Goal: Task Accomplishment & Management: Complete application form

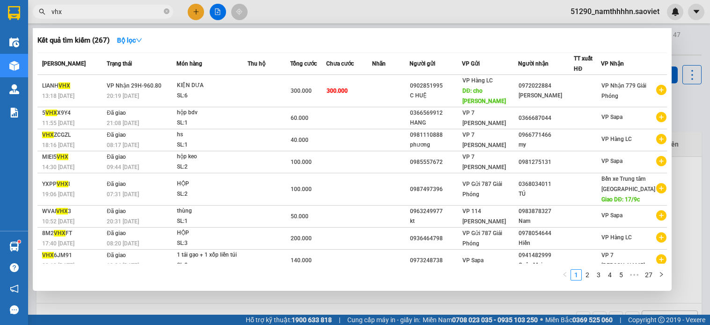
click at [78, 7] on input "vhx" at bounding box center [107, 12] width 111 height 10
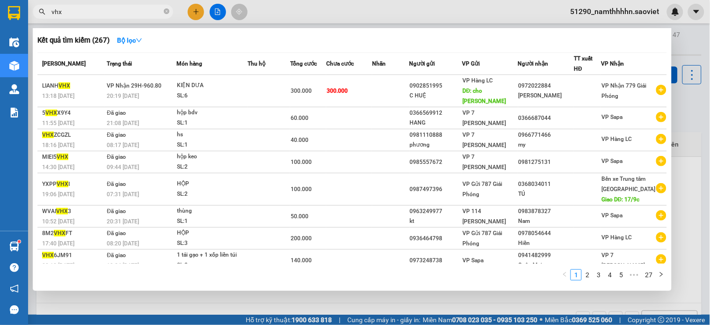
scroll to position [107, 0]
click at [78, 7] on input "vhx" at bounding box center [107, 12] width 111 height 10
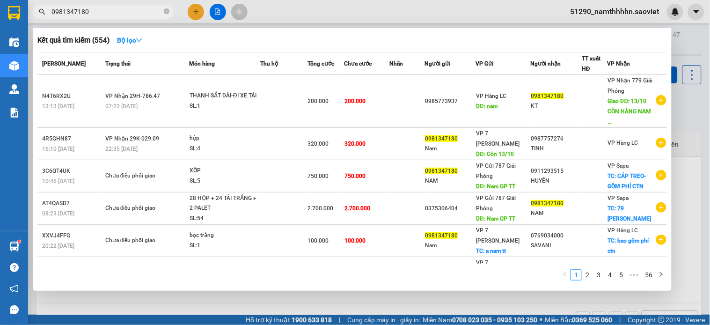
type input "0981347180"
click at [301, 8] on div at bounding box center [355, 162] width 710 height 325
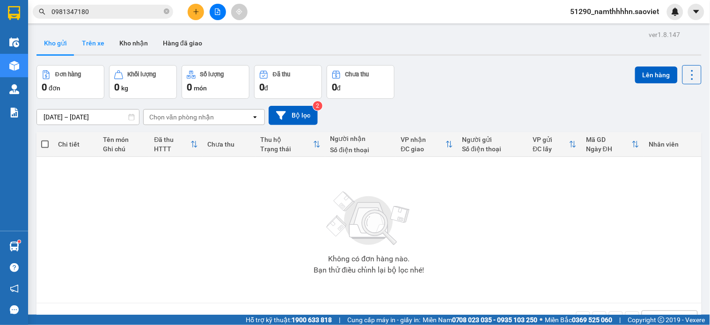
click at [81, 43] on button "Trên xe" at bounding box center [92, 43] width 37 height 22
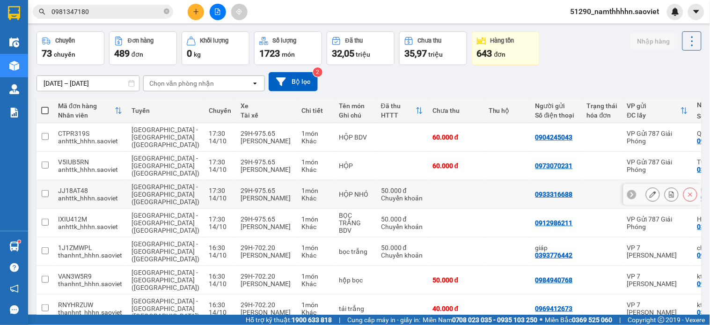
scroll to position [52, 0]
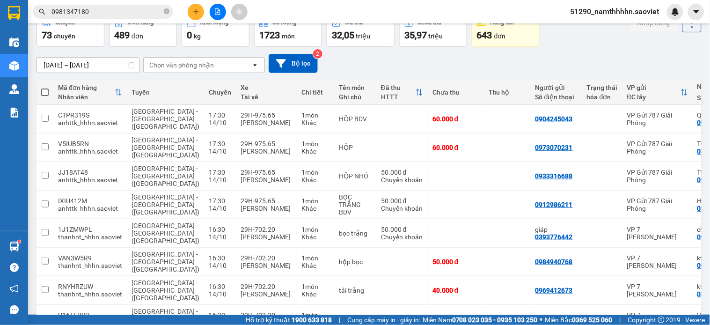
click at [139, 7] on input "0981347180" at bounding box center [107, 12] width 111 height 10
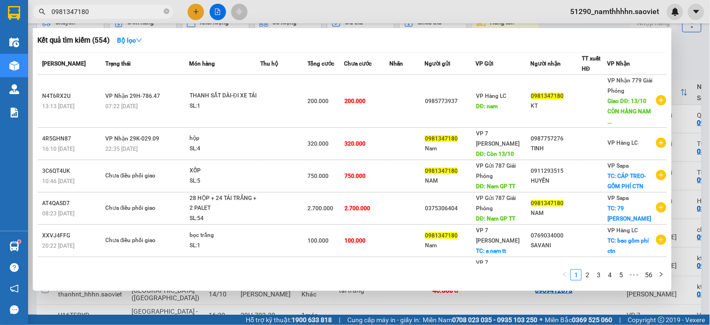
click at [139, 7] on input "0981347180" at bounding box center [107, 12] width 111 height 10
click at [331, 24] on div at bounding box center [355, 162] width 710 height 325
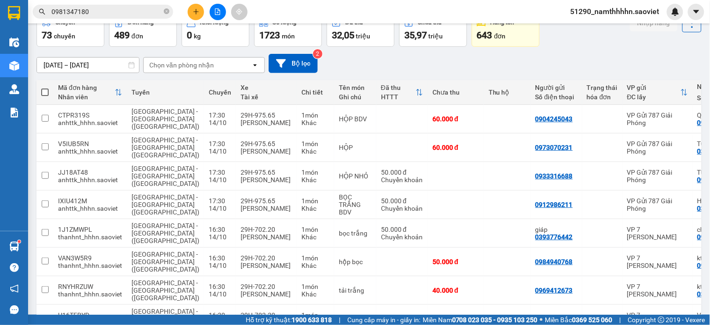
click at [221, 11] on icon "file-add" at bounding box center [217, 11] width 7 height 7
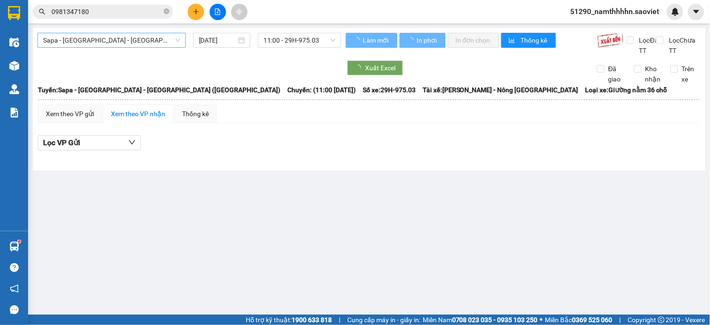
click at [128, 45] on span "Sapa - [GEOGRAPHIC_DATA] - [GEOGRAPHIC_DATA] ([GEOGRAPHIC_DATA])" at bounding box center [111, 40] width 137 height 14
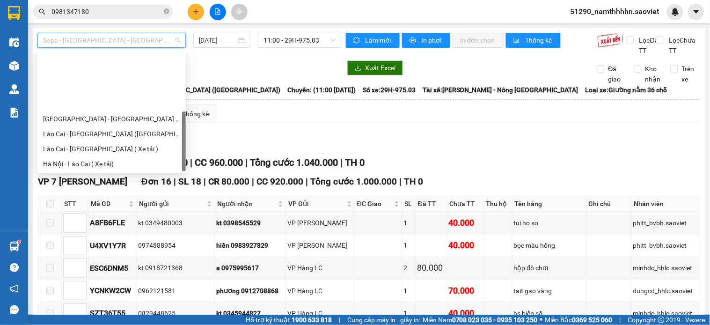
scroll to position [75, 0]
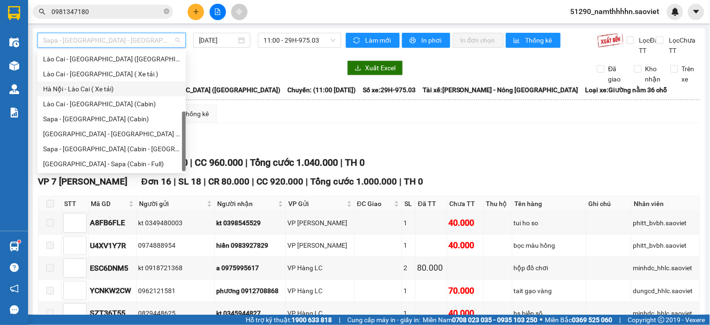
click at [106, 92] on div "Hà Nội - Lào Cai ( Xe tải)" at bounding box center [111, 89] width 137 height 10
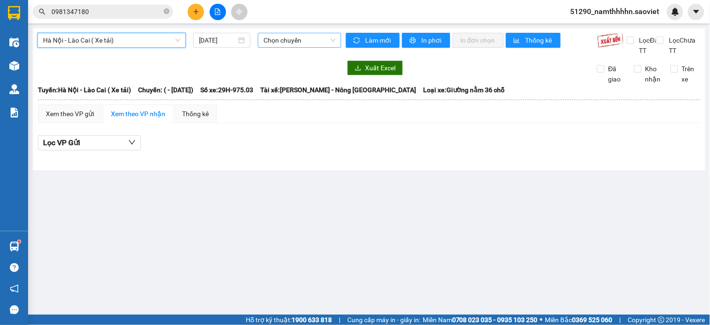
click at [295, 38] on span "Chọn chuyến" at bounding box center [300, 40] width 72 height 14
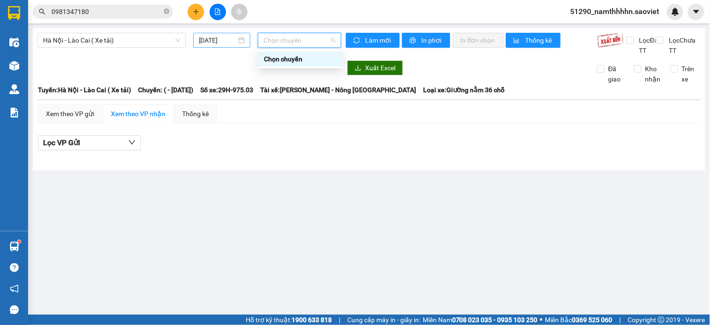
click at [228, 37] on input "[DATE]" at bounding box center [218, 40] width 38 height 10
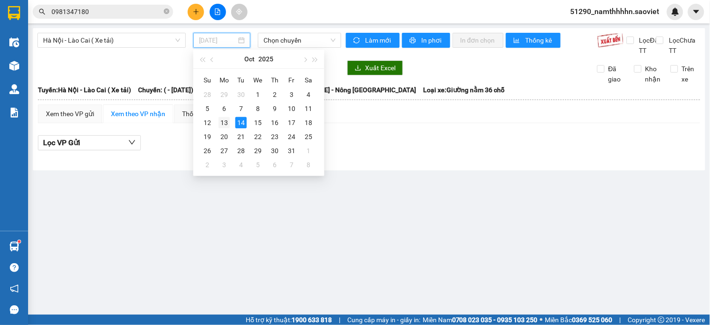
click at [225, 118] on div "13" at bounding box center [224, 122] width 11 height 11
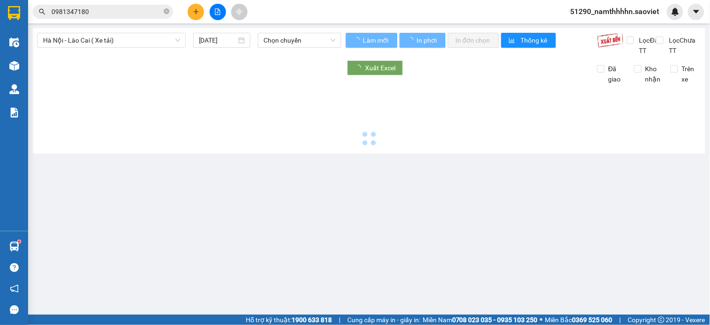
type input "13/10/2025"
click at [303, 30] on div "Hà Nội - Lào Cai ( Xe tải) 13/10/2025 Chọn chuyến Làm mới In phơi In đơn chọn T…" at bounding box center [369, 90] width 673 height 125
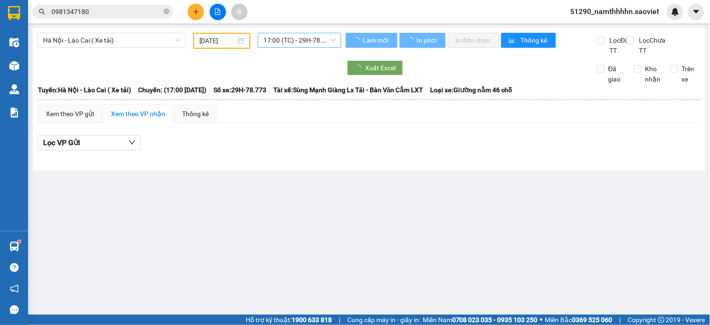
click at [302, 36] on span "17:00 (TC) - 29H-78.773 - (Đã hủy)" at bounding box center [300, 40] width 72 height 14
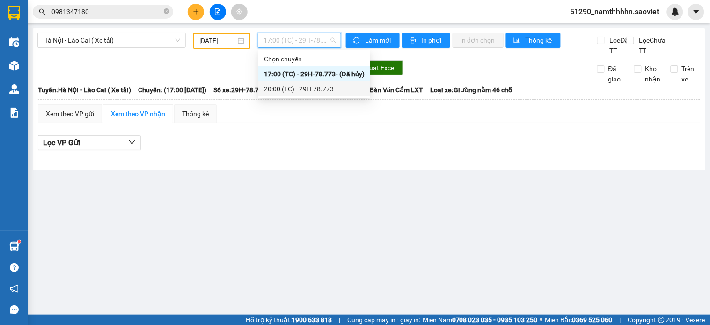
click at [330, 88] on div "20:00 (TC) - 29H-78.773" at bounding box center [314, 89] width 101 height 10
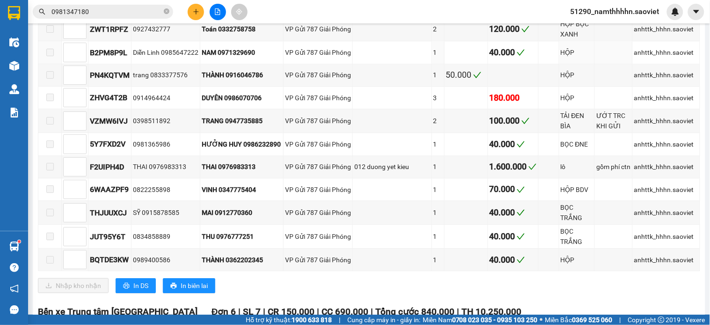
scroll to position [676, 0]
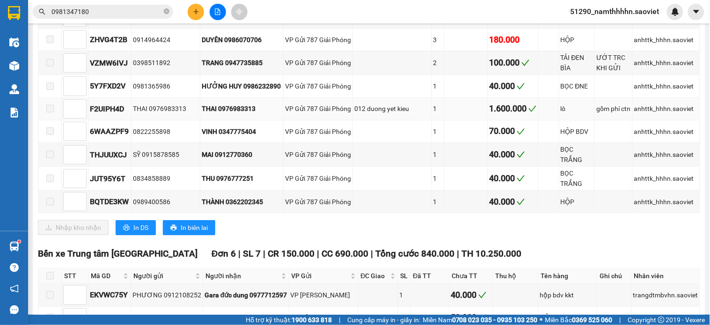
click at [228, 114] on div "THAI 0976983313" at bounding box center [242, 108] width 80 height 10
copy div "0976983313"
click at [125, 15] on input "0981347180" at bounding box center [107, 12] width 111 height 10
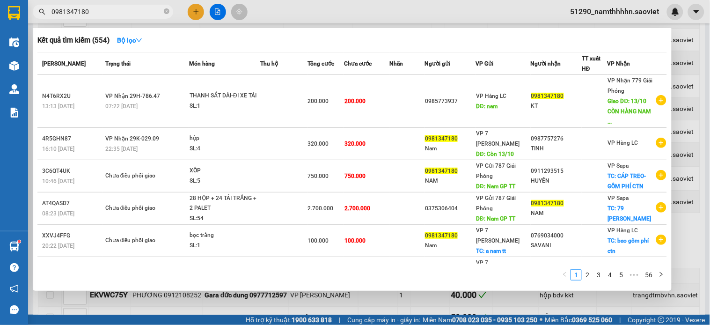
click at [125, 15] on input "0981347180" at bounding box center [107, 12] width 111 height 10
paste input "76983313"
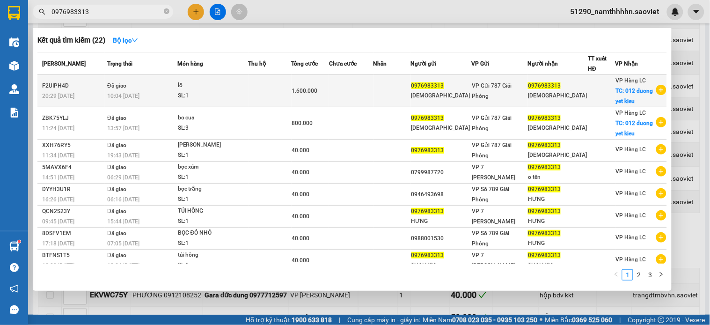
type input "0976983313"
click at [301, 97] on td "1.600.000" at bounding box center [311, 91] width 38 height 32
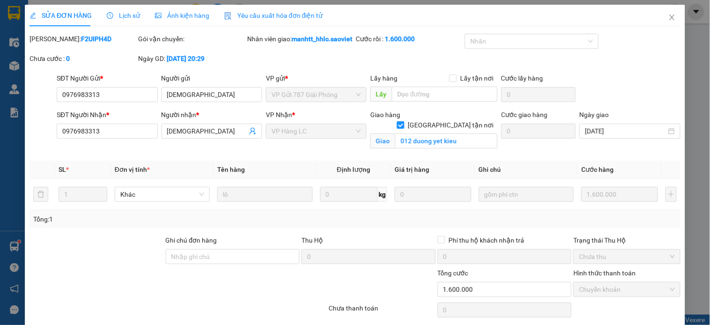
type input "0976983313"
type input "THAI"
type input "0976983313"
type input "THAI"
checkbox input "true"
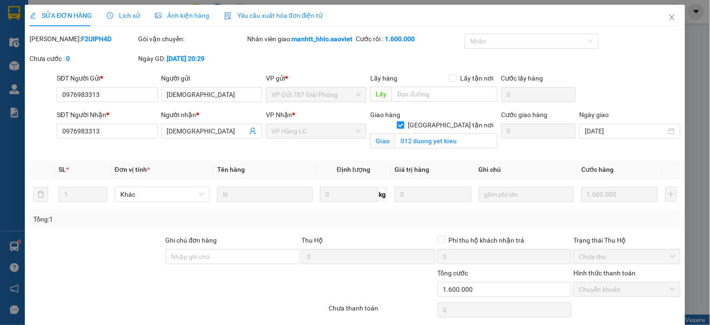
type input "012 duong yet kieu"
type input "0"
type input "1.600.000"
click at [675, 22] on span "Close" at bounding box center [672, 18] width 26 height 26
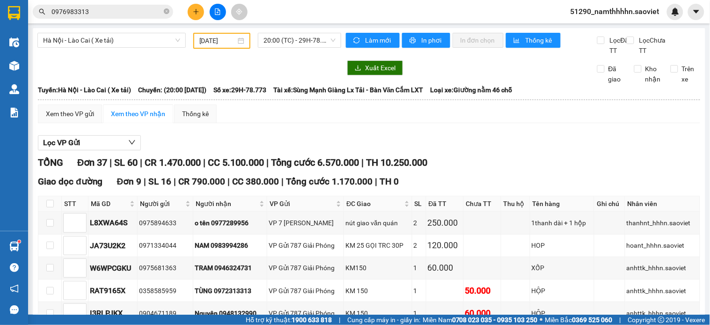
click at [90, 37] on span "Hà Nội - Lào Cai ( Xe tải)" at bounding box center [111, 40] width 137 height 14
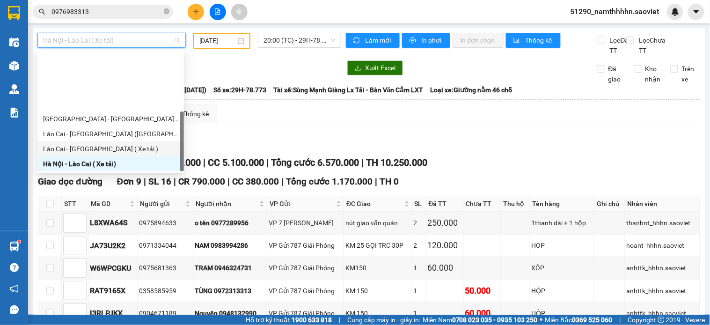
scroll to position [75, 0]
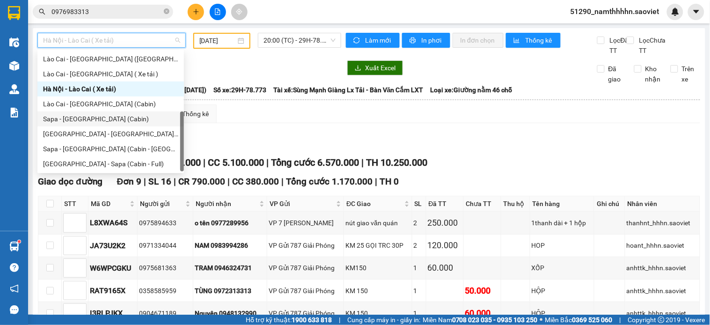
drag, startPoint x: 89, startPoint y: 116, endPoint x: 298, endPoint y: 83, distance: 211.3
click at [89, 116] on div "Sapa - [GEOGRAPHIC_DATA] (Cabin)" at bounding box center [110, 119] width 135 height 10
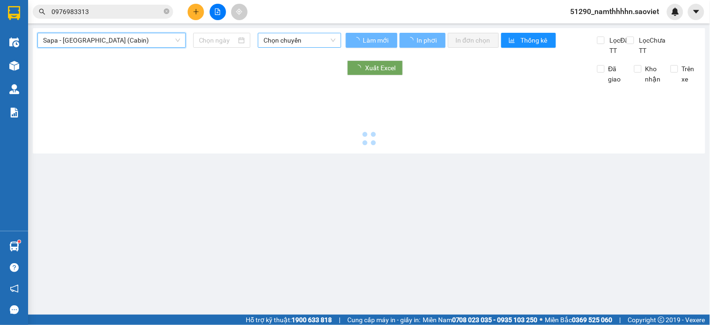
click at [303, 45] on span "Chọn chuyến" at bounding box center [300, 40] width 72 height 14
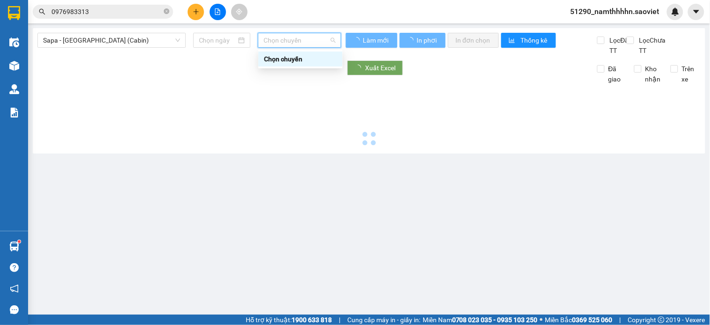
type input "[DATE]"
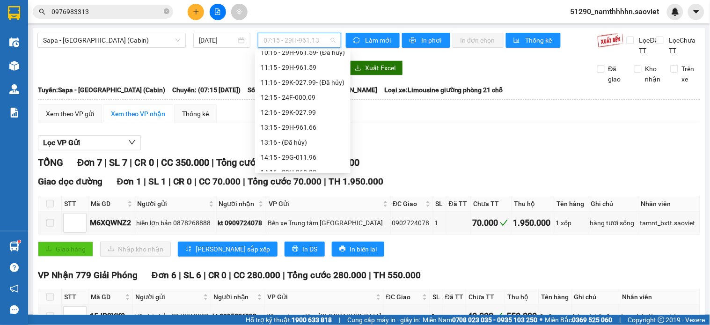
scroll to position [52, 0]
click at [321, 116] on div "11:15 - 29H-961.59" at bounding box center [303, 112] width 84 height 10
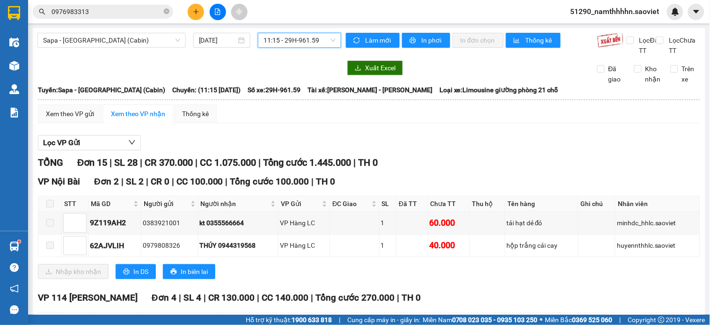
click at [514, 151] on div "Lọc VP Gửi" at bounding box center [369, 142] width 663 height 15
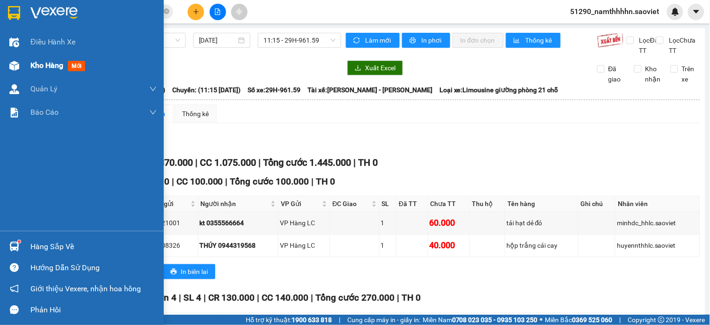
click at [13, 62] on img at bounding box center [14, 66] width 10 height 10
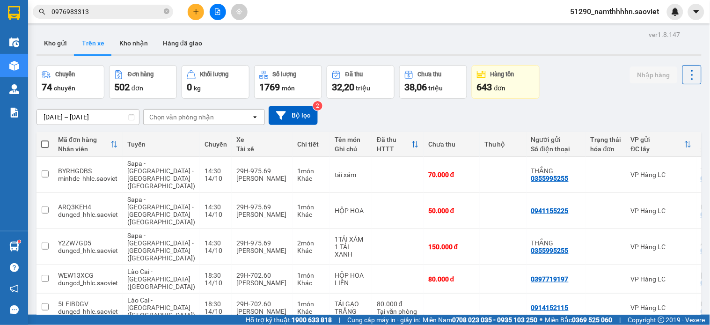
click at [203, 116] on div "Chọn văn phòng nhận" at bounding box center [181, 116] width 65 height 9
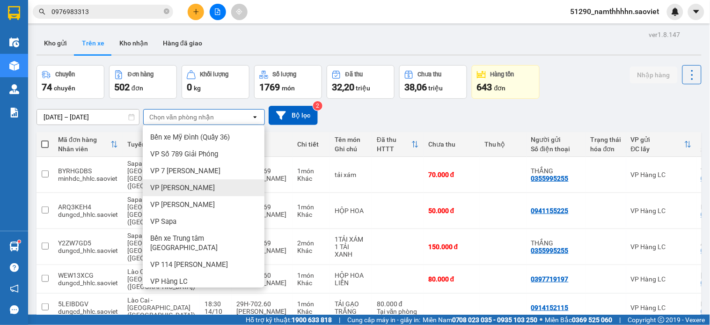
click at [193, 193] on div "VP [PERSON_NAME]" at bounding box center [204, 187] width 122 height 17
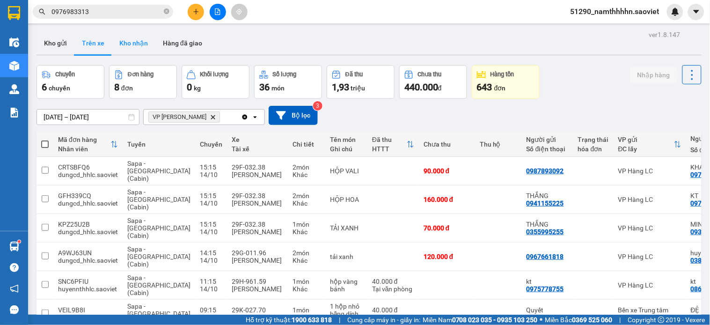
click at [123, 34] on button "Kho nhận" at bounding box center [134, 43] width 44 height 22
type input "01/09/2025 – 14/10/2025"
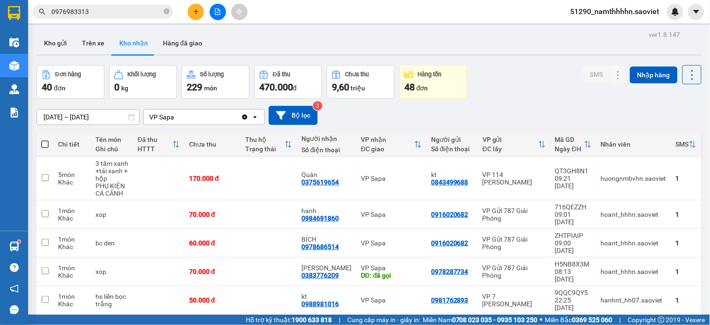
click at [184, 115] on div "VP Sapa" at bounding box center [192, 117] width 97 height 15
type input "779"
click at [184, 139] on span "VP Nhận 779 Giải Phóng" at bounding box center [188, 137] width 76 height 9
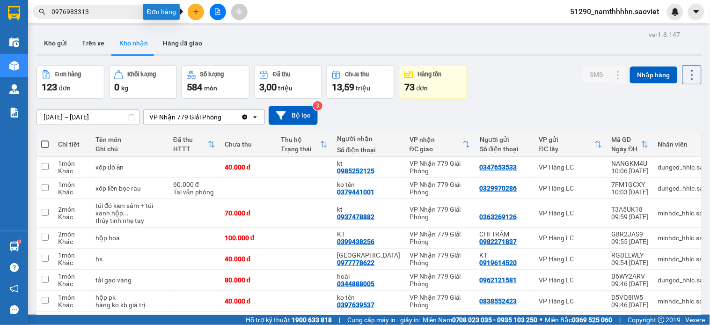
click at [197, 12] on icon "plus" at bounding box center [196, 11] width 7 height 7
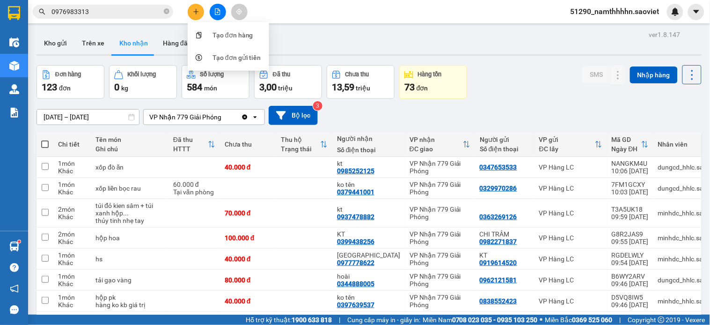
click at [193, 7] on button at bounding box center [196, 12] width 16 height 16
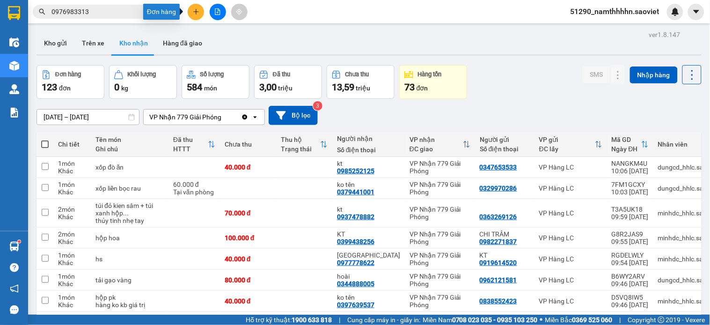
click at [198, 16] on button at bounding box center [196, 12] width 16 height 16
click at [236, 36] on div "Tạo đơn hàng" at bounding box center [233, 35] width 41 height 10
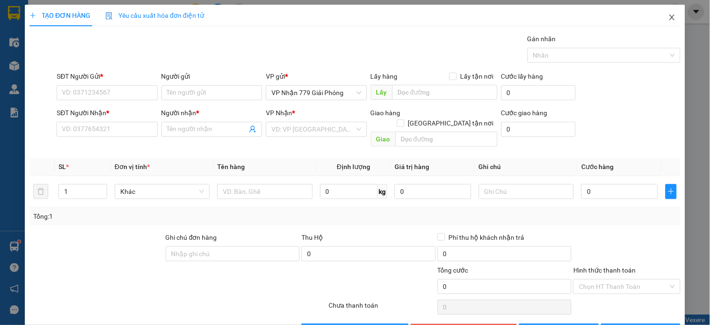
click at [666, 13] on span "Close" at bounding box center [672, 18] width 26 height 26
click at [120, 13] on input "0976983313" at bounding box center [107, 12] width 111 height 10
click at [0, 0] on div at bounding box center [0, 0] width 0 height 0
click at [669, 22] on div "Kết quả tìm kiếm ( 22 ) Bộ lọc Mã ĐH Trạng thái Món hàng Thu hộ Tổng cước Chưa …" at bounding box center [355, 11] width 710 height 23
click at [658, 15] on span "51290_namthhhhn.saoviet" at bounding box center [615, 12] width 104 height 12
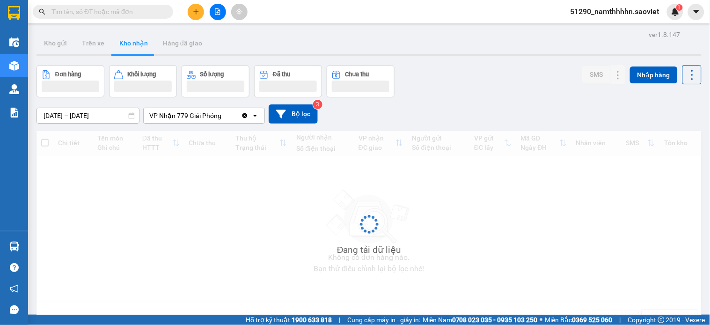
click at [186, 15] on div at bounding box center [218, 12] width 70 height 16
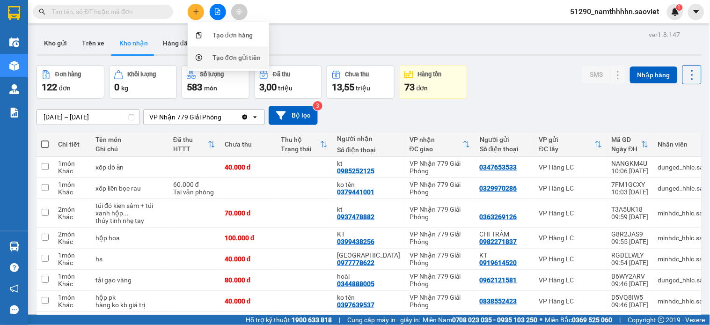
click at [217, 59] on div "Tạo đơn gửi tiền" at bounding box center [237, 57] width 49 height 10
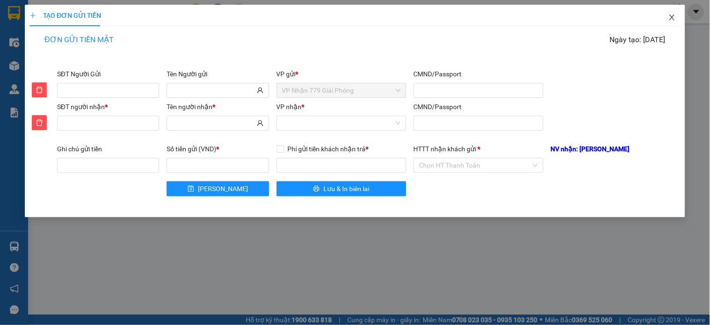
click at [662, 20] on span "Close" at bounding box center [672, 18] width 26 height 26
click at [669, 16] on div "1" at bounding box center [675, 12] width 16 height 16
click at [663, 15] on body "Kết quả tìm kiếm ( 0 ) Bộ lọc No Data 51290_namthhhhn.saoviet 1 Điều hành xe Kh…" at bounding box center [355, 162] width 710 height 325
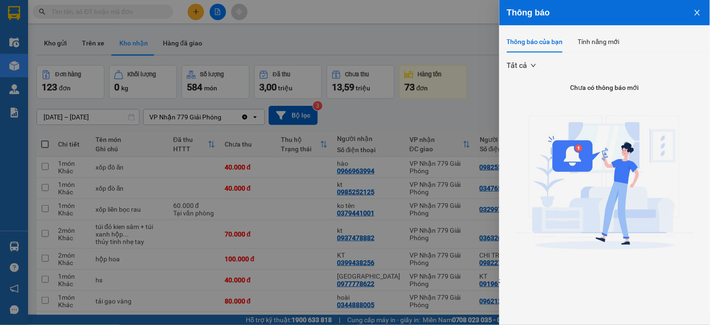
click at [698, 12] on div at bounding box center [355, 162] width 710 height 325
click at [705, 12] on body "Kết quả tìm kiếm ( 0 ) Bộ lọc No Data 51290_namthhhhn.saoviet 1 Điều hành xe Kh…" at bounding box center [355, 162] width 710 height 325
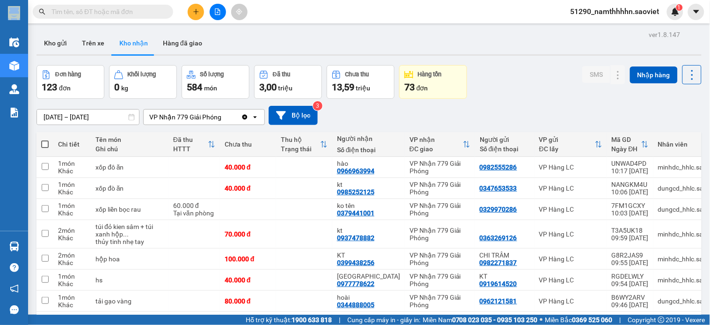
click at [705, 12] on span at bounding box center [696, 12] width 16 height 16
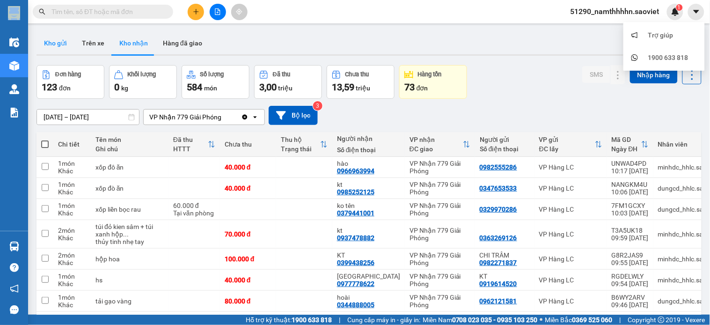
click at [69, 41] on button "Kho gửi" at bounding box center [56, 43] width 38 height 22
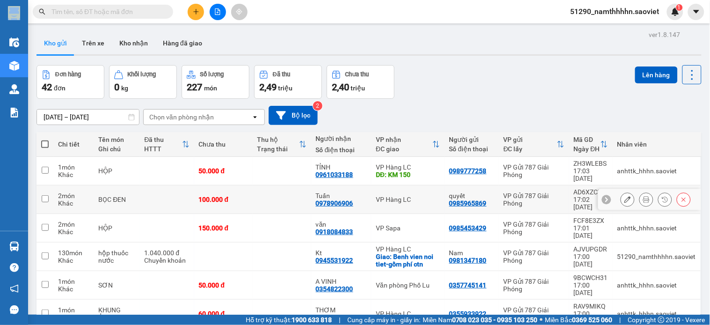
scroll to position [104, 0]
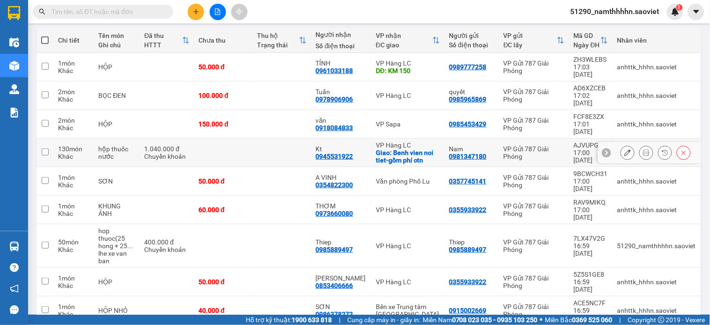
click at [412, 149] on div "Giao: Benh vien noi tiet-gồm phí ctn" at bounding box center [408, 156] width 64 height 15
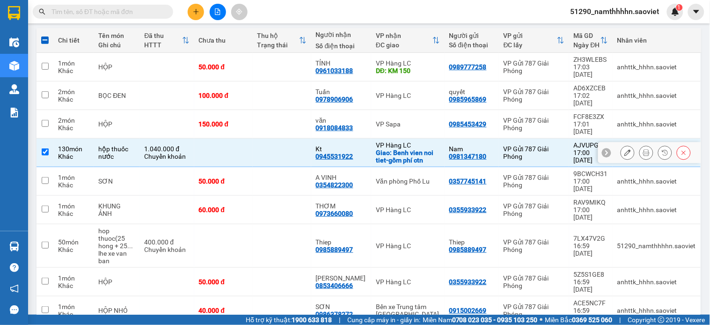
click at [411, 149] on div "Giao: Benh vien noi tiet-gồm phí ctn" at bounding box center [408, 156] width 64 height 15
checkbox input "false"
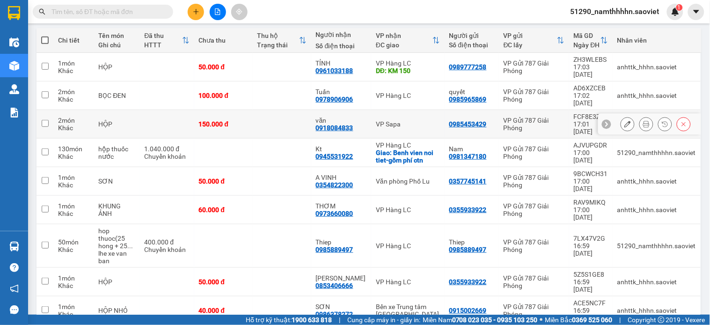
click at [406, 120] on div "VP Sapa" at bounding box center [408, 123] width 64 height 7
checkbox input "true"
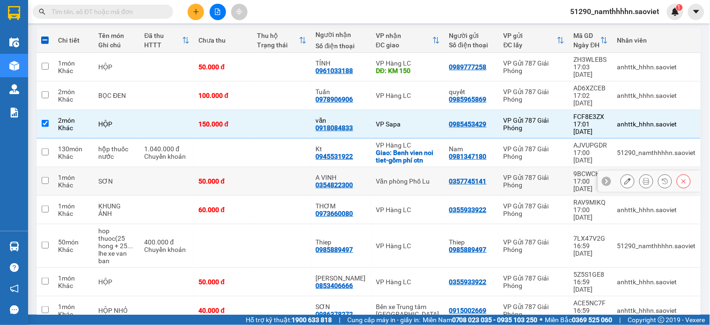
click at [416, 177] on div "Văn phòng Phố Lu" at bounding box center [408, 180] width 64 height 7
checkbox input "true"
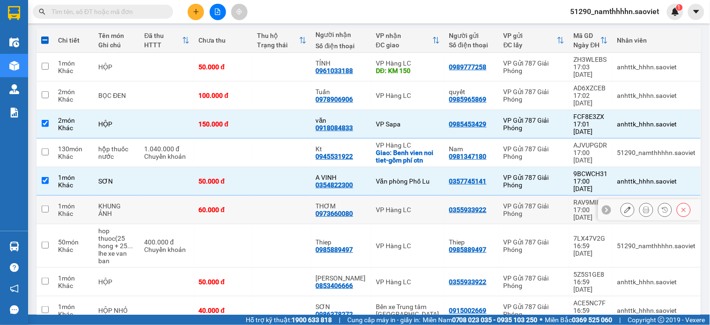
click at [420, 196] on td "VP Hàng LC" at bounding box center [408, 210] width 74 height 29
checkbox input "true"
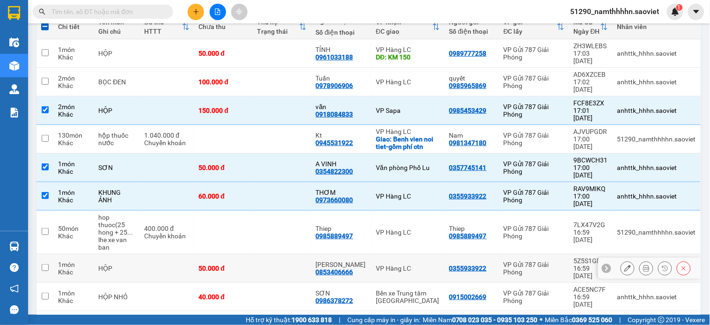
scroll to position [122, 0]
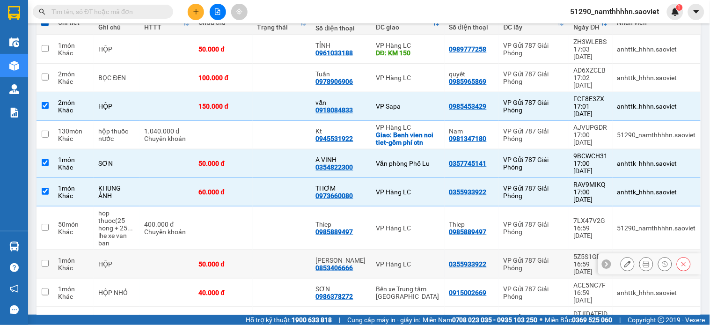
click at [424, 250] on td "VP Hàng LC" at bounding box center [408, 264] width 74 height 29
checkbox input "true"
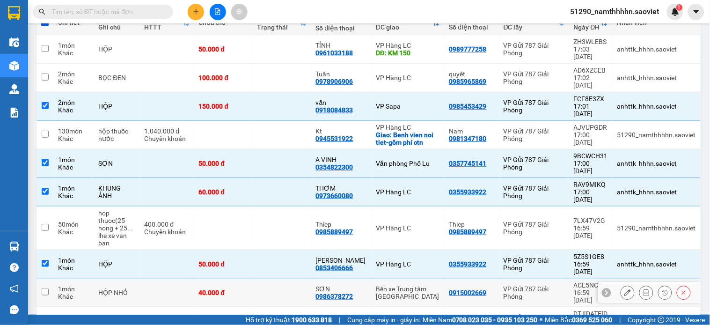
click at [424, 285] on div "Bến xe Trung tâm [GEOGRAPHIC_DATA]" at bounding box center [408, 292] width 64 height 15
checkbox input "true"
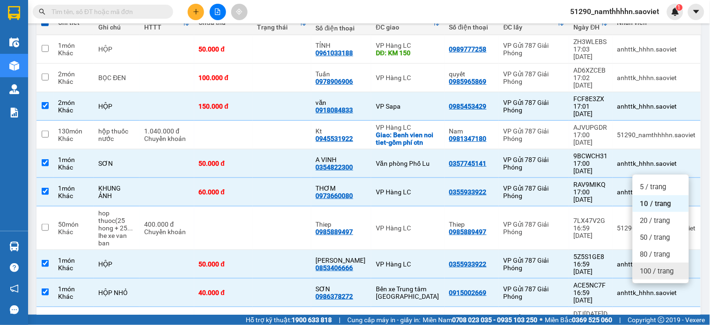
click at [650, 277] on div "100 / trang" at bounding box center [661, 271] width 56 height 17
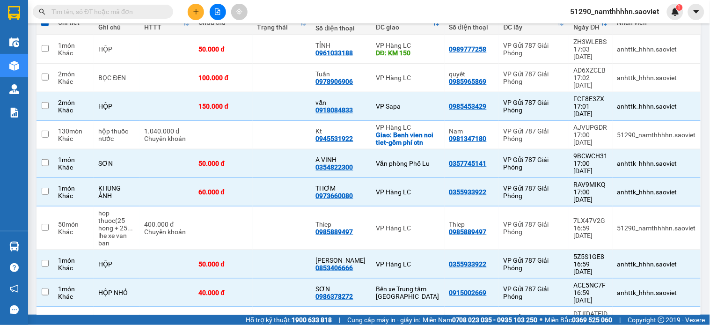
checkbox input "false"
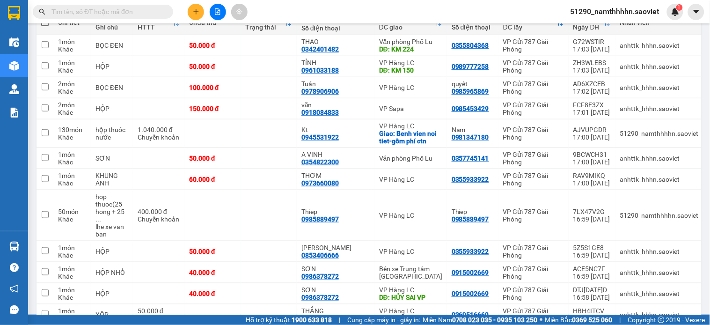
click at [44, 26] on label at bounding box center [44, 22] width 7 height 9
click at [45, 18] on input "checkbox" at bounding box center [45, 18] width 0 height 0
checkbox input "true"
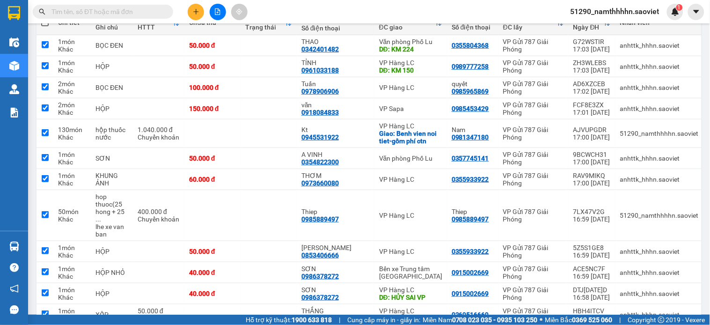
checkbox input "true"
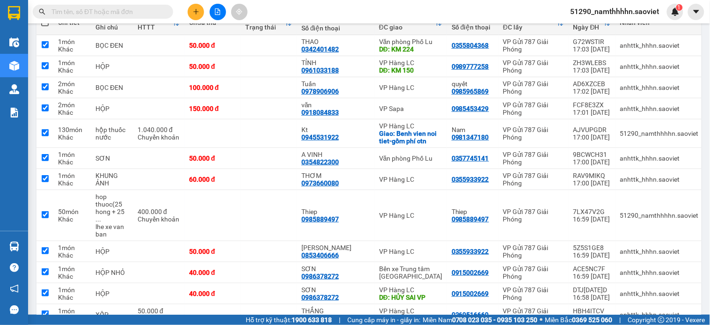
checkbox input "true"
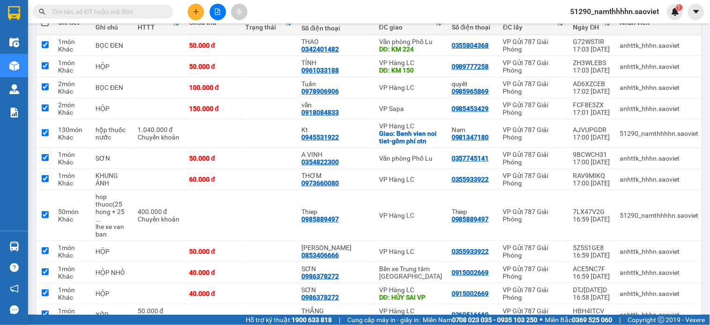
checkbox input "true"
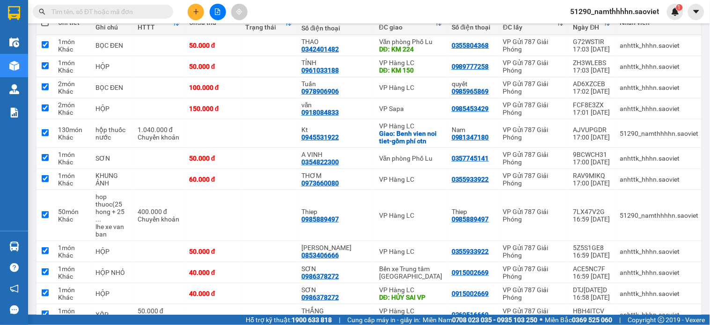
checkbox input "true"
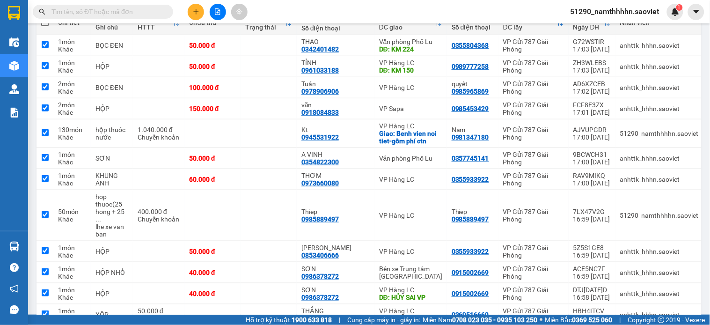
checkbox input "true"
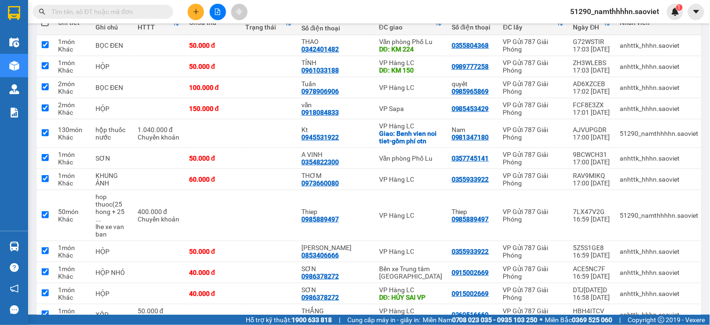
checkbox input "true"
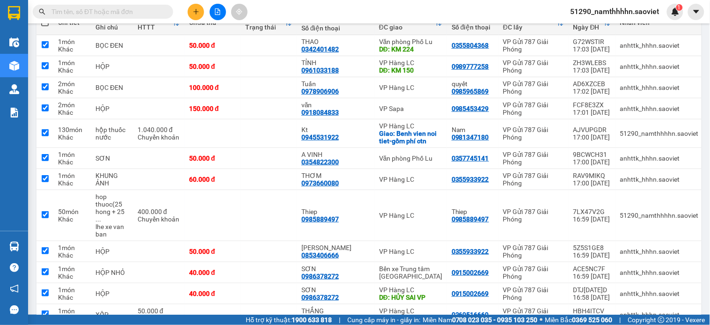
checkbox input "true"
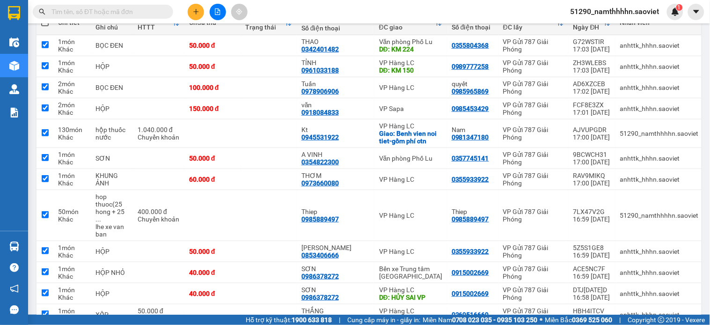
checkbox input "true"
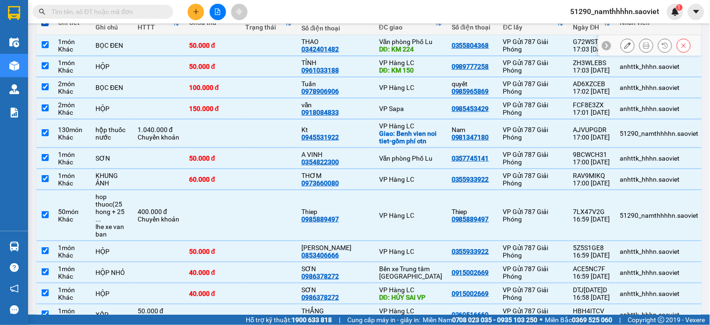
click at [399, 54] on td "Văn phòng Phố Lu DĐ: KM 224" at bounding box center [411, 45] width 73 height 21
checkbox input "false"
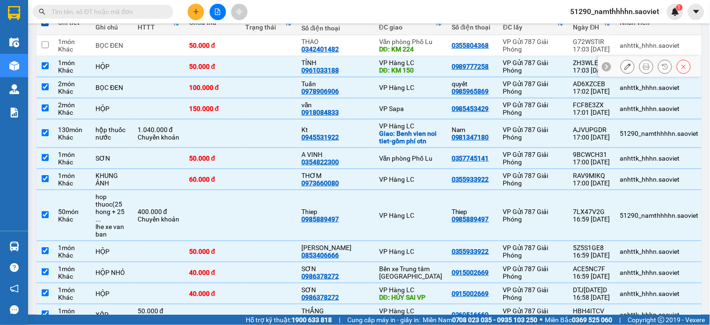
click at [409, 66] on div "VP Hàng LC" at bounding box center [410, 62] width 63 height 7
checkbox input "true"
click at [411, 88] on div "VP Hàng LC" at bounding box center [410, 87] width 63 height 7
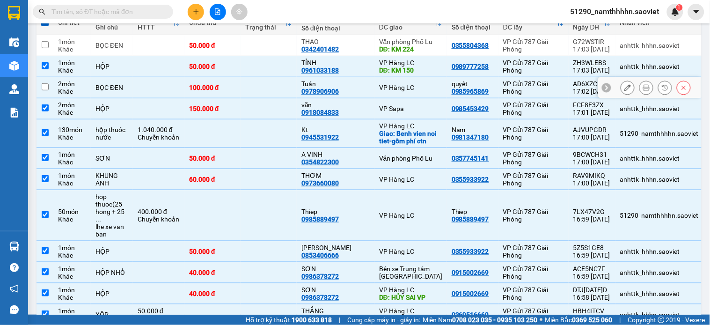
checkbox input "false"
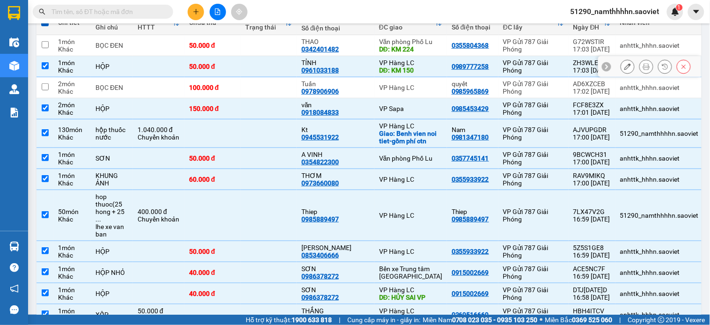
click at [409, 74] on div "DĐ: KM 150" at bounding box center [410, 69] width 63 height 7
checkbox input "false"
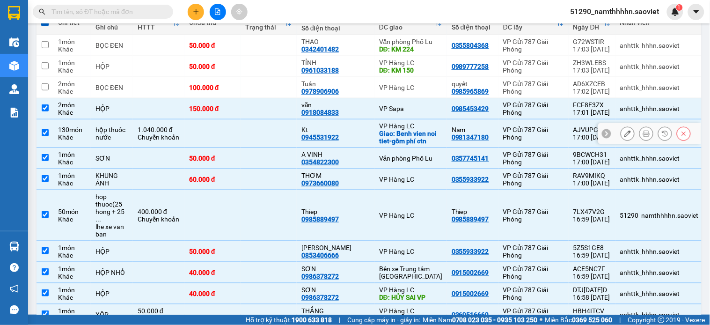
click at [403, 143] on div "Giao: Benh vien noi tiet-gồm phí ctn" at bounding box center [410, 137] width 63 height 15
checkbox input "false"
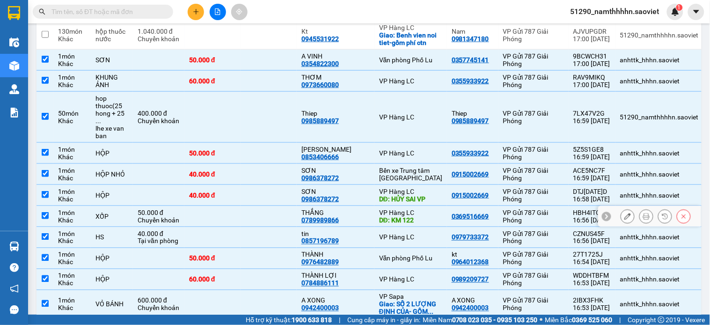
scroll to position [226, 0]
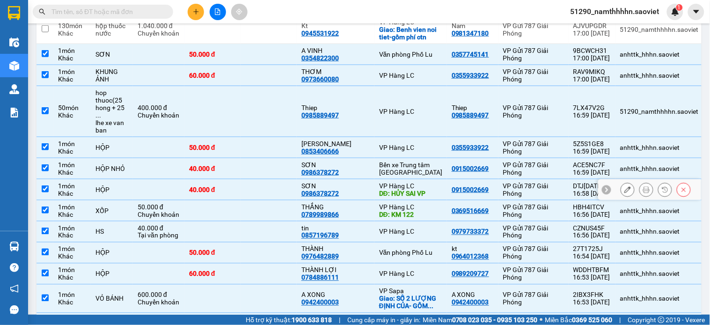
click at [424, 190] on div "DĐ: HỦY SAI VP" at bounding box center [410, 193] width 63 height 7
checkbox input "false"
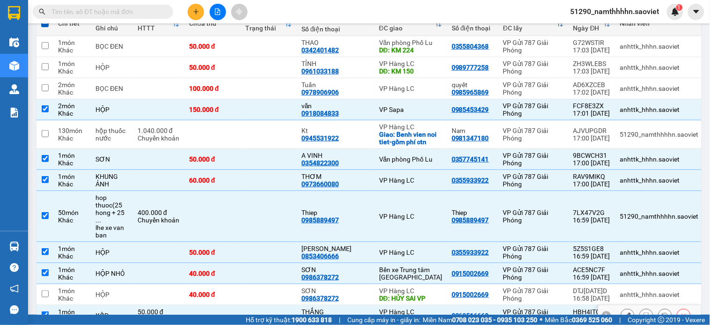
scroll to position [97, 0]
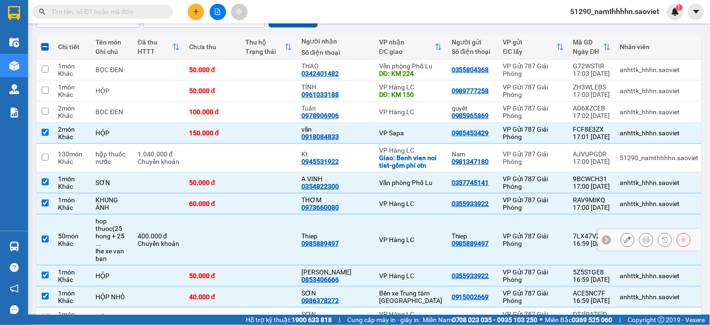
click at [325, 240] on div "0985889497" at bounding box center [320, 243] width 37 height 7
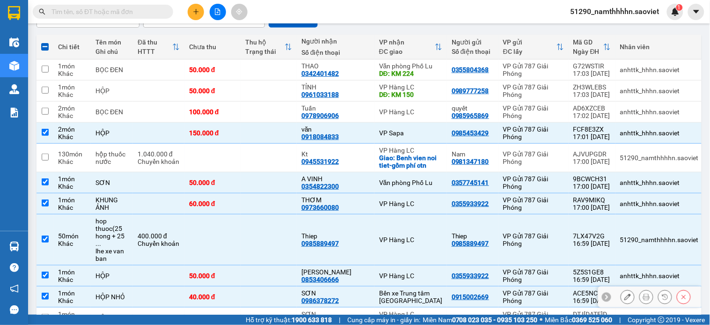
scroll to position [150, 0]
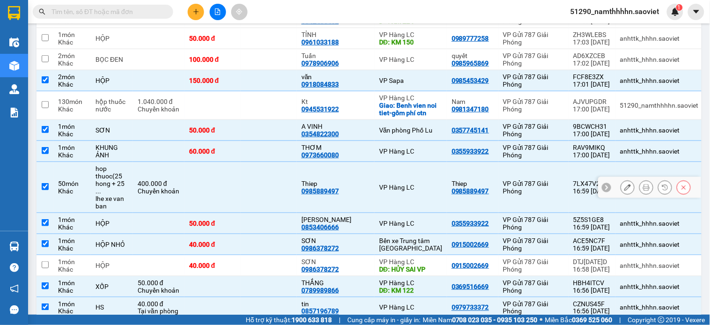
click at [409, 184] on div "VP Hàng LC" at bounding box center [410, 187] width 63 height 7
checkbox input "false"
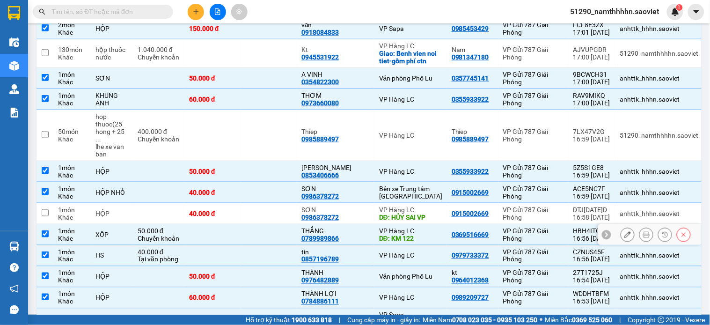
scroll to position [45, 0]
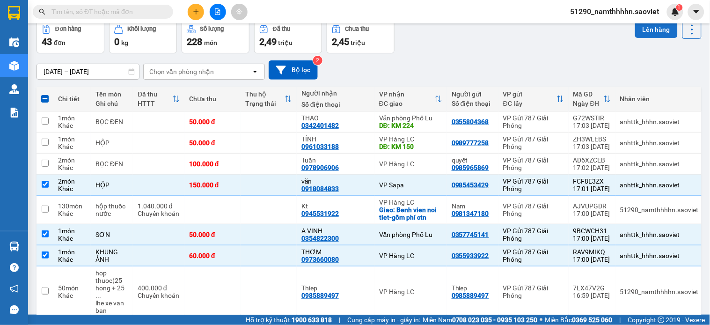
click at [637, 31] on button "Lên hàng" at bounding box center [656, 29] width 43 height 17
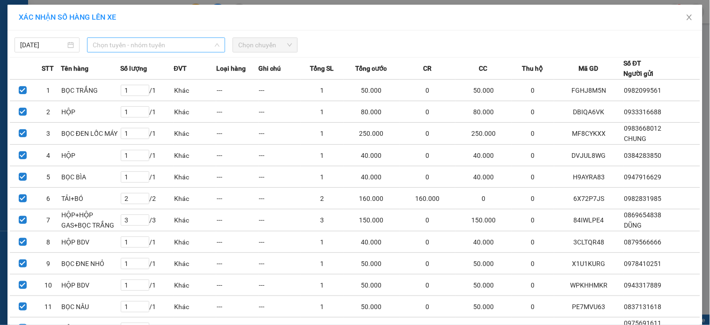
click at [101, 45] on span "Chọn tuyến - nhóm tuyến" at bounding box center [156, 45] width 127 height 14
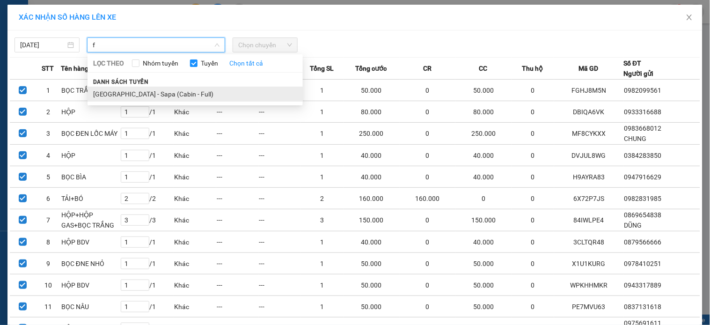
type input "f"
click at [125, 92] on li "Hà Nội - Sapa (Cabin - Full)" at bounding box center [195, 94] width 215 height 15
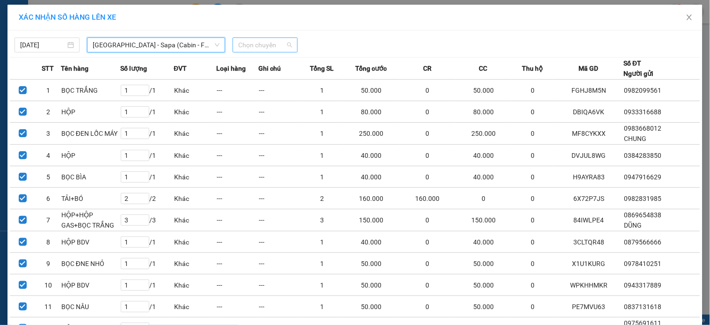
click at [287, 43] on span "Chọn chuyến" at bounding box center [265, 45] width 54 height 14
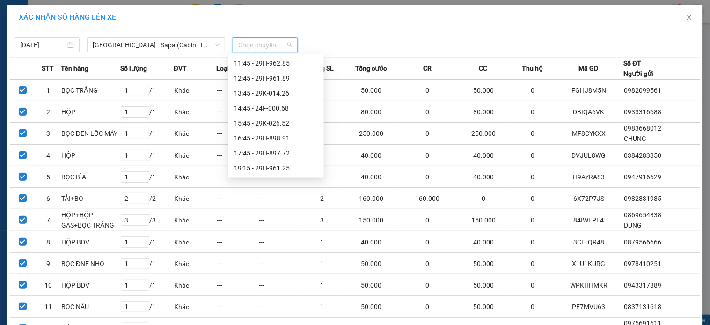
scroll to position [135, 0]
click at [301, 105] on div "17:45 - 29H-897.72" at bounding box center [276, 108] width 84 height 10
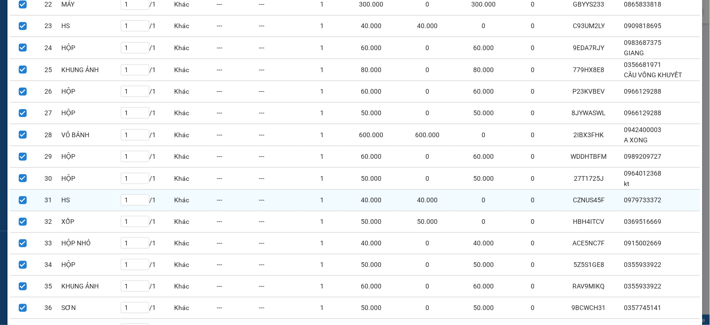
scroll to position [656, 0]
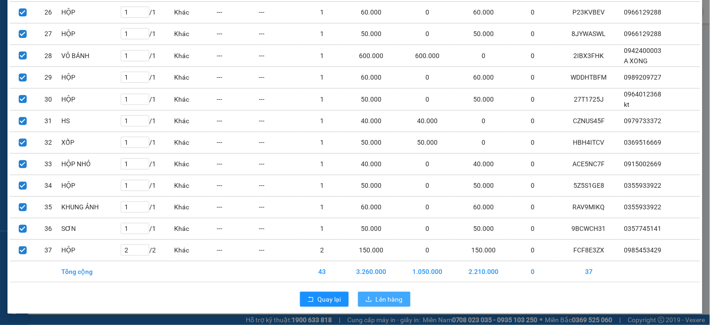
click at [380, 302] on span "Lên hàng" at bounding box center [389, 299] width 27 height 10
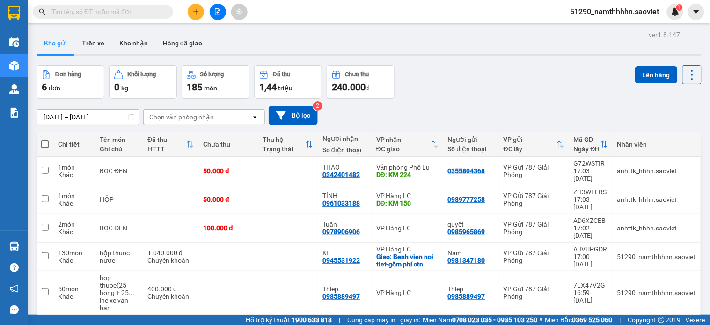
scroll to position [43, 0]
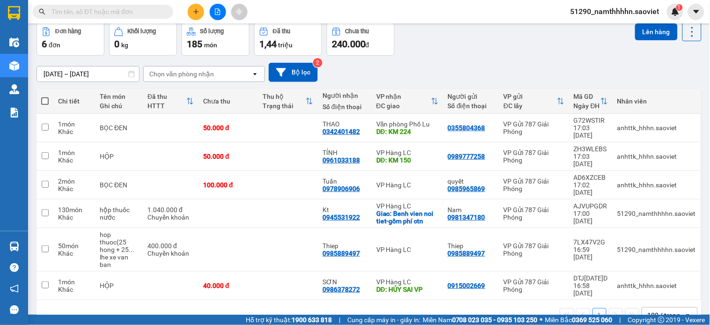
click at [686, 314] on icon at bounding box center [687, 315] width 3 height 2
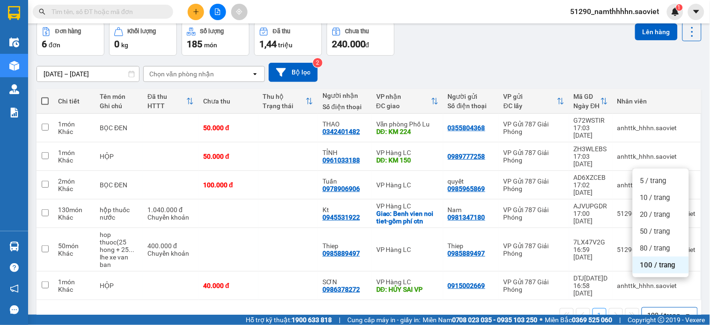
click at [672, 270] on div "100 / trang" at bounding box center [661, 265] width 56 height 17
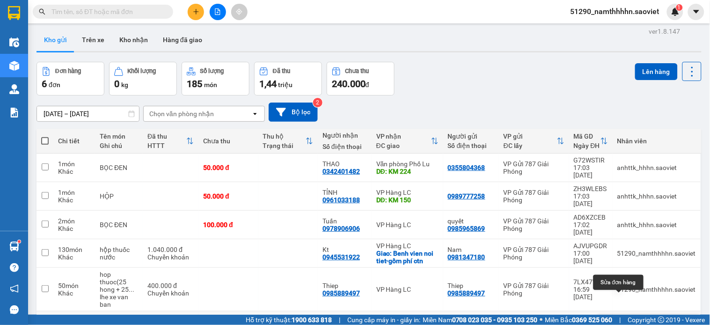
scroll to position [0, 0]
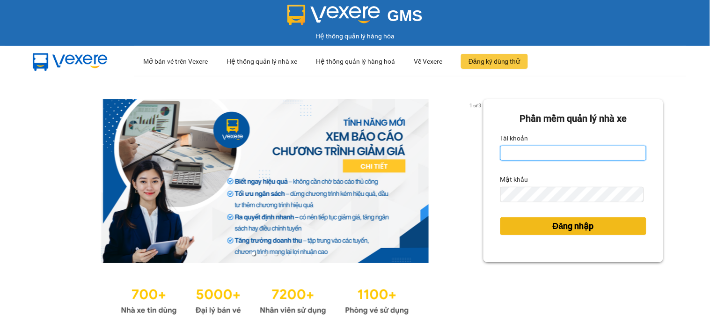
type input "namthhhhn.saoviet"
click at [568, 223] on span "Đăng nhập" at bounding box center [573, 226] width 41 height 13
click at [542, 231] on button "Đăng nhập" at bounding box center [574, 226] width 146 height 18
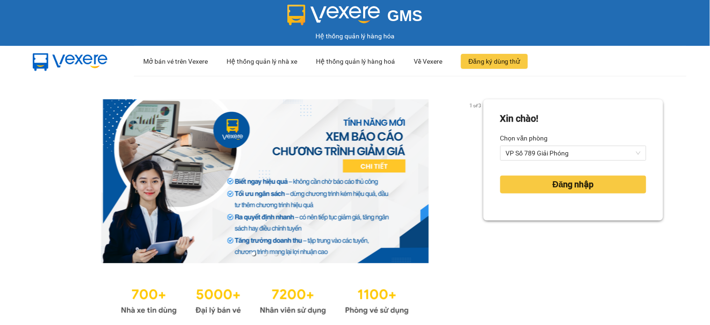
click at [551, 161] on form "Xin chào! Chọn văn phòng VP Số 789 Giải Phóng Đăng nhập" at bounding box center [574, 159] width 146 height 97
click at [548, 155] on span "VP Số 789 Giải Phóng" at bounding box center [573, 153] width 135 height 14
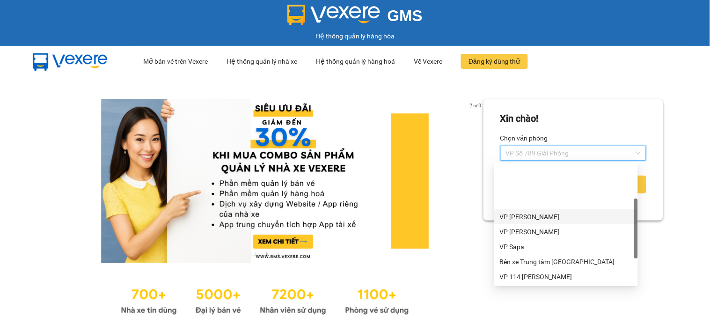
scroll to position [86, 0]
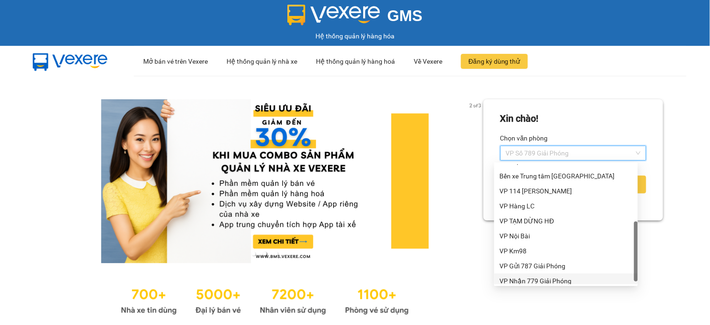
drag, startPoint x: 556, startPoint y: 277, endPoint x: 550, endPoint y: 267, distance: 11.6
click at [556, 276] on div "VP Nhận 779 Giải Phóng" at bounding box center [566, 281] width 133 height 10
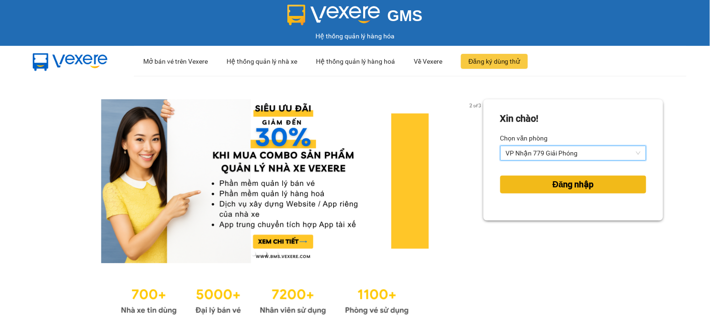
click at [539, 185] on button "Đăng nhập" at bounding box center [574, 185] width 146 height 18
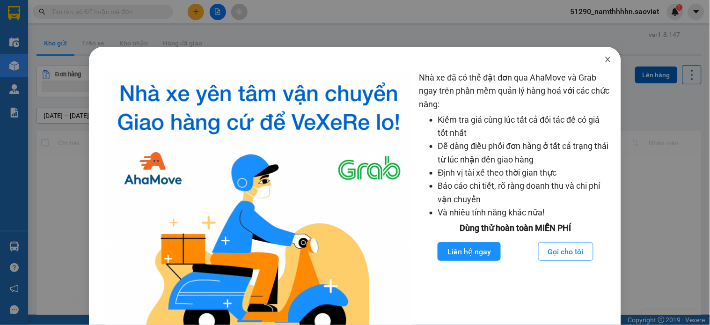
click at [610, 61] on span "Close" at bounding box center [608, 60] width 26 height 26
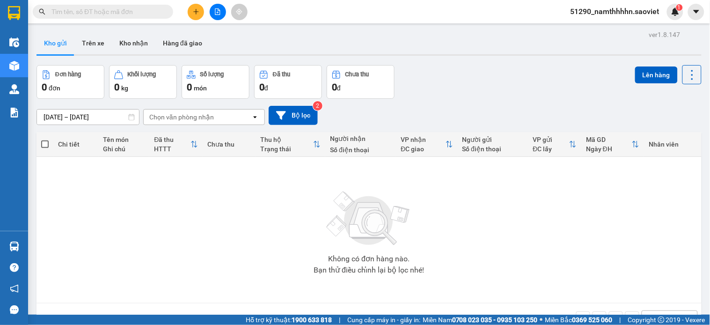
click at [190, 6] on span at bounding box center [196, 12] width 16 height 16
click at [190, 6] on button at bounding box center [196, 12] width 16 height 16
click at [193, 9] on icon "plus" at bounding box center [196, 11] width 7 height 7
click at [242, 30] on div "Tạo đơn hàng" at bounding box center [233, 35] width 41 height 10
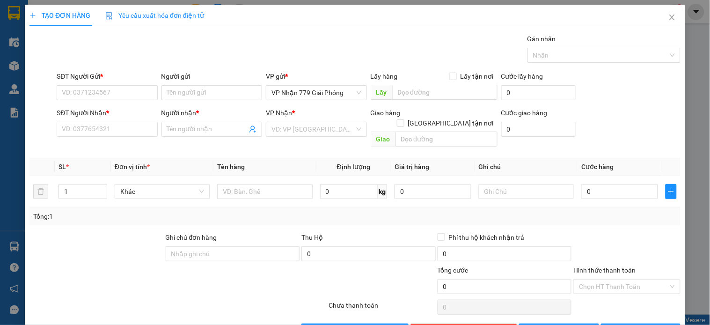
click at [174, 21] on div "Yêu cầu xuất hóa đơn điện tử" at bounding box center [154, 16] width 99 height 22
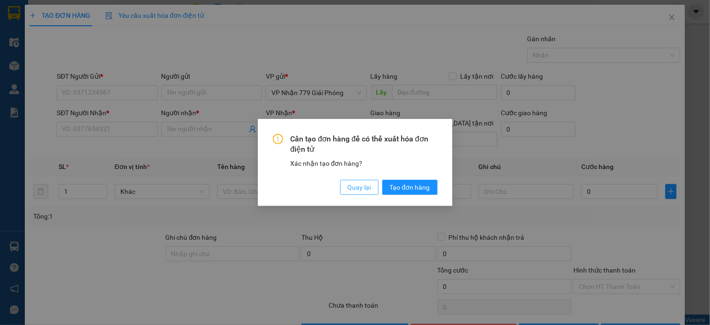
click at [366, 193] on button "Quay lại" at bounding box center [359, 187] width 38 height 15
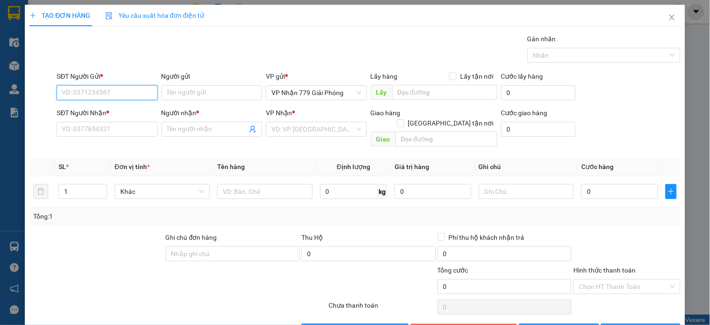
click at [87, 97] on input "SĐT Người Gửi *" at bounding box center [107, 92] width 101 height 15
type input "9497"
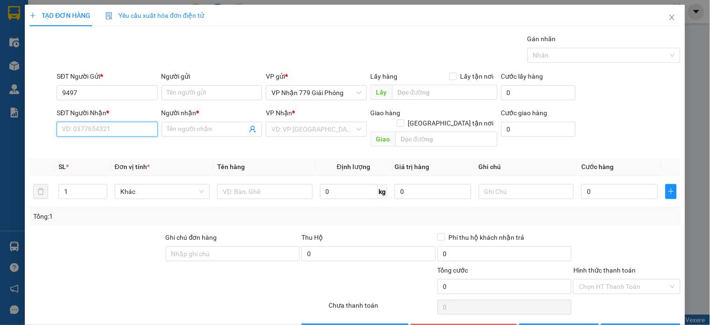
click at [88, 123] on input "SĐT Người Nhận *" at bounding box center [107, 129] width 101 height 15
click at [108, 122] on input "9497" at bounding box center [107, 129] width 101 height 15
click at [108, 121] on div "SĐT Người Nhận * 9497 9497" at bounding box center [107, 124] width 101 height 33
click at [342, 96] on span "VP Nhận 779 Giải Phóng" at bounding box center [316, 93] width 89 height 14
type input "9497"
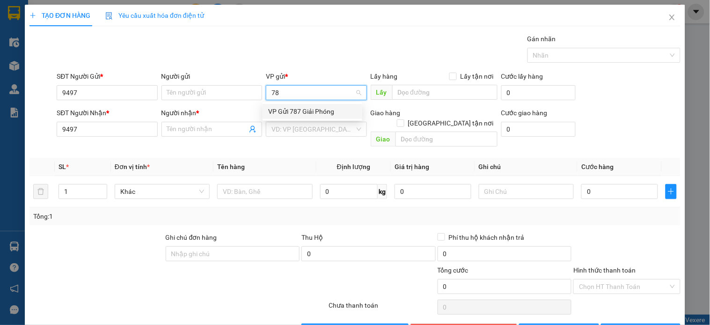
type input "787"
click at [338, 107] on div "VP Gửi 787 Giải Phóng" at bounding box center [312, 111] width 88 height 10
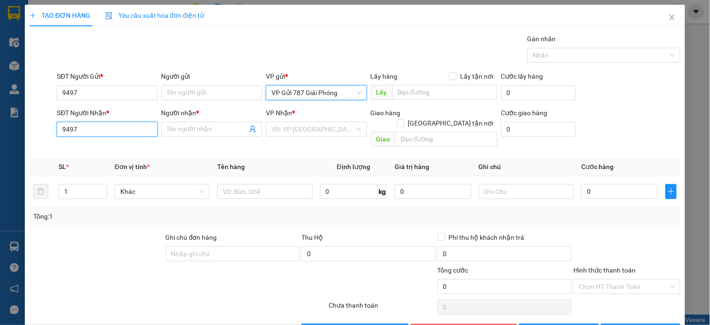
click at [114, 137] on input "9497" at bounding box center [107, 129] width 101 height 15
type input "0985889497"
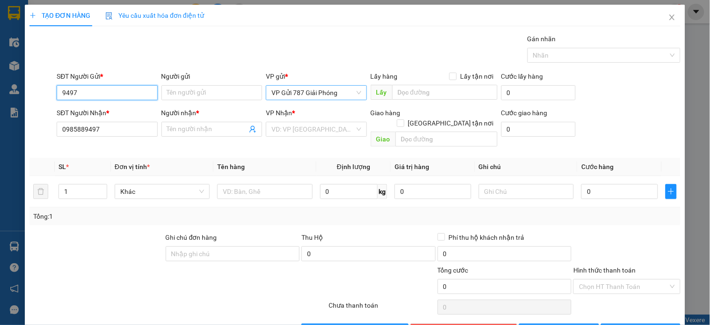
click at [105, 98] on input "9497" at bounding box center [107, 92] width 101 height 15
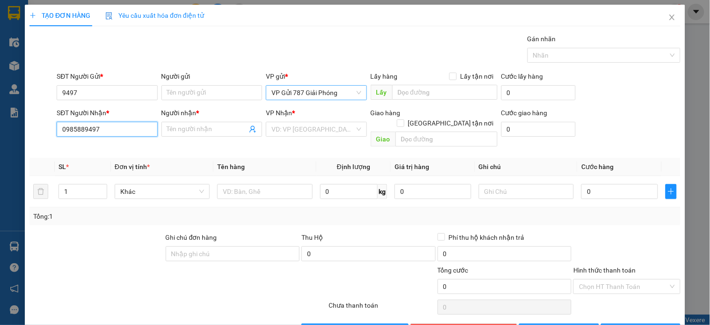
click at [108, 131] on input "0985889497" at bounding box center [107, 129] width 101 height 15
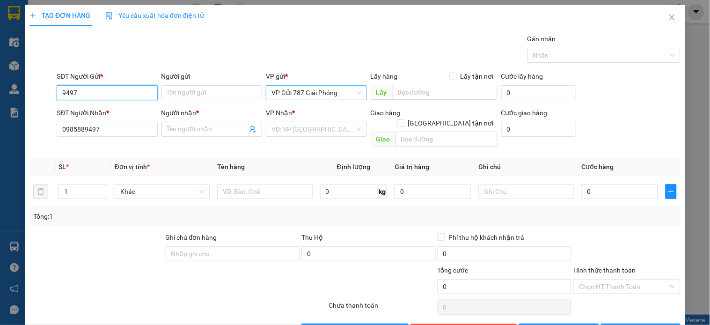
click at [108, 92] on input "9497" at bounding box center [107, 92] width 101 height 15
paste input "0985889497"
click at [108, 92] on input "94970985889497" at bounding box center [107, 92] width 101 height 15
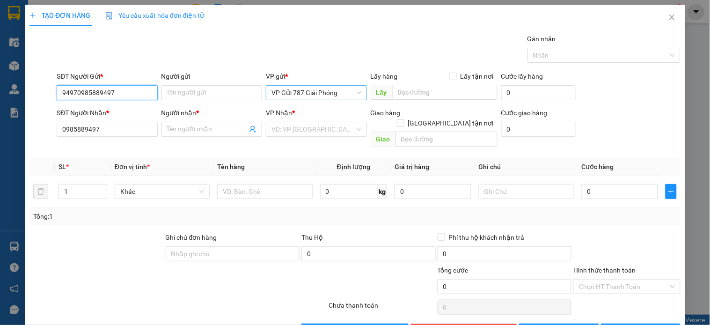
click at [108, 92] on input "94970985889497" at bounding box center [107, 92] width 101 height 15
paste input "search"
type input "0985889497"
click at [203, 95] on input "Người gửi" at bounding box center [212, 92] width 101 height 15
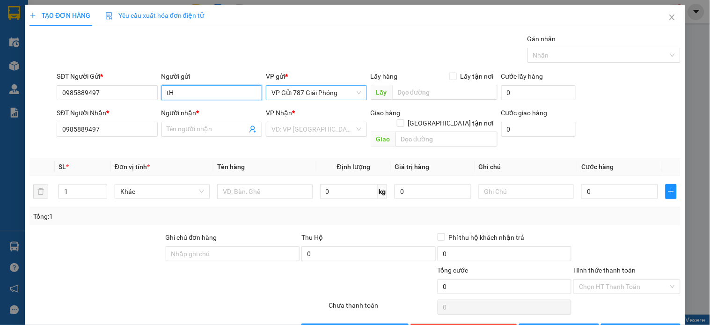
type input "t"
type input "Thiep"
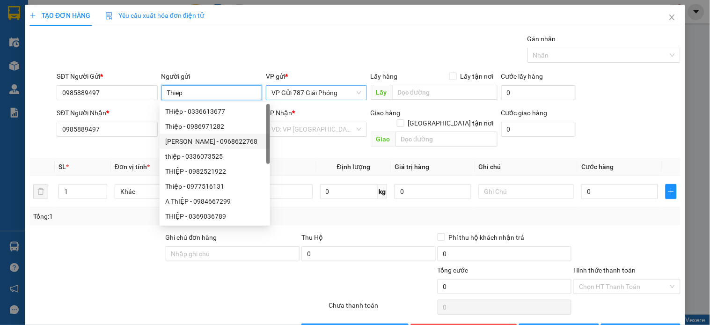
click at [192, 134] on div "Lan Thiệp - 0968622768" at bounding box center [215, 141] width 111 height 15
type input "0968622768"
type input "Lan Thiệp"
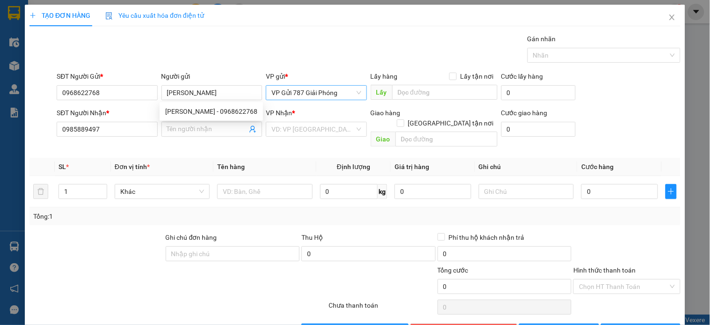
click at [92, 138] on div "SĐT Người Nhận * 0985889497 0985889497" at bounding box center [107, 124] width 101 height 33
click at [95, 129] on input "0985889497" at bounding box center [107, 129] width 101 height 15
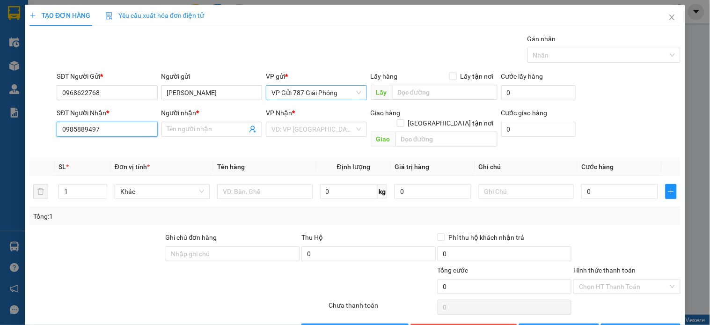
click at [95, 129] on input "0985889497" at bounding box center [107, 129] width 101 height 15
click at [101, 128] on input "0985889497" at bounding box center [107, 129] width 101 height 15
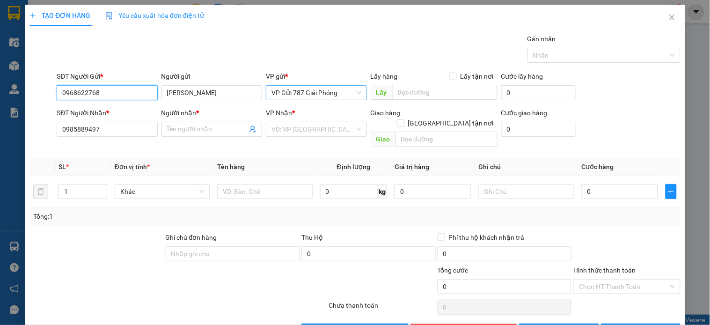
click at [111, 93] on input "0968622768" at bounding box center [107, 92] width 101 height 15
paste input "85889497"
type input "0985889497"
click at [212, 91] on input "Lan Thiệp" at bounding box center [212, 92] width 101 height 15
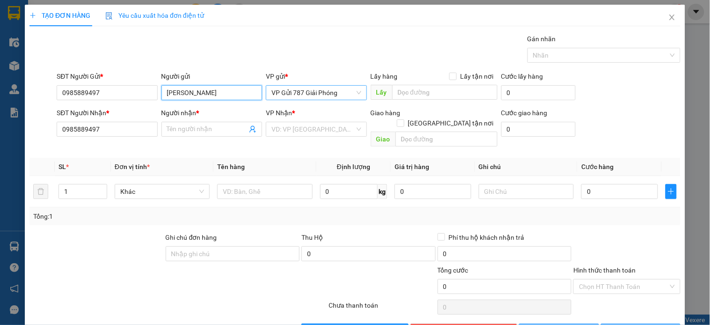
click at [212, 91] on input "Lan Thiệp" at bounding box center [212, 92] width 101 height 15
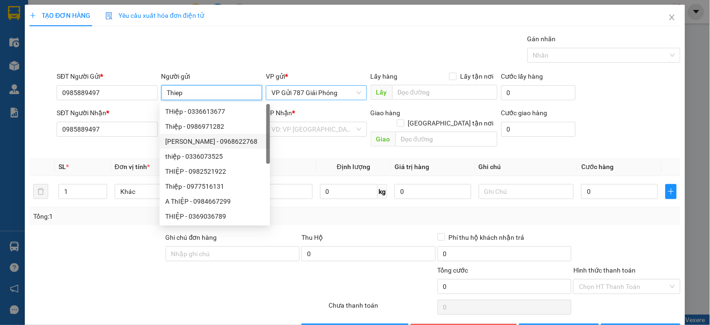
type input "Thiep"
click at [116, 163] on span "Đơn vị tính *" at bounding box center [132, 166] width 35 height 7
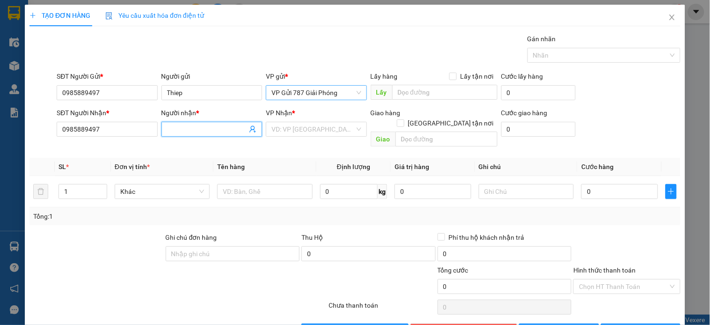
click at [220, 128] on input "Người nhận *" at bounding box center [207, 129] width 80 height 10
type input "Thiep"
click at [293, 133] on input "search" at bounding box center [313, 129] width 83 height 14
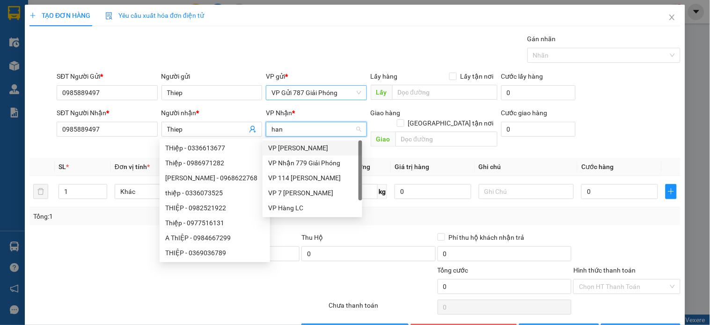
type input "hang"
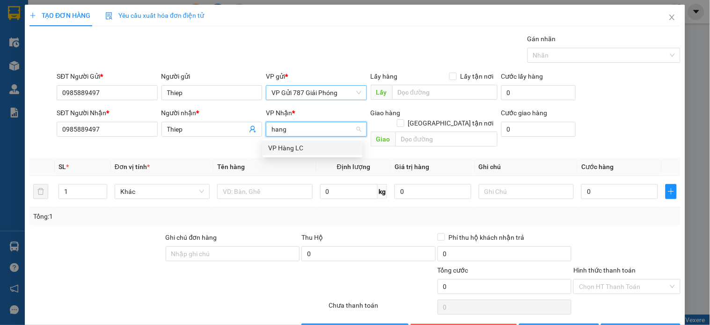
click at [303, 148] on div "VP Hàng LC" at bounding box center [312, 148] width 88 height 10
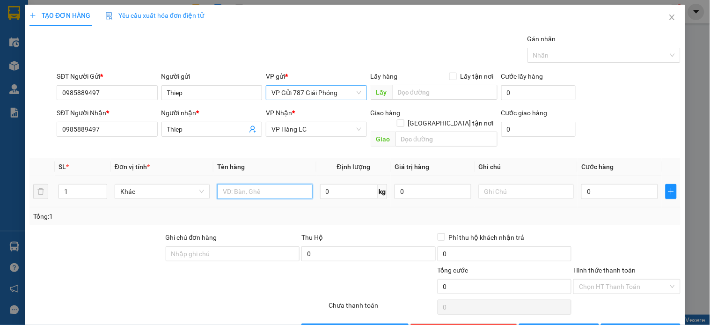
drag, startPoint x: 251, startPoint y: 176, endPoint x: 38, endPoint y: 205, distance: 214.1
click at [251, 184] on input "text" at bounding box center [264, 191] width 95 height 15
click at [41, 185] on tr "1 Khác 0 kg 0 0" at bounding box center [354, 191] width 651 height 31
click at [0, 188] on div "TẠO ĐƠN HÀNG Yêu cầu xuất hóa đơn điện tử Transit Pickup Surcharge Ids Transit …" at bounding box center [355, 162] width 710 height 325
click at [65, 184] on input "1" at bounding box center [83, 191] width 48 height 14
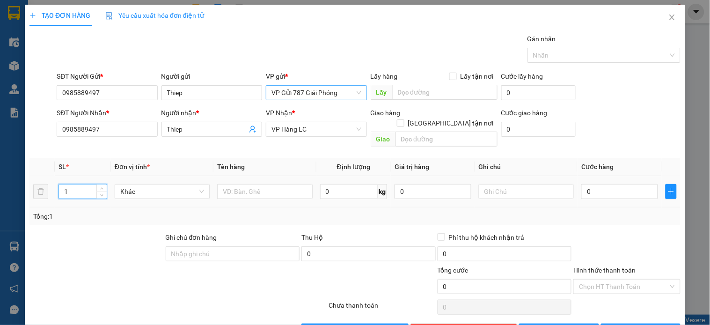
click at [65, 184] on input "1" at bounding box center [83, 191] width 48 height 14
type input "50"
click at [512, 184] on input "text" at bounding box center [526, 191] width 95 height 15
type input "lhe xe van ban"
click at [281, 184] on input "text" at bounding box center [264, 191] width 95 height 15
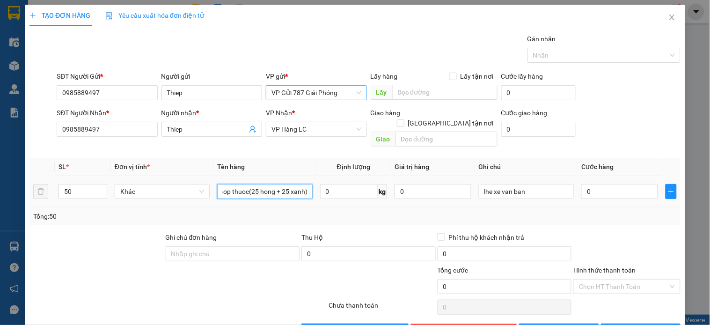
scroll to position [0, 6]
type input "hop thuoc(25 hong + 25 xanh)"
click at [584, 195] on td "0" at bounding box center [620, 191] width 84 height 31
click at [615, 184] on input "0" at bounding box center [620, 191] width 77 height 15
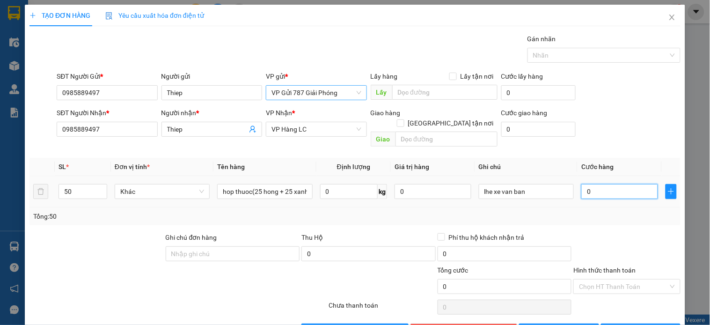
type input "4"
type input "40"
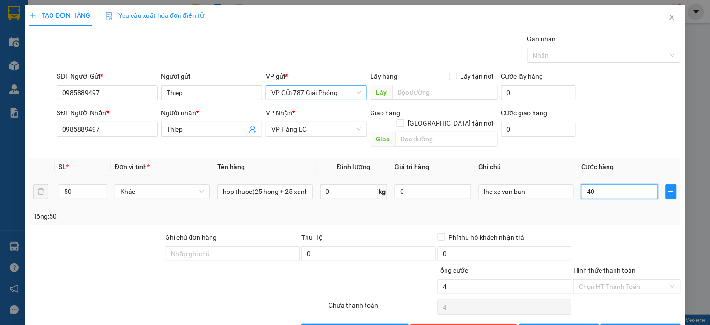
type input "40"
type input "400"
click at [639, 136] on div "SĐT Người Nhận * 0985889497 Người nhận * Thiep VP Nhận * VP Hàng LC Giao hàng G…" at bounding box center [369, 129] width 628 height 43
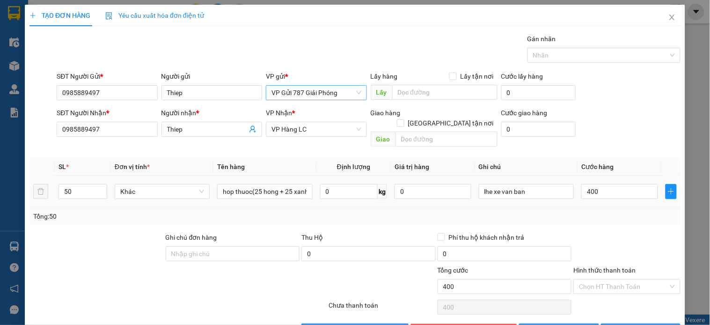
type input "400.000"
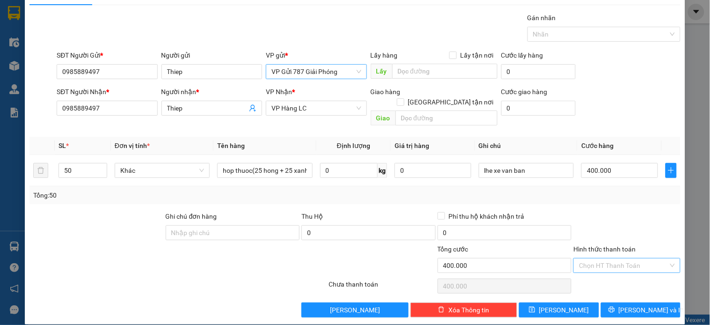
click at [611, 258] on input "Hình thức thanh toán" at bounding box center [623, 265] width 89 height 14
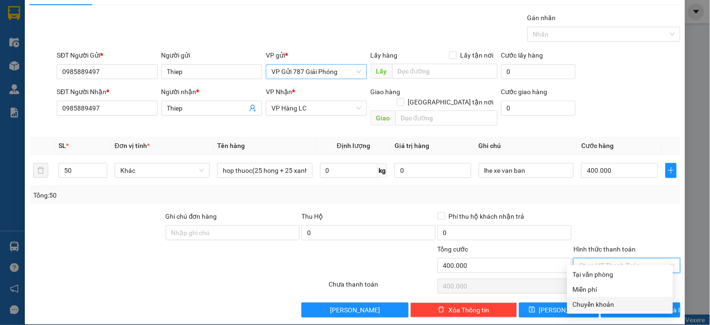
click at [591, 301] on div "Chuyển khoản" at bounding box center [620, 304] width 95 height 10
type input "0"
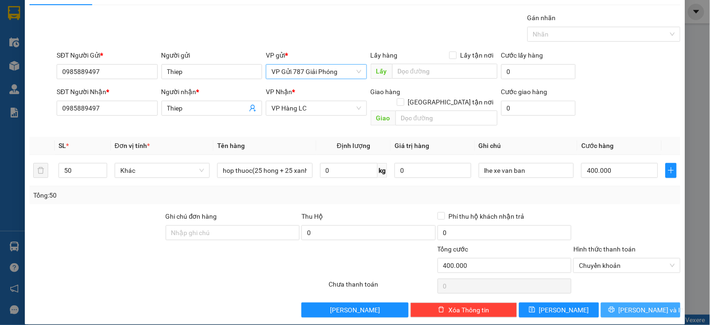
click at [633, 305] on span "[PERSON_NAME] và In" at bounding box center [652, 310] width 66 height 10
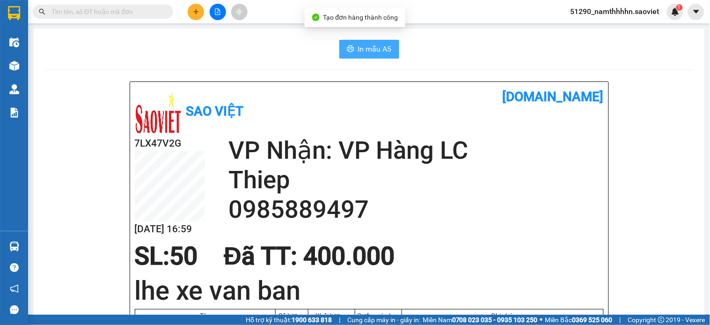
click at [370, 58] on button "In mẫu A5" at bounding box center [369, 49] width 60 height 19
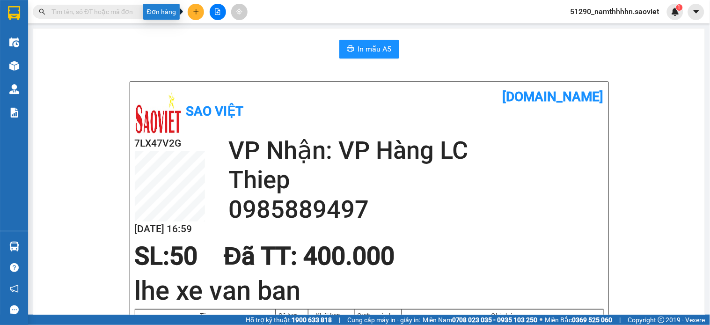
click at [199, 8] on button at bounding box center [196, 12] width 16 height 16
click at [197, 15] on button at bounding box center [196, 12] width 16 height 16
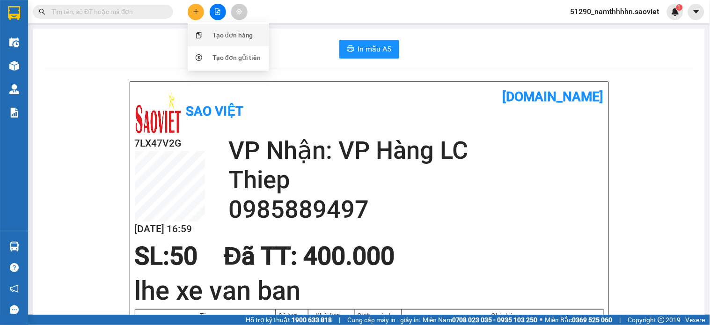
click at [210, 33] on div "Tạo đơn hàng" at bounding box center [228, 35] width 70 height 18
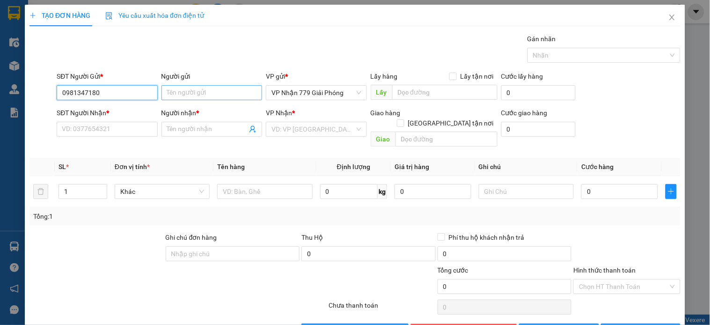
type input "0981347180"
click at [177, 92] on input "Người gửi" at bounding box center [212, 92] width 101 height 15
click at [290, 92] on span "VP Nhận 779 Giải Phóng" at bounding box center [316, 93] width 89 height 14
type input "Nam"
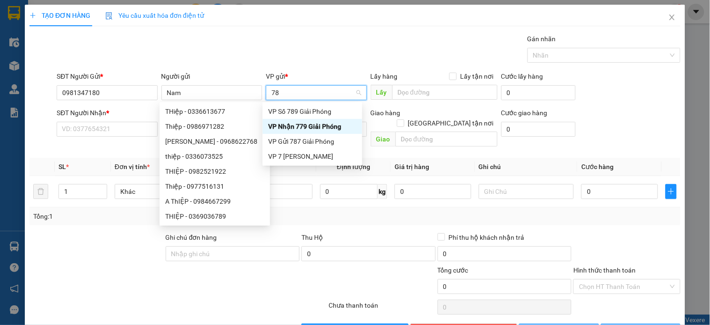
type input "787"
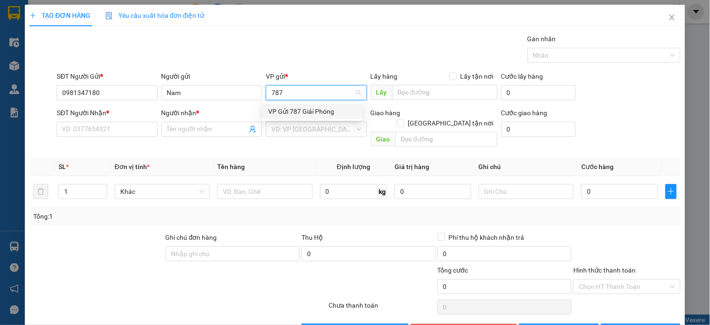
click at [312, 113] on div "VP Gửi 787 Giải Phóng" at bounding box center [312, 111] width 88 height 10
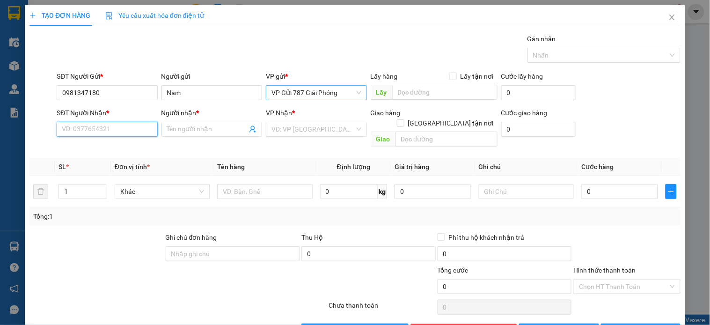
click at [128, 125] on input "SĐT Người Nhận *" at bounding box center [107, 129] width 101 height 15
click at [129, 125] on input "0945531922" at bounding box center [107, 129] width 101 height 15
type input "0945531922"
click at [211, 129] on input "Người nhận *" at bounding box center [207, 129] width 80 height 10
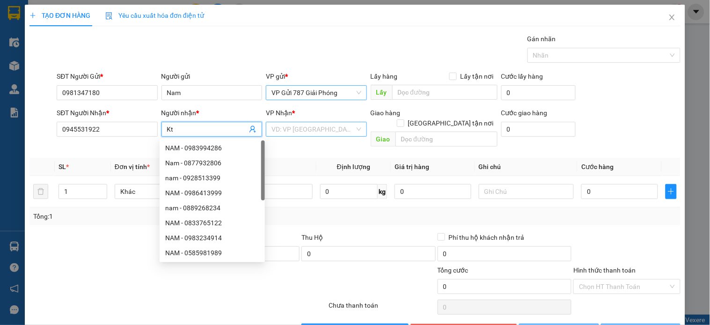
type input "Kt"
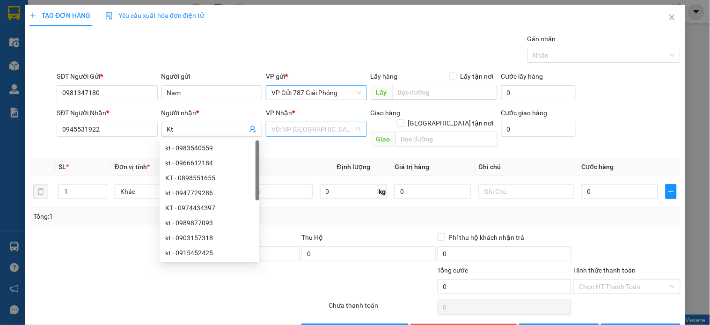
click at [281, 130] on input "search" at bounding box center [313, 129] width 83 height 14
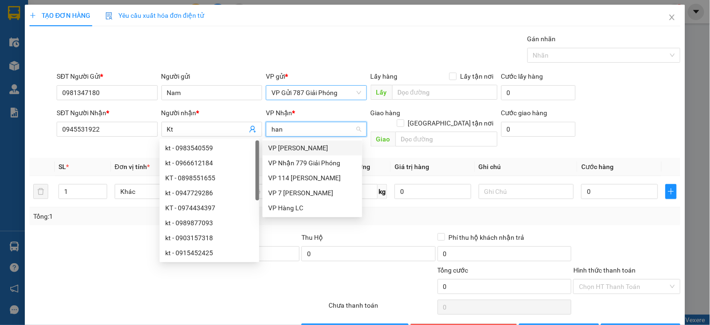
type input "hang"
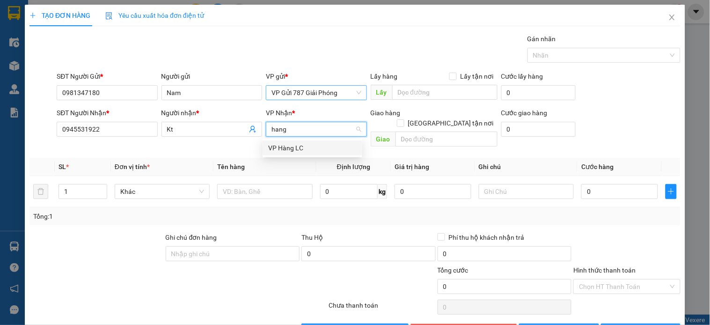
click at [310, 149] on div "VP Hàng LC" at bounding box center [312, 148] width 88 height 10
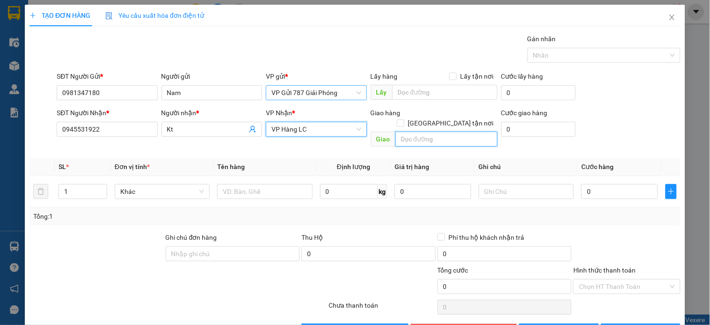
click at [474, 132] on input "text" at bounding box center [447, 139] width 102 height 15
type input "Benh vien noi tiet"
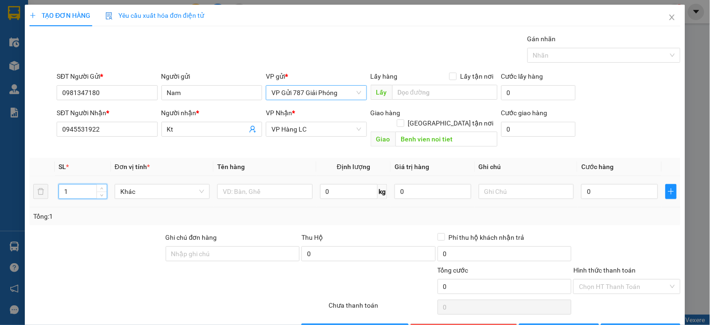
click at [86, 184] on input "1" at bounding box center [83, 191] width 48 height 14
type input "130"
click at [273, 184] on input "text" at bounding box center [264, 191] width 95 height 15
click at [239, 184] on input "hop thuoc nuoc" at bounding box center [264, 191] width 95 height 15
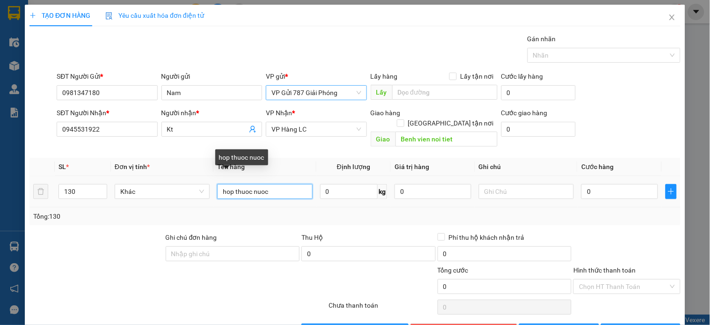
click at [239, 184] on input "hop thuoc nuoc" at bounding box center [264, 191] width 95 height 15
type input "hộp thuốc nước"
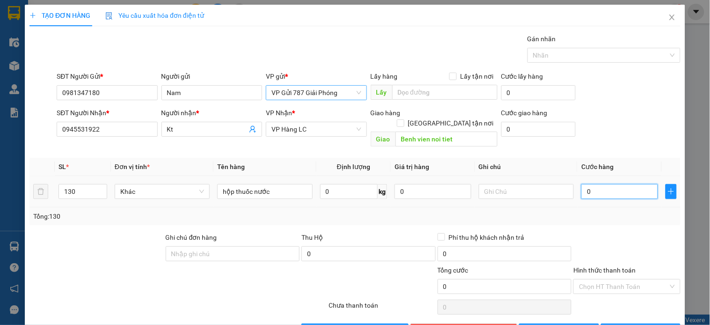
click at [615, 184] on input "0" at bounding box center [620, 191] width 77 height 15
click at [481, 118] on span "Giao tận nơi" at bounding box center [451, 123] width 93 height 10
click at [404, 119] on input "Giao tận nơi" at bounding box center [400, 122] width 7 height 7
checkbox input "true"
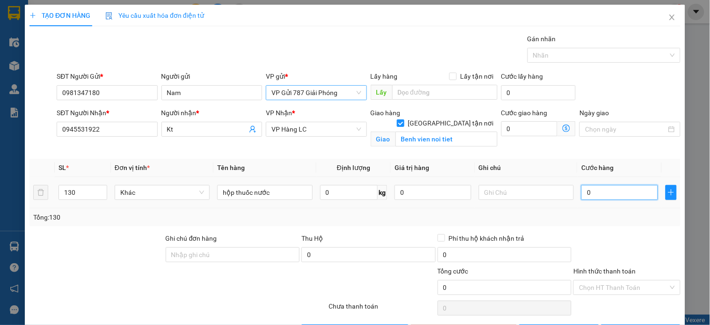
click at [608, 199] on input "0" at bounding box center [620, 192] width 77 height 15
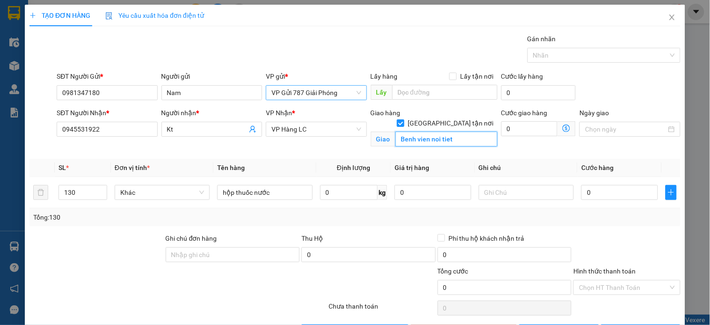
click at [474, 133] on input "Benh vien noi tiet" at bounding box center [447, 139] width 102 height 15
type input "Benh vien noi tiet-gồm phí ctn"
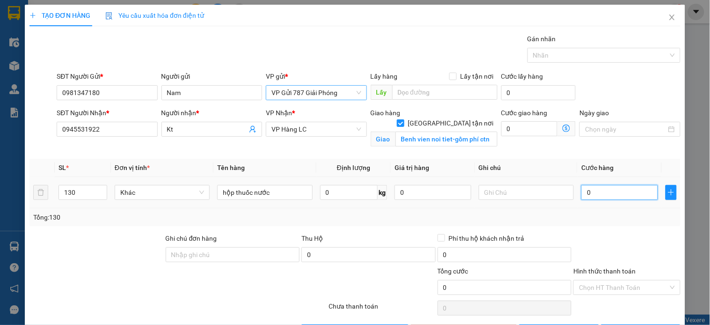
click at [615, 185] on input "0" at bounding box center [620, 192] width 77 height 15
type input "1"
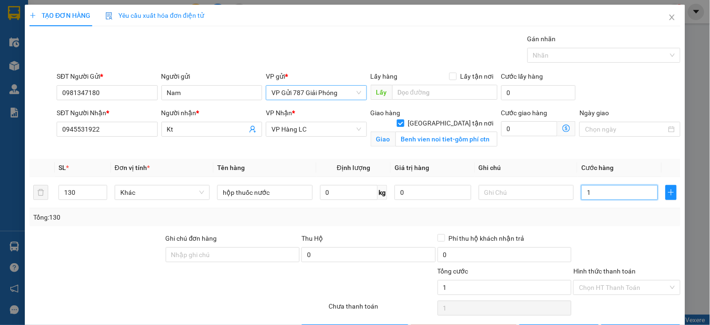
type input "10"
type input "104"
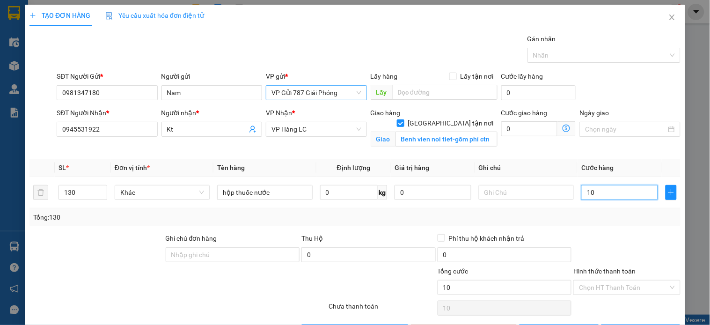
type input "104"
type input "1.040"
type input "1.040.000"
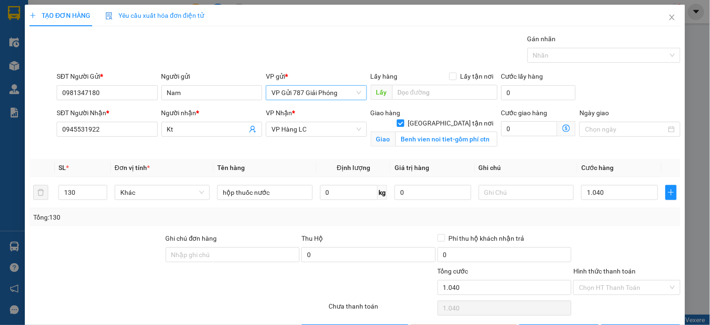
type input "1.040.000"
click at [623, 77] on div "SĐT Người Gửi * 0981347180 Người gửi Nam VP gửi * VP Gửi 787 Giải Phóng Lấy hàn…" at bounding box center [369, 87] width 628 height 33
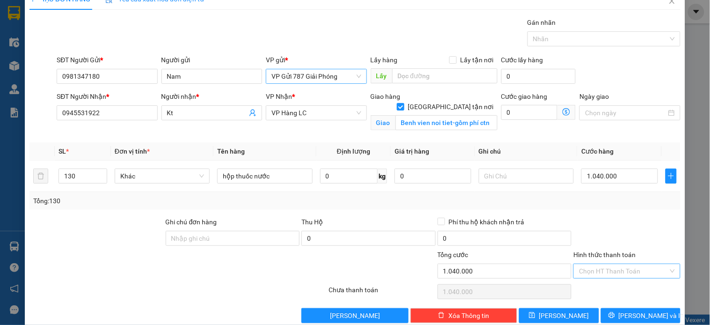
scroll to position [33, 0]
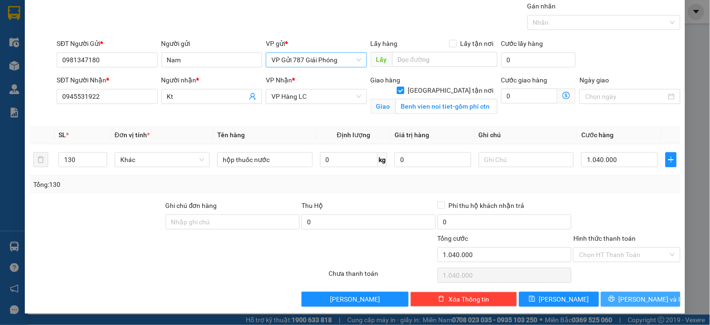
drag, startPoint x: 638, startPoint y: 263, endPoint x: 611, endPoint y: 294, distance: 41.5
click at [637, 263] on div "Hình thức thanh toán Chọn HT Thanh Toán" at bounding box center [627, 249] width 107 height 33
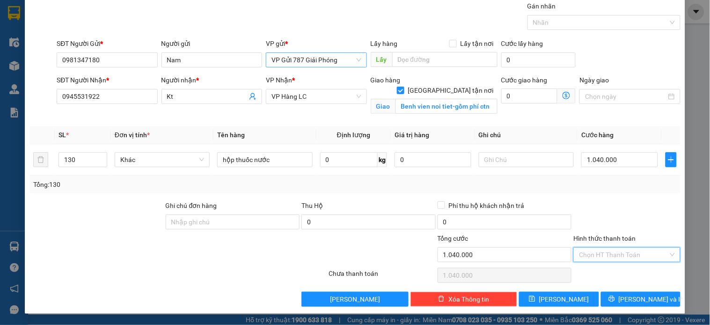
click at [609, 260] on input "Hình thức thanh toán" at bounding box center [623, 255] width 89 height 14
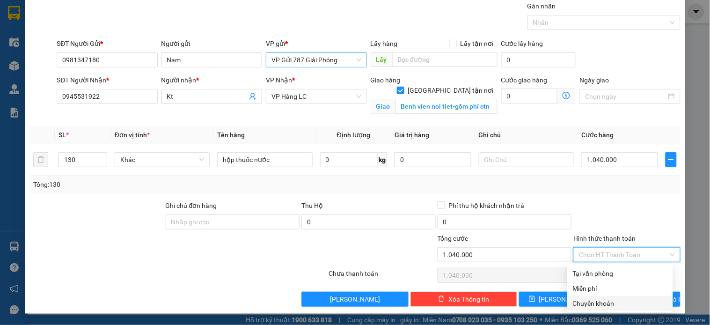
click at [597, 303] on div "Chuyển khoản" at bounding box center [620, 303] width 95 height 10
type input "0"
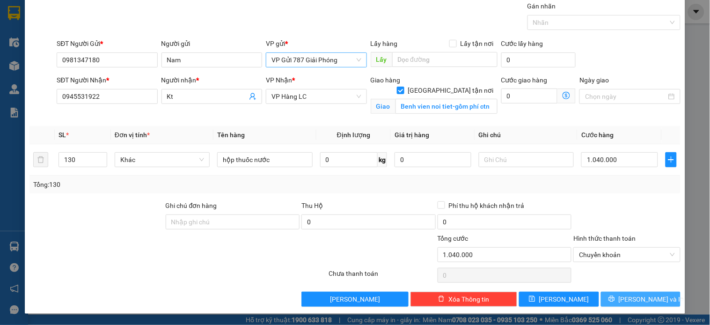
click at [643, 302] on span "[PERSON_NAME] và In" at bounding box center [652, 299] width 66 height 10
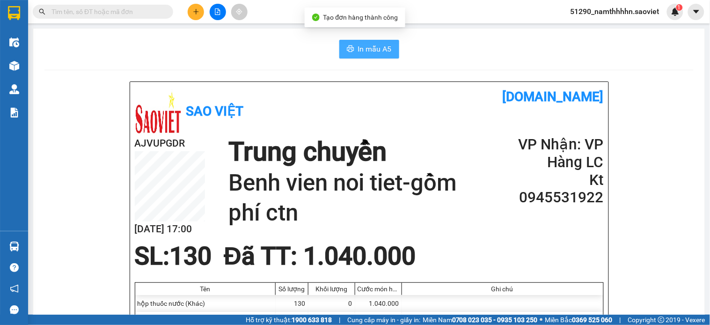
click at [367, 42] on button "In mẫu A5" at bounding box center [369, 49] width 60 height 19
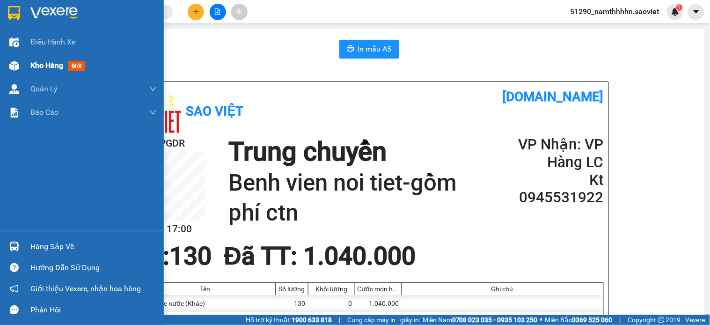
click at [34, 64] on span "Kho hàng" at bounding box center [46, 65] width 33 height 9
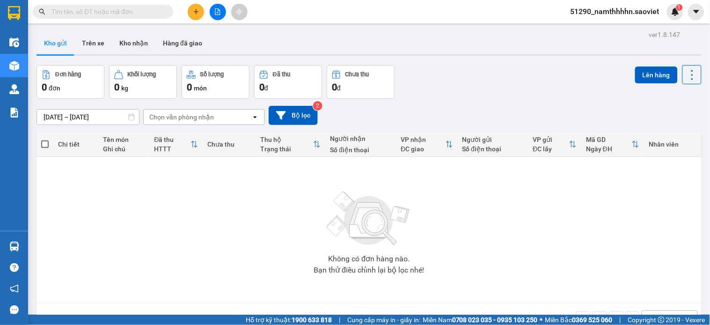
drag, startPoint x: 141, startPoint y: 49, endPoint x: 161, endPoint y: 141, distance: 94.3
click at [141, 141] on div "ver 1.8.147 Kho gửi Trên xe Kho nhận Hàng đã giao Đơn hàng 0 đơn Khối lượng 0 k…" at bounding box center [369, 190] width 673 height 325
click at [293, 120] on button "Bộ lọc" at bounding box center [293, 115] width 49 height 19
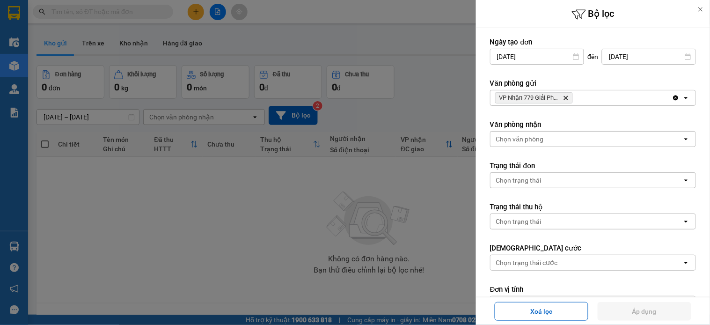
click at [570, 97] on span "VP Nhận 779 Giải Phóng Delete" at bounding box center [534, 97] width 78 height 11
click at [567, 100] on icon "Delete" at bounding box center [566, 98] width 6 height 6
click at [567, 100] on div "VP Nhận 779 Giải Phóng Delete" at bounding box center [582, 97] width 182 height 15
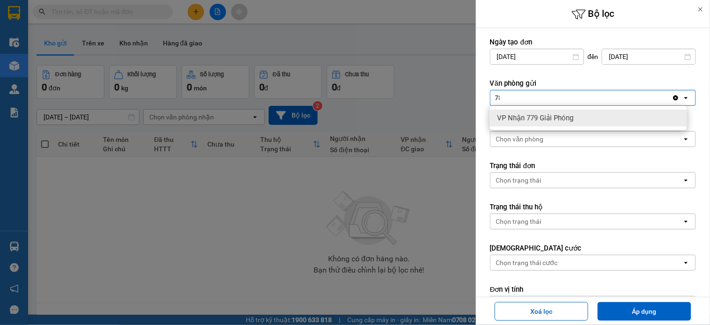
type input "787"
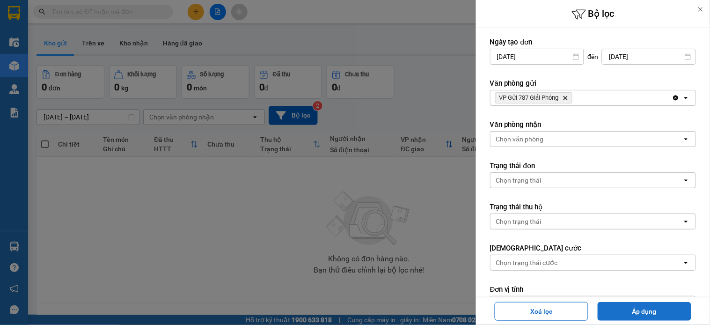
click at [656, 319] on button "Áp dụng" at bounding box center [645, 311] width 94 height 19
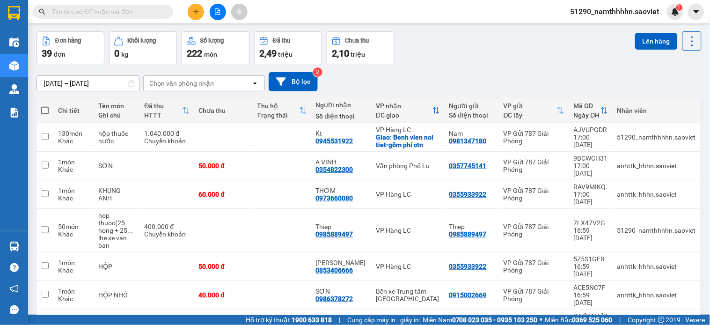
scroll to position [52, 0]
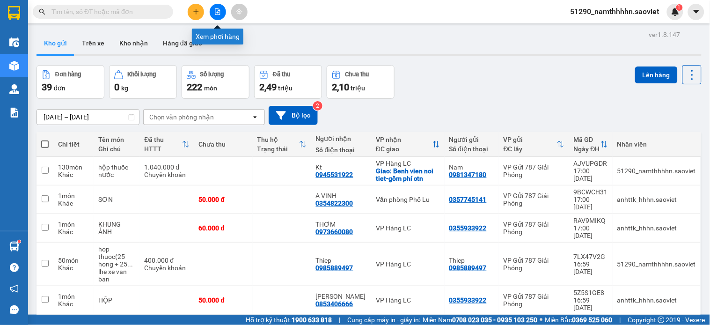
click at [216, 7] on button at bounding box center [218, 12] width 16 height 16
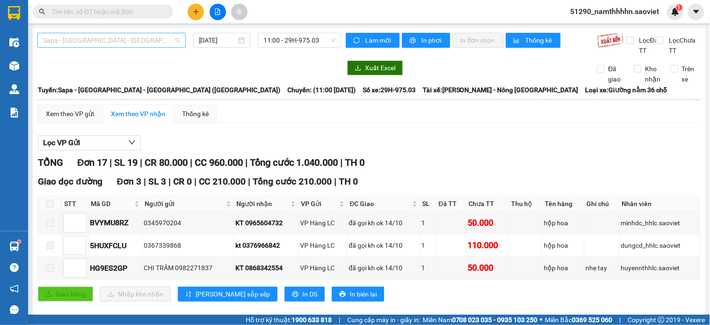
click at [152, 42] on span "Sapa - [GEOGRAPHIC_DATA] - [GEOGRAPHIC_DATA] ([GEOGRAPHIC_DATA])" at bounding box center [111, 40] width 137 height 14
click at [630, 12] on span "51290_namthhhhn.saoviet" at bounding box center [615, 12] width 104 height 12
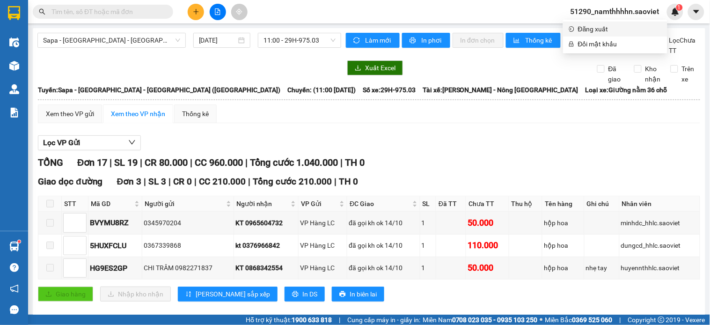
click at [618, 28] on span "Đăng xuất" at bounding box center [620, 29] width 84 height 10
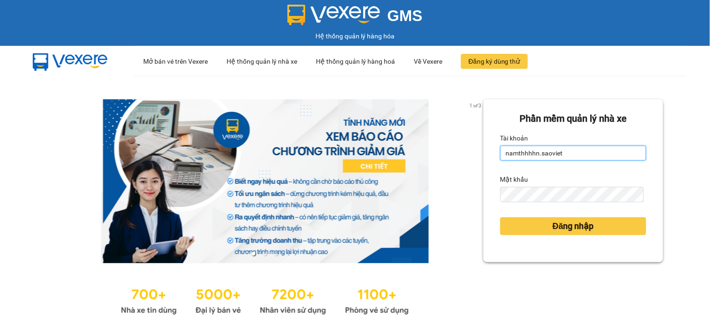
click at [549, 147] on input "namthhhhn.saoviet" at bounding box center [574, 153] width 146 height 15
type input "anhttk_hhhn.saoviet"
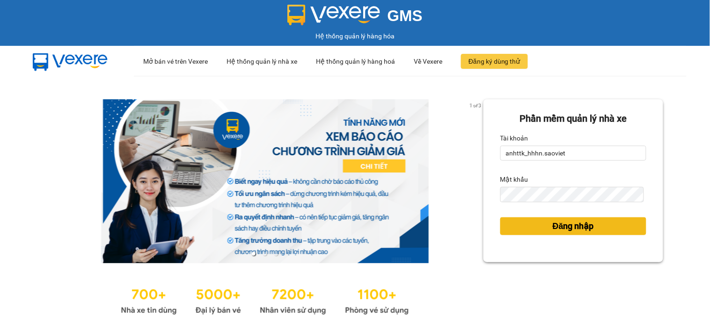
click at [527, 223] on button "Đăng nhập" at bounding box center [574, 226] width 146 height 18
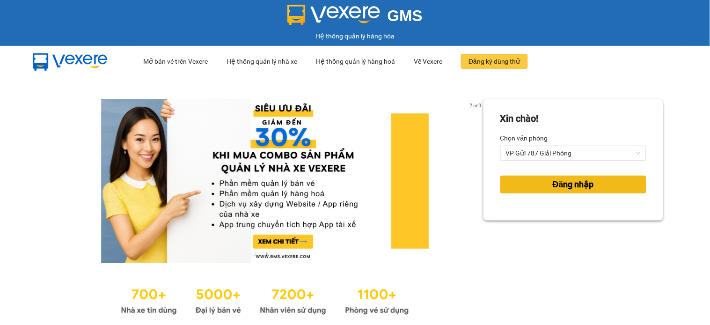
click at [560, 186] on span "Đăng nhập" at bounding box center [573, 184] width 41 height 13
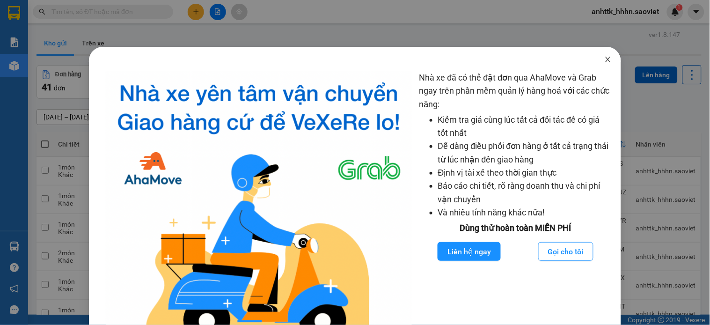
click at [604, 61] on icon "close" at bounding box center [607, 59] width 7 height 7
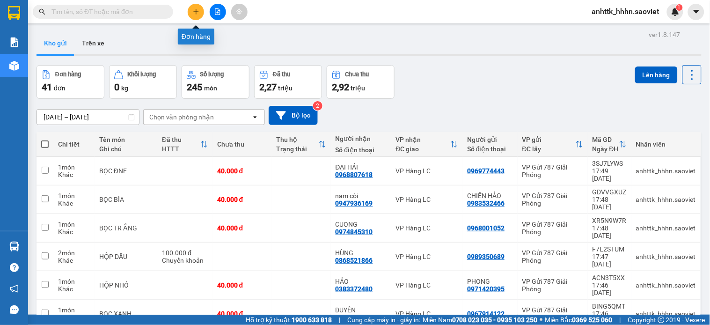
click at [196, 15] on button at bounding box center [196, 12] width 16 height 16
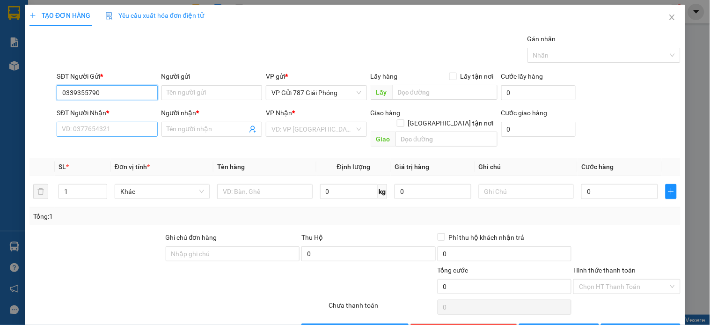
type input "0339355790"
click at [90, 134] on input "SĐT Người Nhận *" at bounding box center [107, 129] width 101 height 15
type input "09251908986"
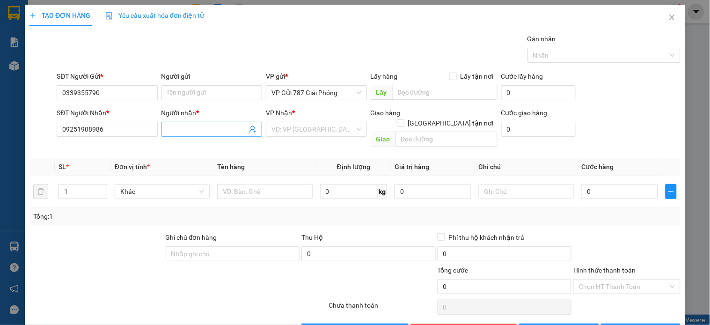
click at [209, 132] on input "Người nhận *" at bounding box center [207, 129] width 80 height 10
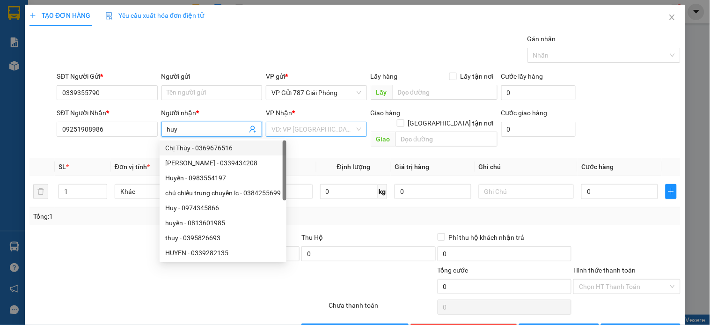
type input "huy"
click at [315, 132] on input "search" at bounding box center [313, 129] width 83 height 14
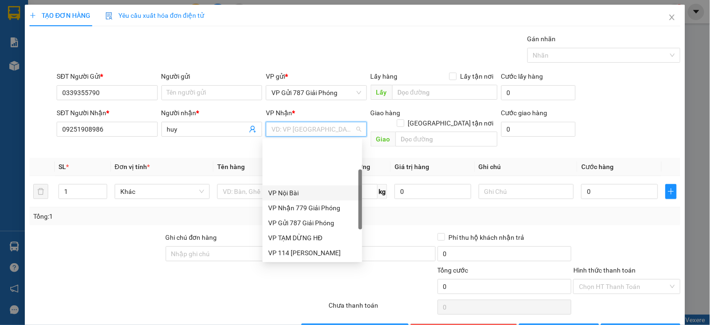
scroll to position [104, 0]
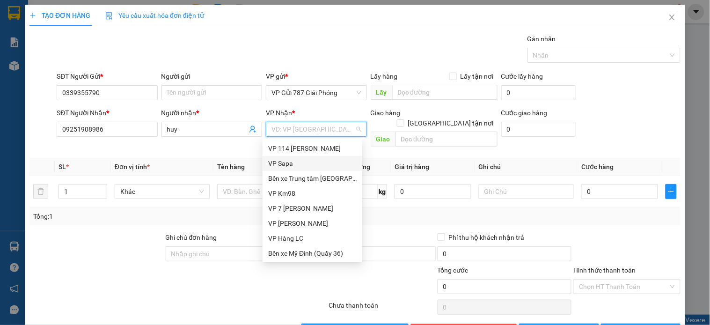
click at [294, 163] on div "VP Sapa" at bounding box center [312, 163] width 88 height 10
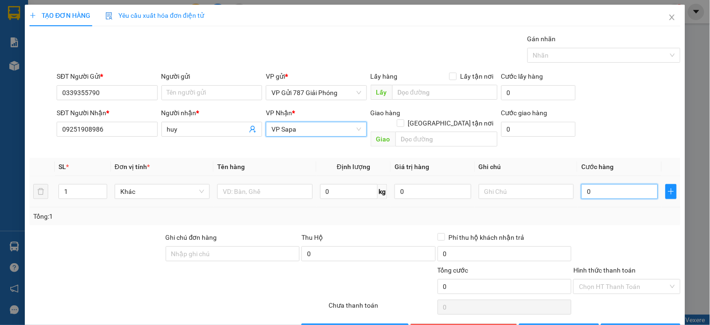
click at [587, 184] on input "0" at bounding box center [620, 191] width 77 height 15
type input "5"
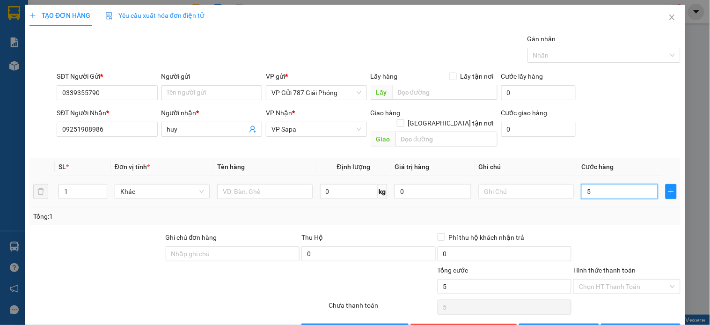
type input "50"
type input "50.000"
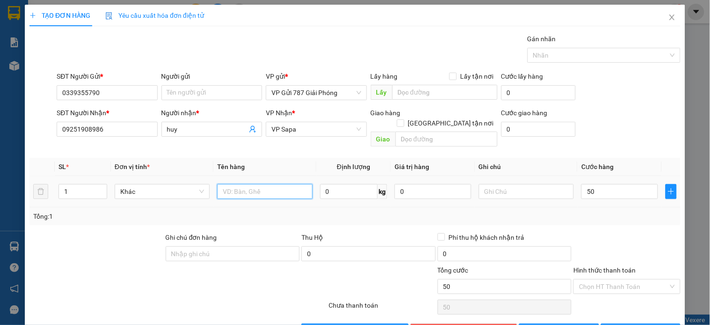
type input "50.000"
click at [227, 184] on input "text" at bounding box center [264, 191] width 95 height 15
type input "bọc trắng"
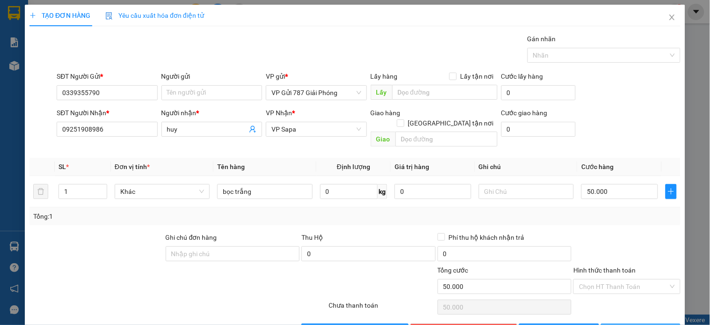
click at [620, 324] on button "[PERSON_NAME] và In" at bounding box center [641, 331] width 80 height 15
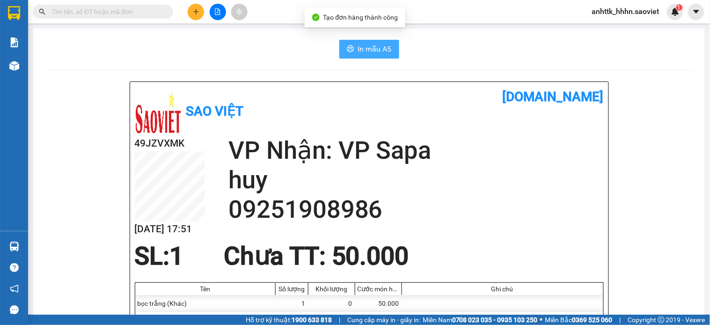
click at [342, 49] on button "In mẫu A5" at bounding box center [369, 49] width 60 height 19
click at [198, 8] on button at bounding box center [196, 12] width 16 height 16
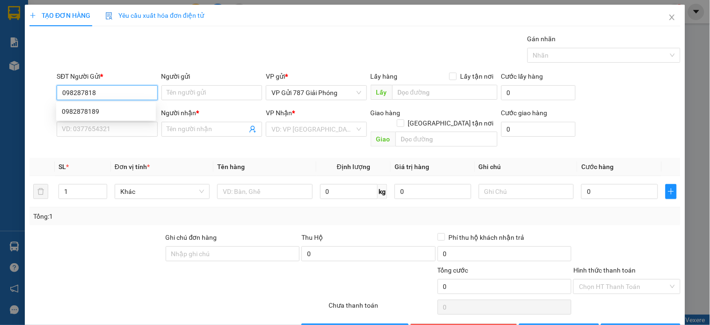
type input "0982878189"
click at [119, 111] on div "0982878189" at bounding box center [106, 111] width 88 height 10
type input "0982811965"
type input "LUU"
type input "0982878189"
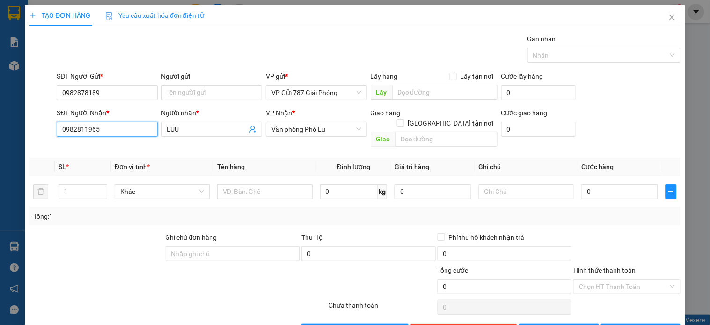
click at [116, 132] on input "0982811965" at bounding box center [107, 129] width 101 height 15
click at [116, 133] on input "0982811965" at bounding box center [107, 129] width 101 height 15
type input "0383008888"
click at [143, 144] on div "0383008888 - DŨNG" at bounding box center [106, 148] width 88 height 10
type input "DŨNG"
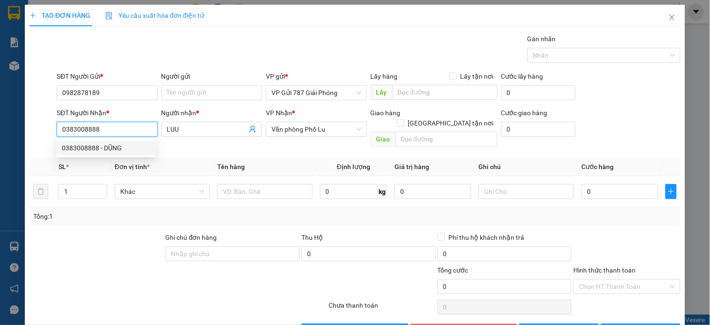
type input "98"
type input "0383008888"
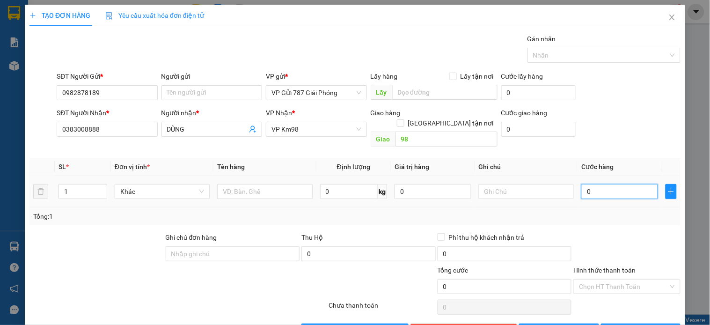
click at [587, 184] on input "0" at bounding box center [620, 191] width 77 height 15
type input "5"
type input "50"
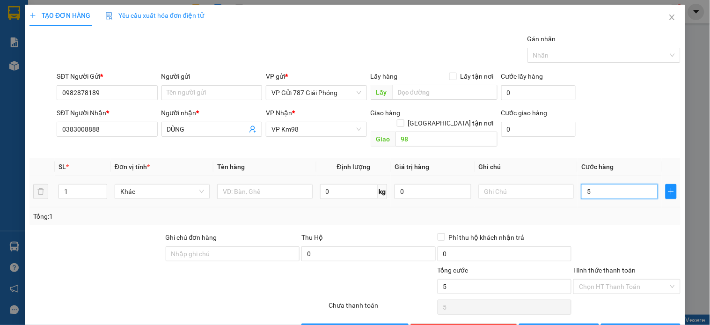
type input "50"
type input "50.000"
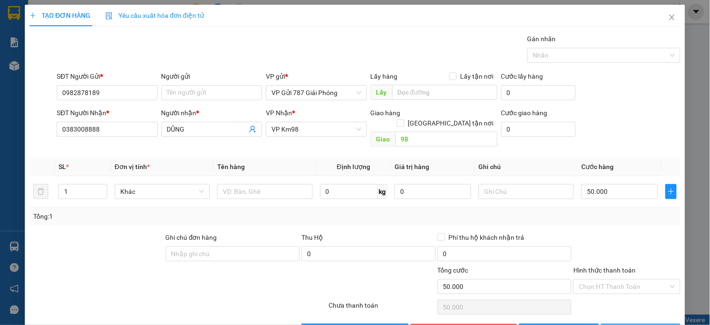
click at [648, 324] on span "[PERSON_NAME] và In" at bounding box center [652, 331] width 66 height 10
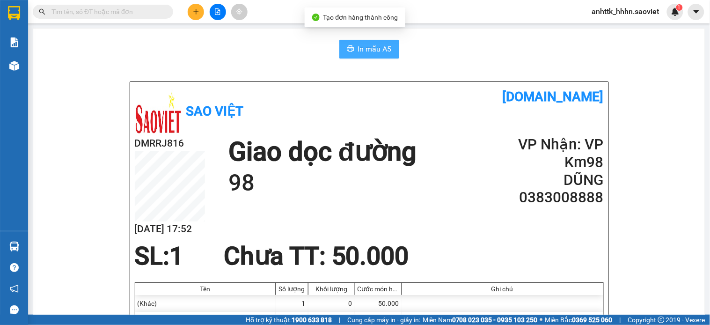
click at [380, 42] on button "In mẫu A5" at bounding box center [369, 49] width 60 height 19
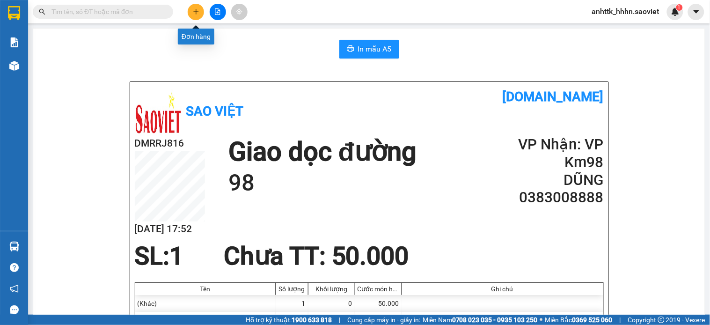
click at [191, 14] on button at bounding box center [196, 12] width 16 height 16
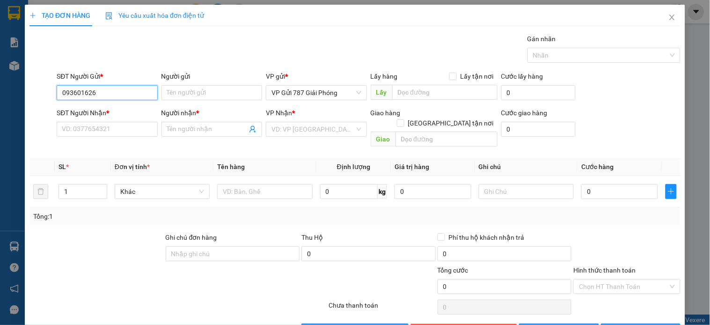
type input "0936016263"
click at [92, 117] on div "0936016263" at bounding box center [106, 111] width 100 height 15
type input "k thấy hàng"
type input "0966393155"
type input "DUYÊN"
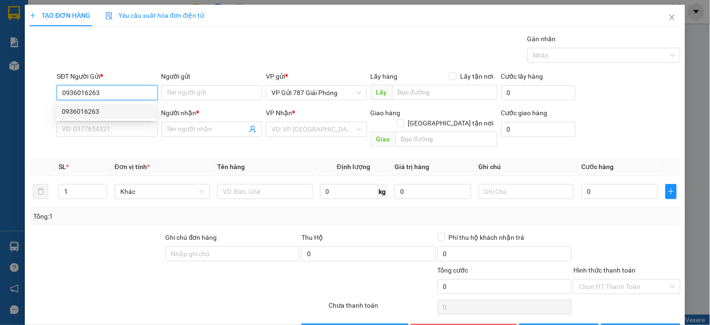
checkbox input "true"
type input "BH"
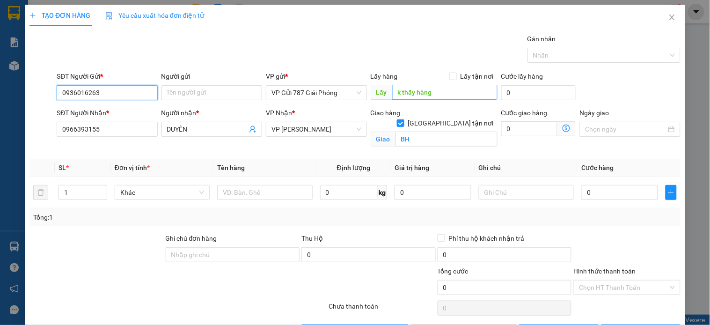
type input "0936016263"
click at [431, 91] on input "k thấy hàng" at bounding box center [444, 92] width 105 height 15
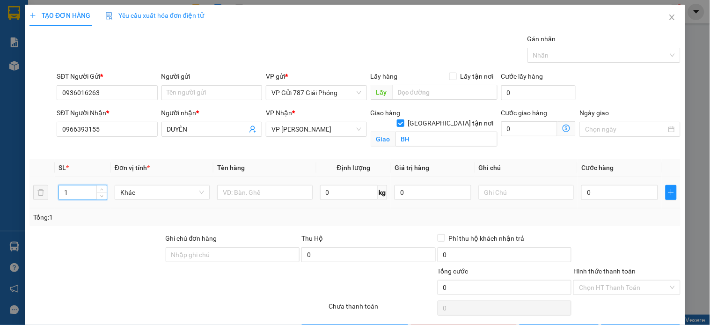
click at [71, 193] on input "1" at bounding box center [83, 192] width 48 height 14
click at [70, 192] on input "1" at bounding box center [83, 192] width 48 height 14
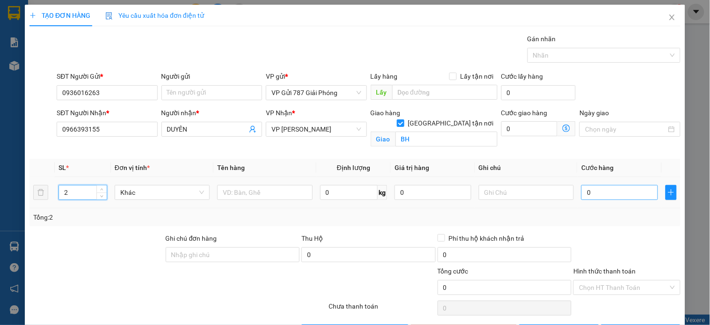
type input "2"
click at [593, 192] on input "0" at bounding box center [620, 192] width 77 height 15
type input "4"
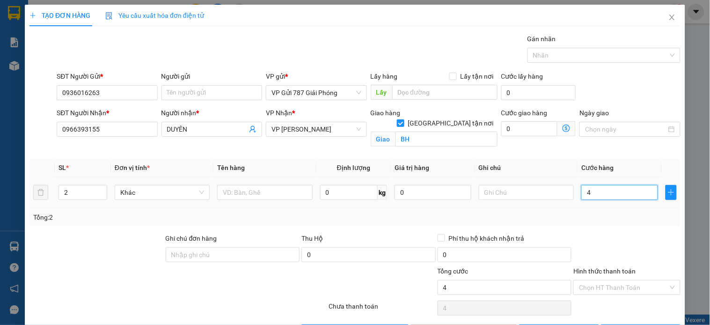
type input "40"
type input "4.000"
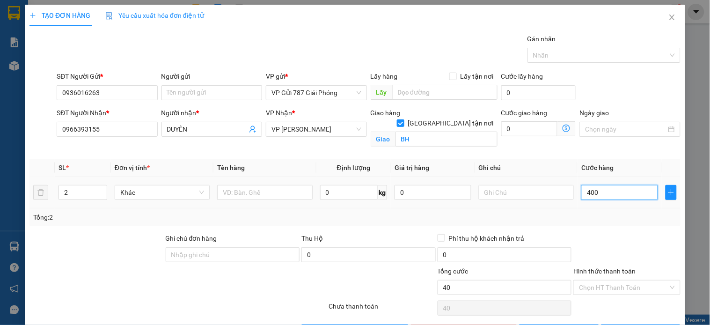
type input "4.000"
type input "40.000"
type input "400.000"
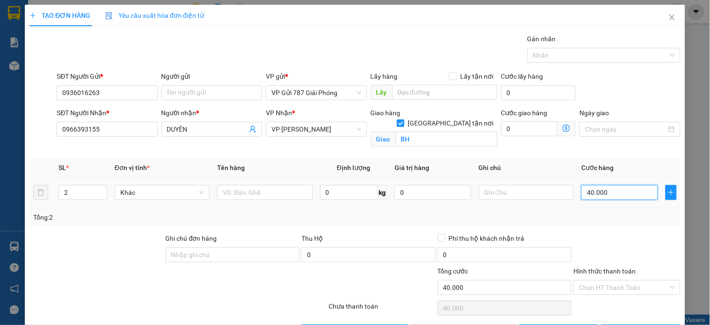
type input "400.000"
click at [246, 185] on input "text" at bounding box center [264, 192] width 95 height 15
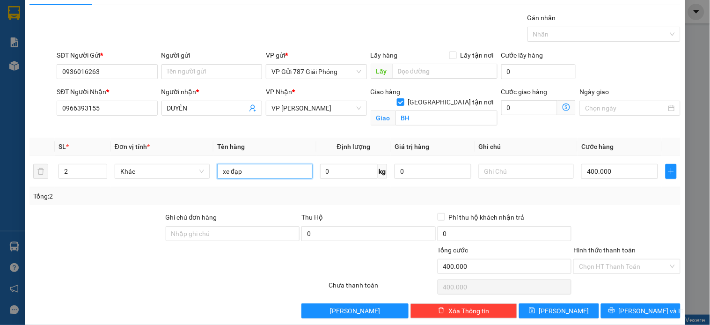
scroll to position [33, 0]
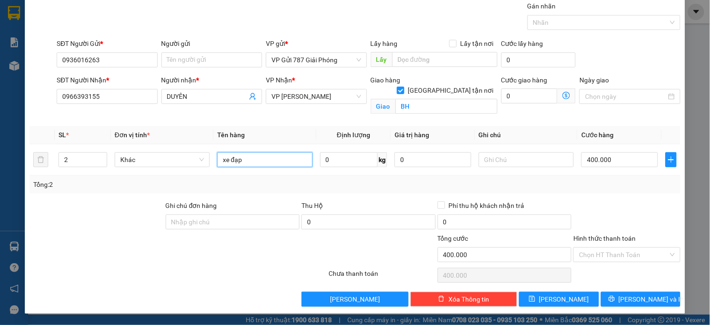
type input "xe đạp"
click at [626, 297] on span "[PERSON_NAME] và In" at bounding box center [652, 299] width 66 height 10
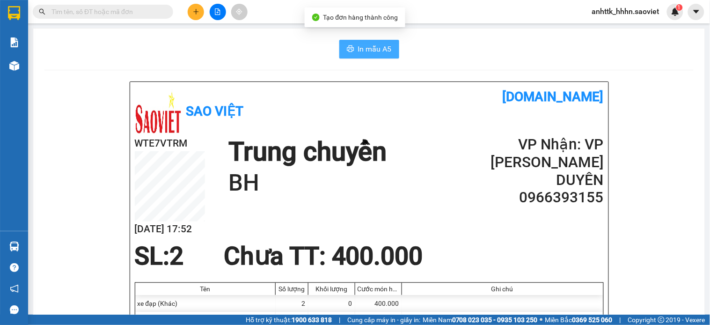
click at [382, 50] on span "In mẫu A5" at bounding box center [375, 49] width 34 height 12
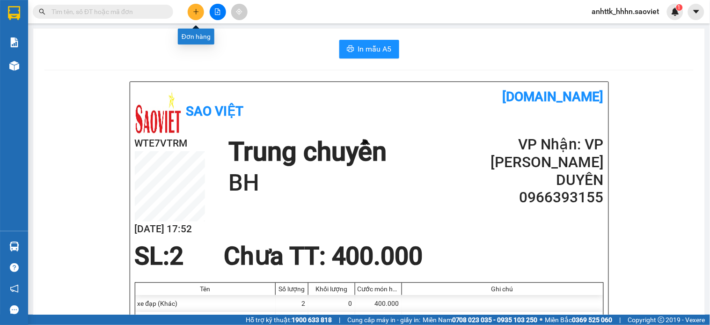
click at [196, 10] on icon "plus" at bounding box center [196, 11] width 0 height 5
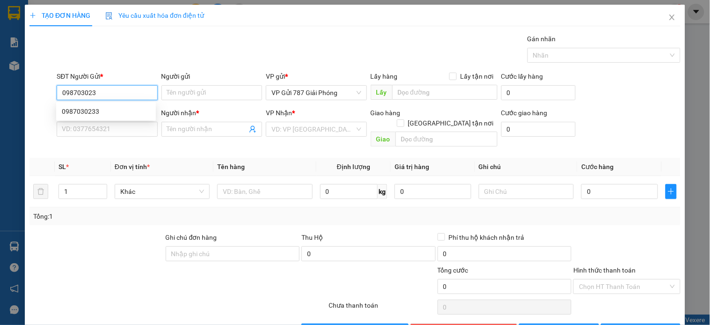
type input "0987030233"
click at [91, 105] on div "0987030233" at bounding box center [106, 111] width 100 height 15
type input "0389028784"
type input "trường"
type input "0987030233"
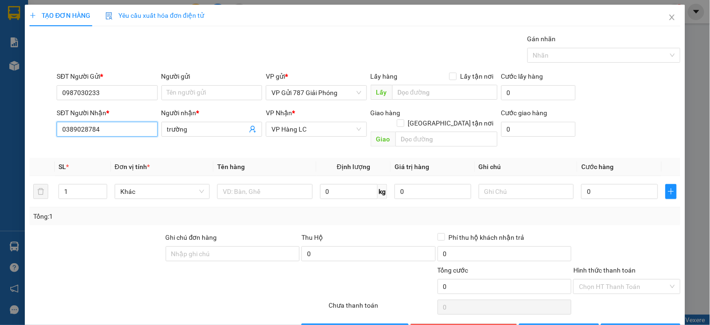
click at [105, 129] on input "0389028784" at bounding box center [107, 129] width 101 height 15
click at [105, 130] on input "0389028784" at bounding box center [107, 129] width 101 height 15
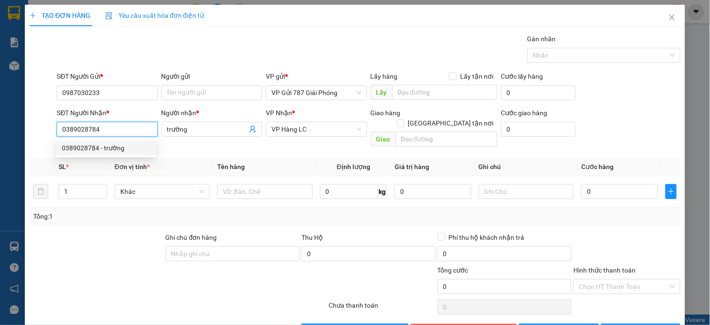
click at [105, 129] on input "0389028784" at bounding box center [107, 129] width 101 height 15
type input "0865166569"
click at [121, 147] on div "0865166569 - VƯƠNG" at bounding box center [106, 148] width 88 height 10
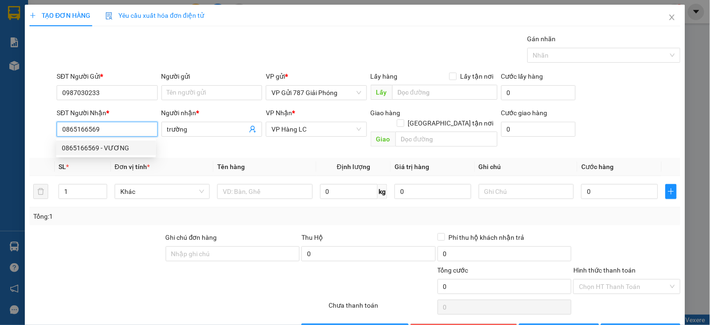
type input "VƯƠNG"
type input "98"
type input "0865166569"
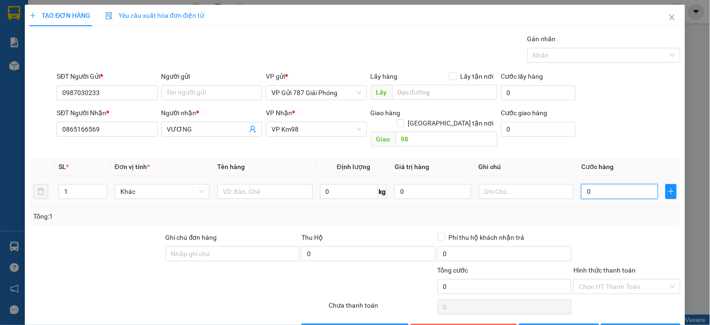
click at [607, 184] on input "0" at bounding box center [620, 191] width 77 height 15
type input "5"
type input "50"
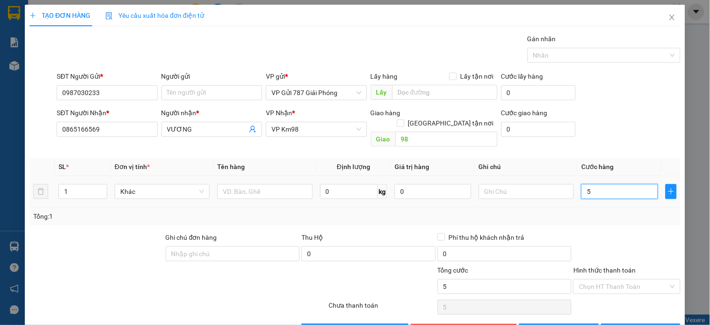
type input "50"
type input "501"
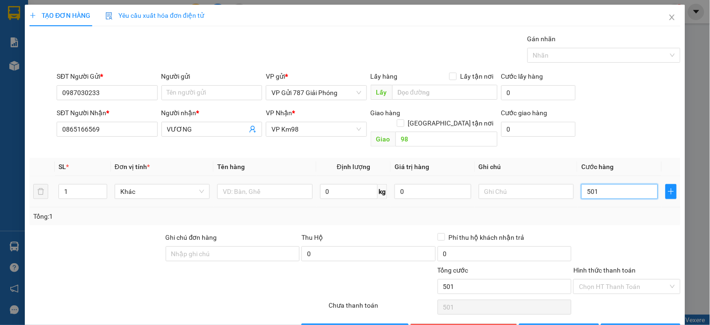
type input "50"
type input "50.000"
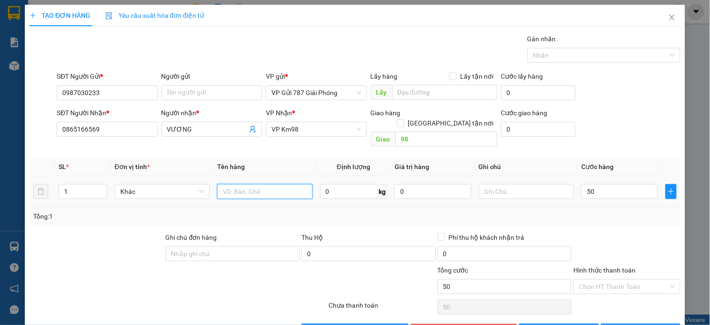
type input "50.000"
click at [261, 184] on input "text" at bounding box center [264, 191] width 95 height 15
type input "b"
type input "bọc tải"
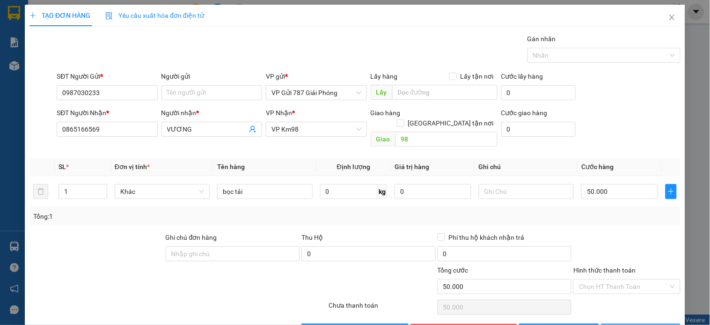
click at [642, 324] on span "[PERSON_NAME] và In" at bounding box center [652, 331] width 66 height 10
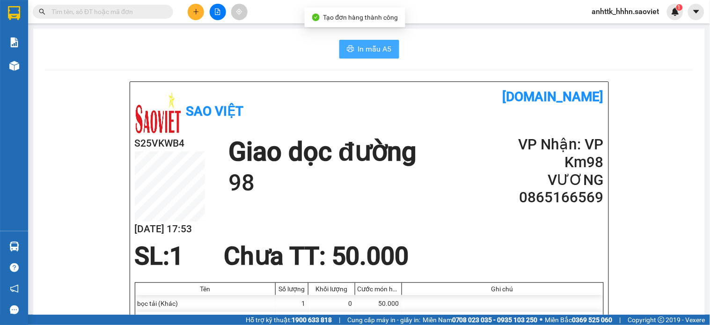
click at [347, 51] on icon "printer" at bounding box center [350, 48] width 7 height 7
click at [348, 51] on icon "printer" at bounding box center [350, 48] width 7 height 7
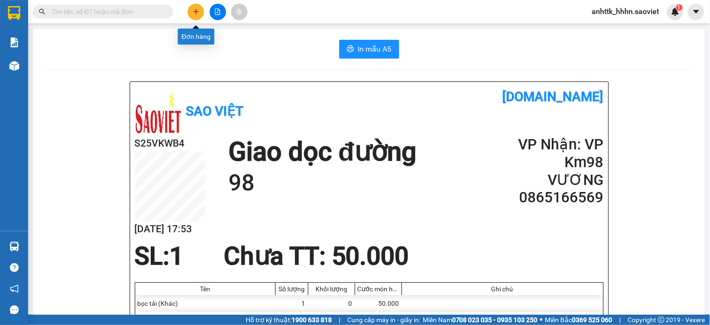
click at [195, 9] on icon "plus" at bounding box center [196, 11] width 7 height 7
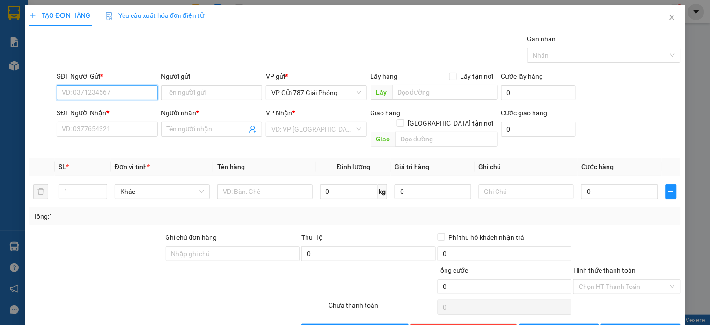
type input "0"
type input "0971655558"
click at [87, 109] on div "0971655558" at bounding box center [106, 111] width 88 height 10
type input "Còn 13/10"
type input "0932316613"
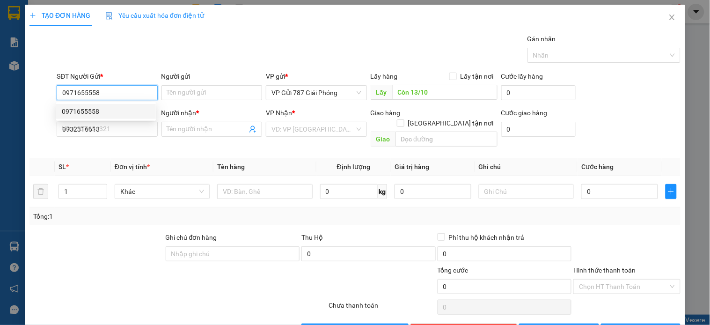
type input "thành lợi"
type input "0971655558"
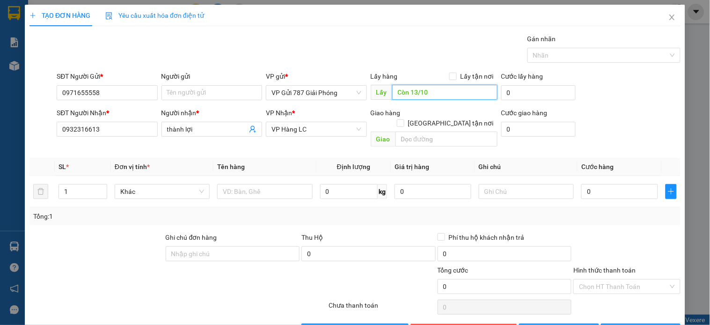
click at [438, 92] on input "Còn 13/10" at bounding box center [444, 92] width 105 height 15
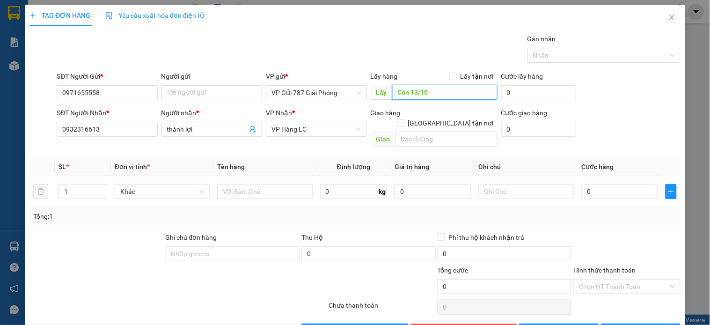
click at [438, 91] on input "Còn 13/10" at bounding box center [444, 92] width 105 height 15
click at [439, 91] on input "Còn 13/10" at bounding box center [444, 92] width 105 height 15
drag, startPoint x: 439, startPoint y: 91, endPoint x: 413, endPoint y: 94, distance: 25.5
click at [413, 94] on input "Còn 13/10" at bounding box center [444, 92] width 105 height 15
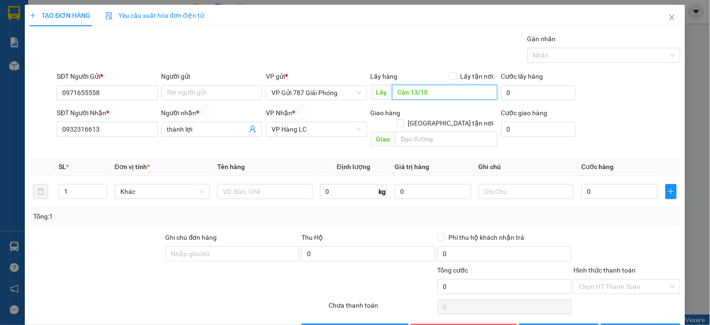
type input "/10Còn 13"
click at [427, 93] on input "/10Còn 13" at bounding box center [444, 92] width 105 height 15
type input "h"
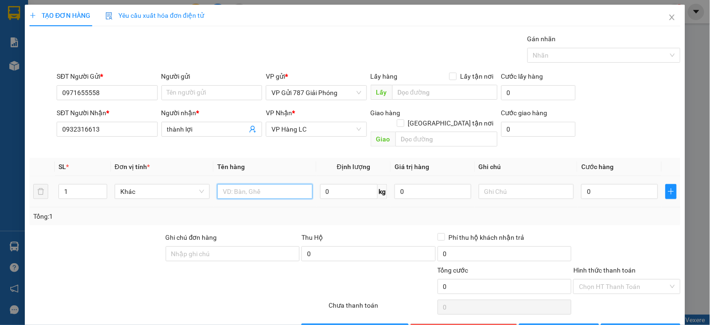
click at [243, 185] on input "text" at bounding box center [264, 191] width 95 height 15
type input "hộp"
click at [598, 184] on input "0" at bounding box center [620, 191] width 77 height 15
type input "1"
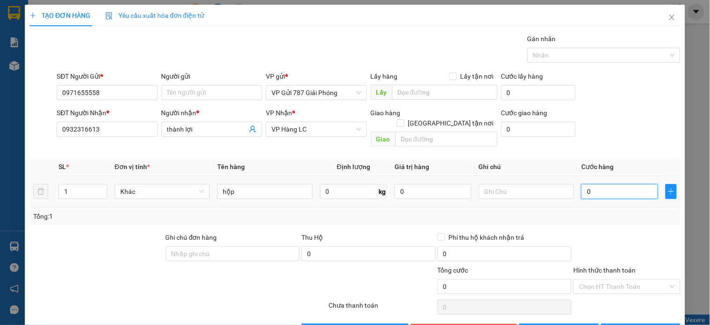
type input "1"
type input "12"
type input "120"
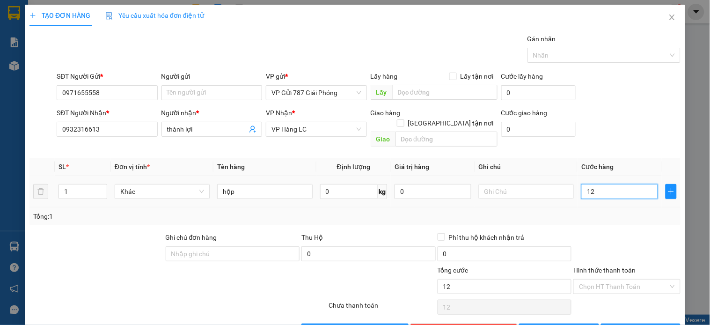
type input "120"
type input "120.000"
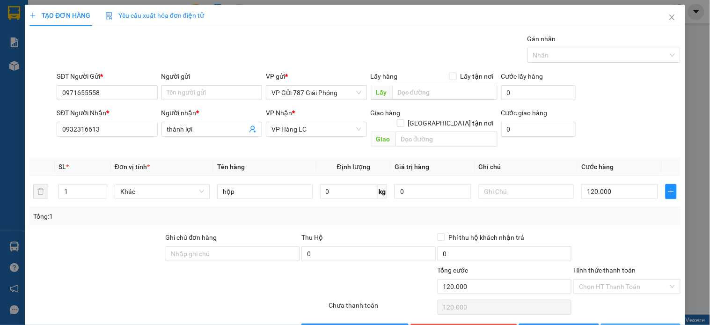
drag, startPoint x: 617, startPoint y: 317, endPoint x: 609, endPoint y: 312, distance: 9.7
click at [615, 324] on icon "printer" at bounding box center [612, 330] width 7 height 7
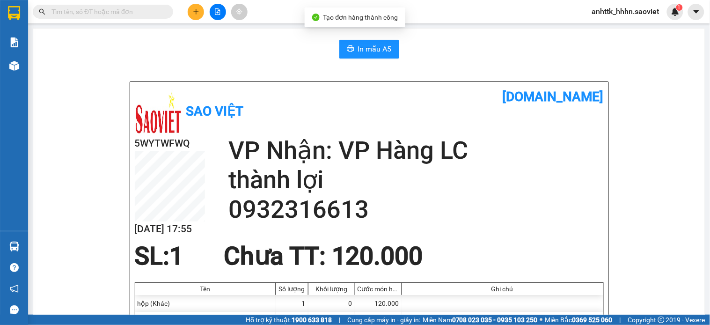
click at [365, 47] on span "In mẫu A5" at bounding box center [375, 49] width 34 height 12
click at [389, 57] on button "In mẫu A5" at bounding box center [369, 49] width 60 height 19
click at [176, 4] on div "Kết quả tìm kiếm ( 0 ) Bộ lọc No Data" at bounding box center [91, 12] width 183 height 16
click at [193, 8] on icon "plus" at bounding box center [196, 11] width 7 height 7
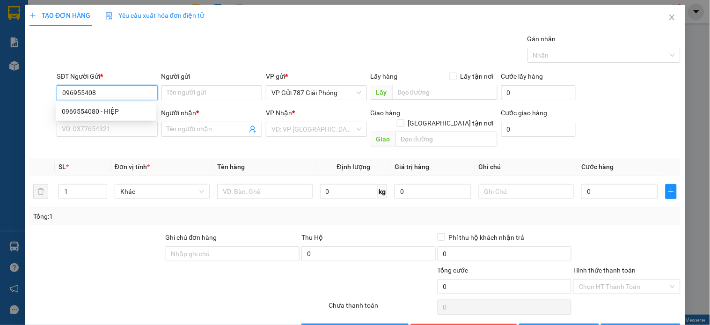
type input "0969554080"
click at [103, 110] on div "0969554080 - HIỆP" at bounding box center [106, 111] width 88 height 10
type input "HIỆP"
type input "0967209702"
type input "ĐỨC"
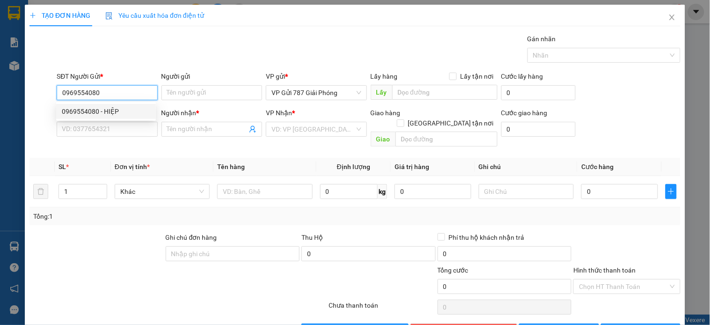
type input "KM 150"
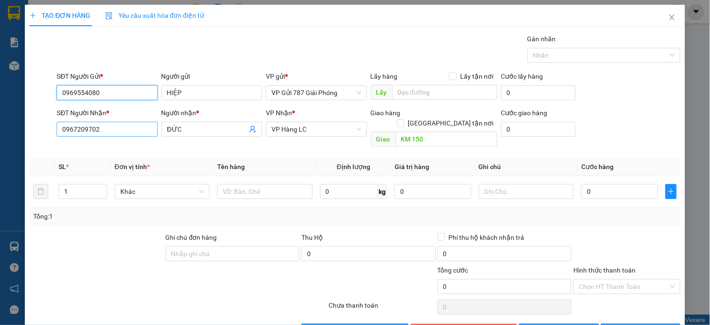
type input "0969554080"
click at [140, 128] on input "0967209702" at bounding box center [107, 129] width 101 height 15
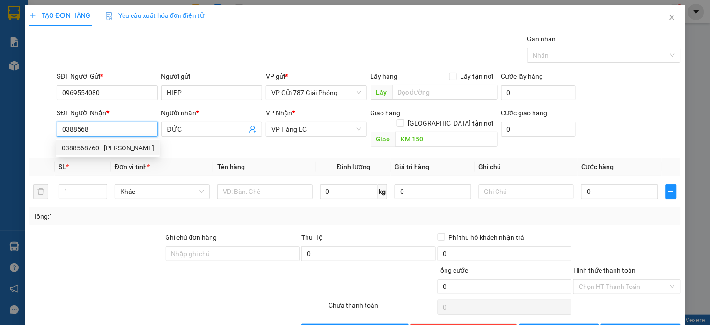
click at [99, 147] on div "0388568760 - Anh Thùy" at bounding box center [108, 148] width 92 height 10
type input "0388568760"
type input "Anh Thùy"
type input "0388568760"
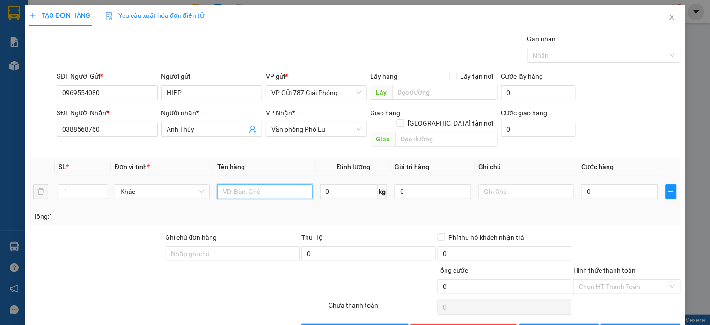
click at [259, 185] on input "text" at bounding box center [264, 191] width 95 height 15
click at [6, 63] on div "TẠO ĐƠN HÀNG Yêu cầu xuất hóa đơn điện tử Transit Pickup Surcharge Ids Transit …" at bounding box center [355, 162] width 710 height 325
click at [12, 64] on div "TẠO ĐƠN HÀNG Yêu cầu xuất hóa đơn điện tử Transit Pickup Surcharge Ids Transit …" at bounding box center [355, 162] width 710 height 325
click at [67, 184] on input "1" at bounding box center [83, 191] width 48 height 14
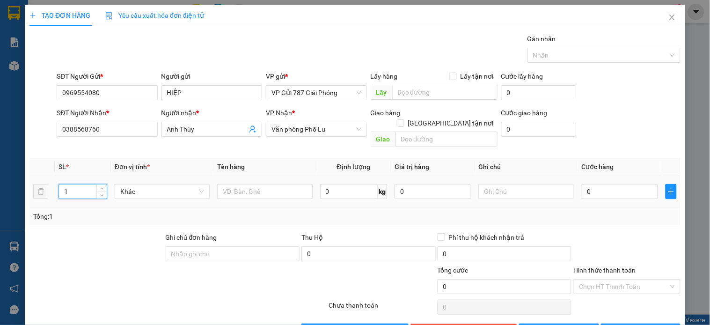
click at [67, 184] on input "1" at bounding box center [83, 191] width 48 height 14
type input "2"
click at [226, 184] on input "text" at bounding box center [264, 191] width 95 height 15
type input "thanh sắt"
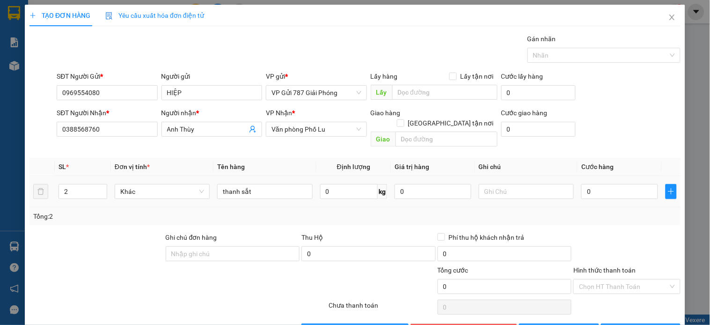
click at [606, 190] on div "0" at bounding box center [620, 191] width 77 height 19
click at [601, 184] on input "0" at bounding box center [620, 191] width 77 height 15
click at [600, 184] on input "0" at bounding box center [620, 191] width 77 height 15
type input "2"
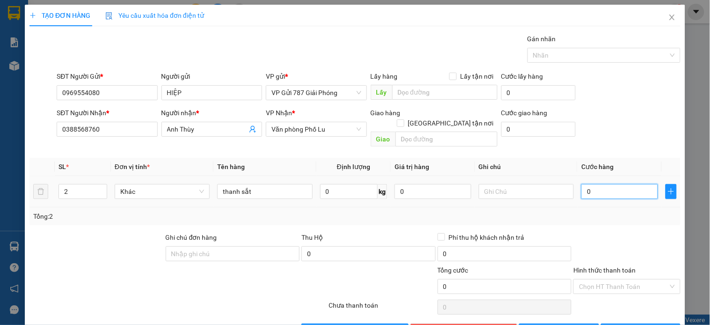
type input "2"
type input "20"
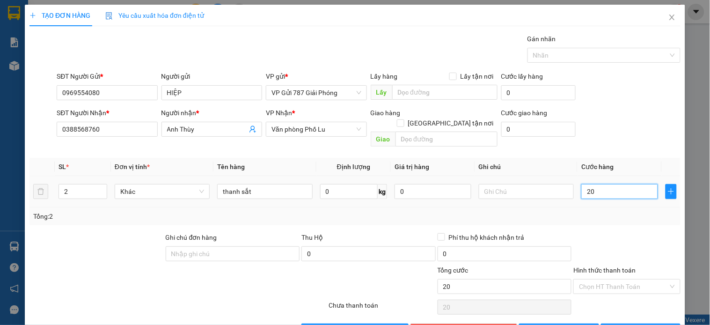
type input "200"
type input "2.000"
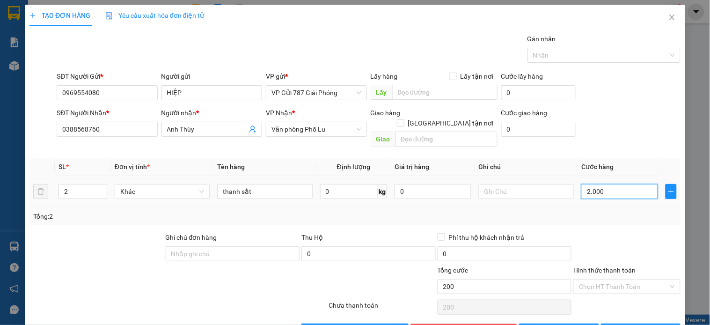
type input "2.000"
type input "20.000"
type input "200.000"
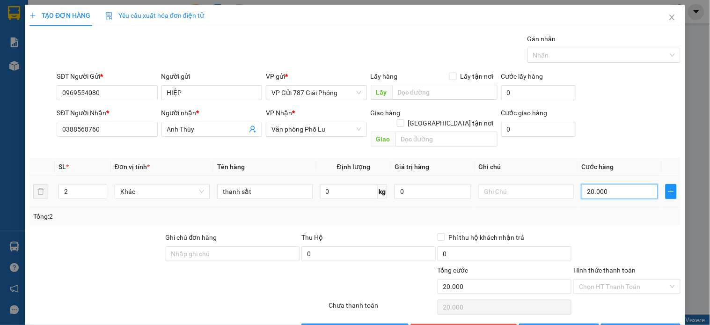
type input "200.000"
click at [645, 324] on span "[PERSON_NAME] và In" at bounding box center [652, 331] width 66 height 10
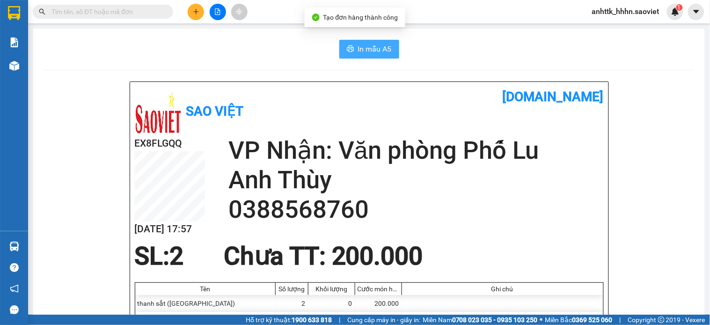
click at [348, 47] on icon "printer" at bounding box center [350, 48] width 7 height 7
drag, startPoint x: 343, startPoint y: 45, endPoint x: 339, endPoint y: 50, distance: 6.0
click at [339, 50] on button "In mẫu A5" at bounding box center [369, 49] width 60 height 19
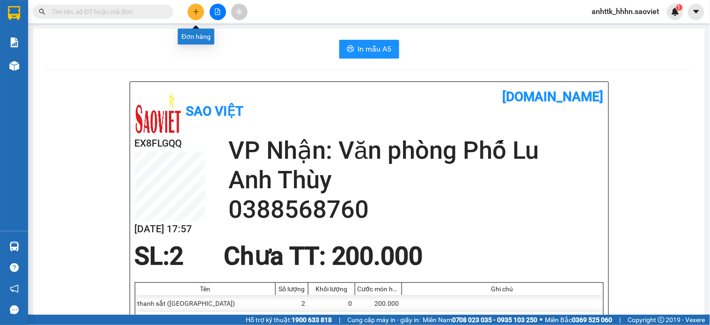
click at [198, 15] on button at bounding box center [196, 12] width 16 height 16
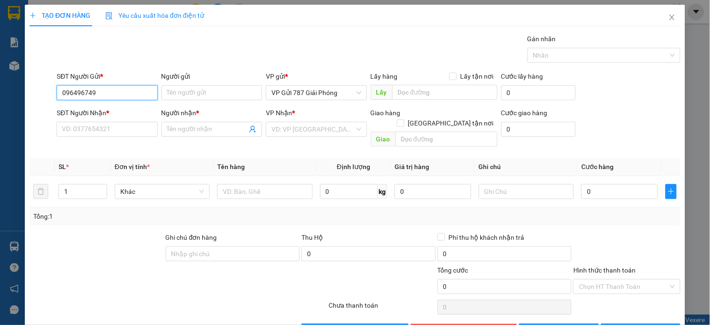
type input "0964967497"
click at [98, 111] on div "0964967497 - kt" at bounding box center [106, 111] width 88 height 10
type input "kt"
type input "0982902558"
type input "NGHỊ"
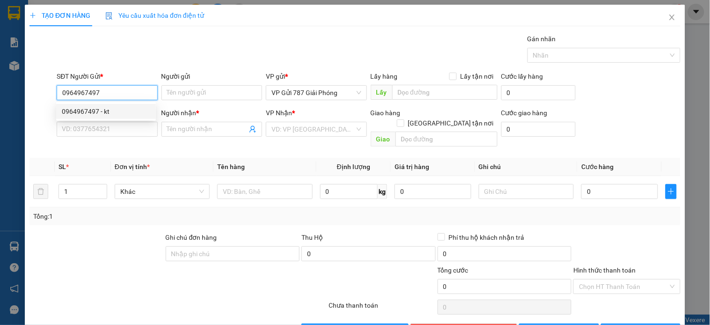
type input "KM 117 GỌI TRC 30P"
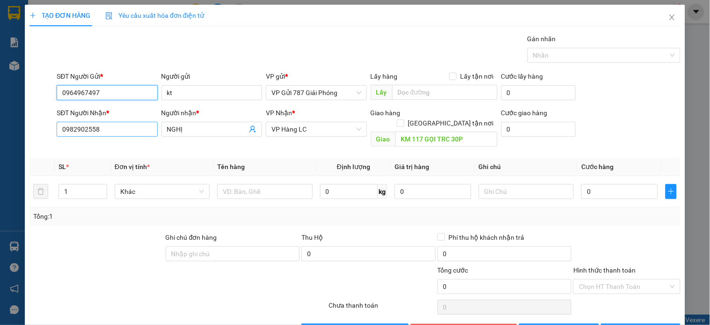
type input "0964967497"
click at [103, 128] on input "0982902558" at bounding box center [107, 129] width 101 height 15
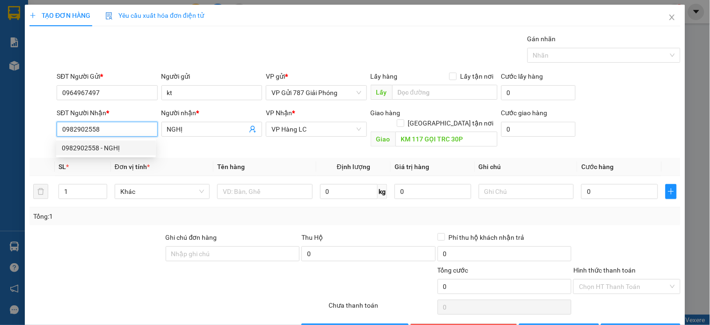
click at [103, 128] on input "0982902558" at bounding box center [107, 129] width 101 height 15
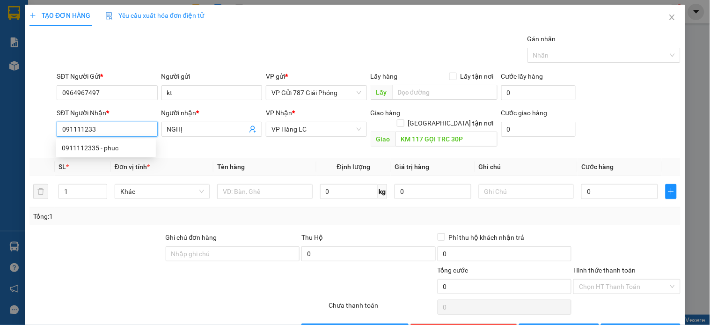
type input "0911112335"
click at [108, 147] on div "0911112335 - phuc" at bounding box center [106, 148] width 88 height 10
type input "phuc"
type input "0911112335"
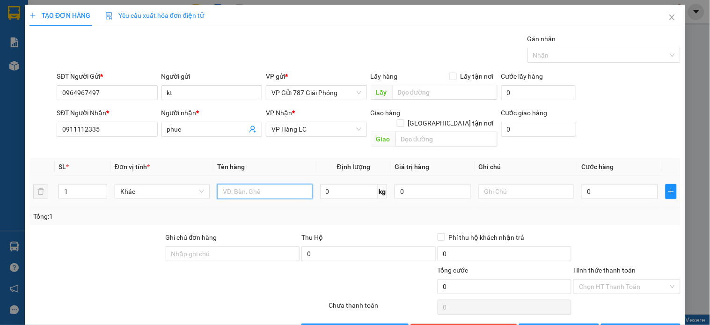
click at [265, 184] on input "text" at bounding box center [264, 191] width 95 height 15
type input "o"
type input "ô"
type input "ố"
type input "O"
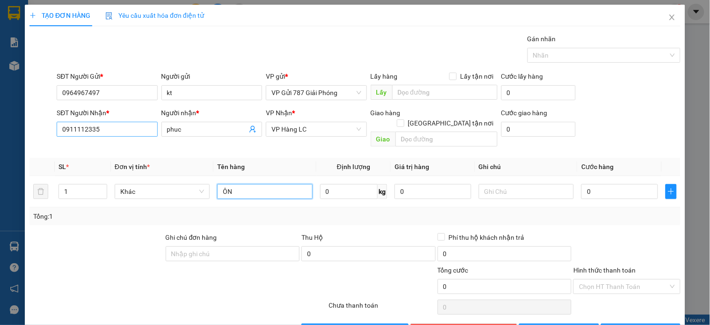
type input "Ô"
type input "ỐNG"
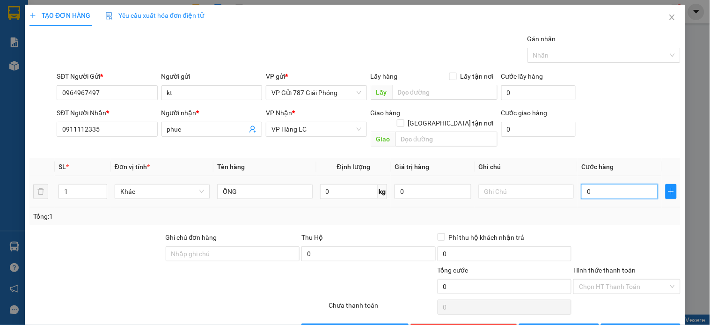
click at [597, 188] on input "0" at bounding box center [620, 191] width 77 height 15
type input "6"
type input "60"
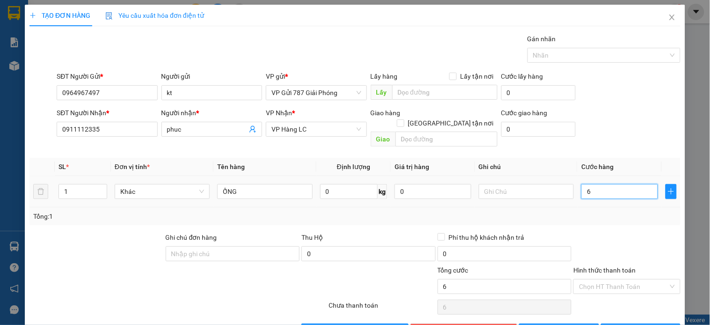
type input "60"
type input "60.000"
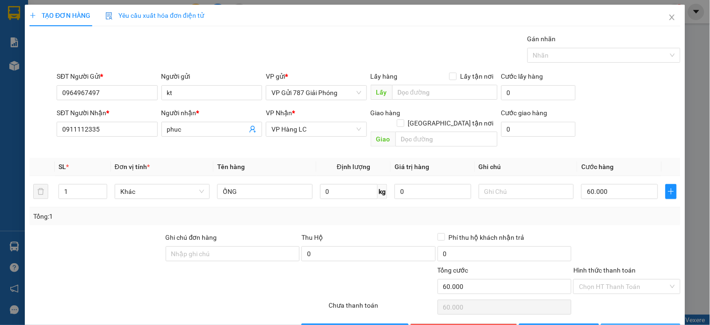
click at [624, 324] on button "Lưu và In" at bounding box center [641, 331] width 80 height 15
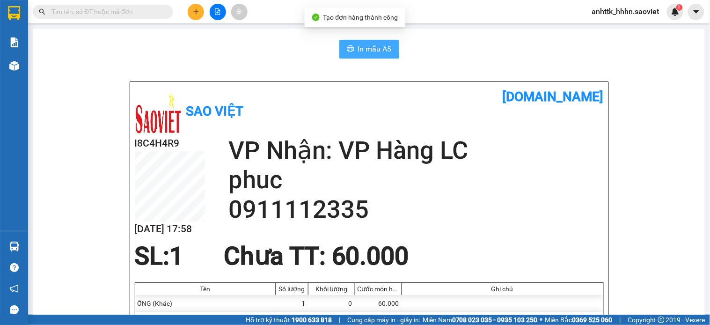
click at [344, 41] on button "In mẫu A5" at bounding box center [369, 49] width 60 height 19
click at [200, 13] on button at bounding box center [196, 12] width 16 height 16
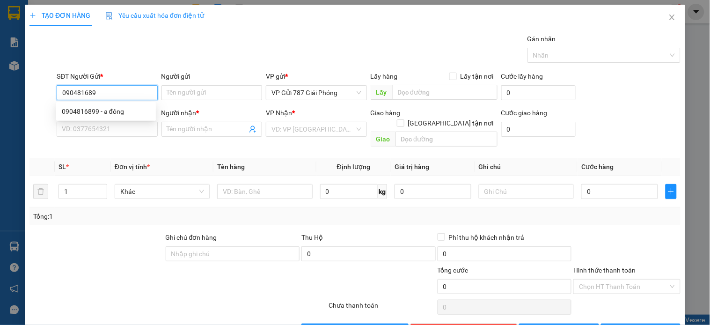
type input "0904816899"
click at [73, 115] on div "0904816899 - a đông" at bounding box center [106, 111] width 88 height 10
type input "a đông"
type input "0981531266"
type input "nguyet"
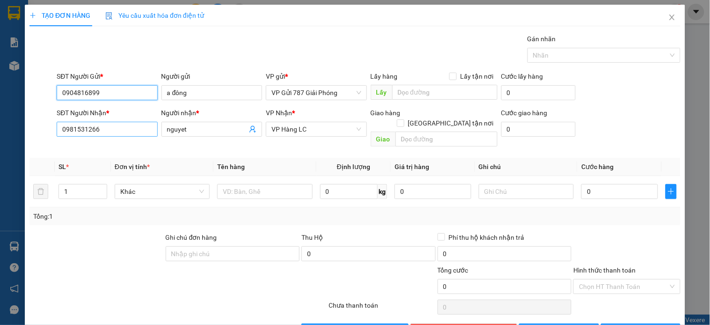
type input "0904816899"
click at [130, 124] on input "0981531266" at bounding box center [107, 129] width 101 height 15
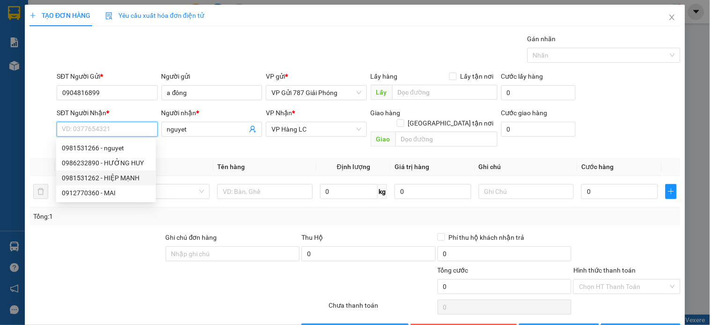
click at [135, 179] on div "0981531262 - HIỆP MẠNH" at bounding box center [106, 178] width 88 height 10
type input "0981531262"
type input "HIỆP MẠNH"
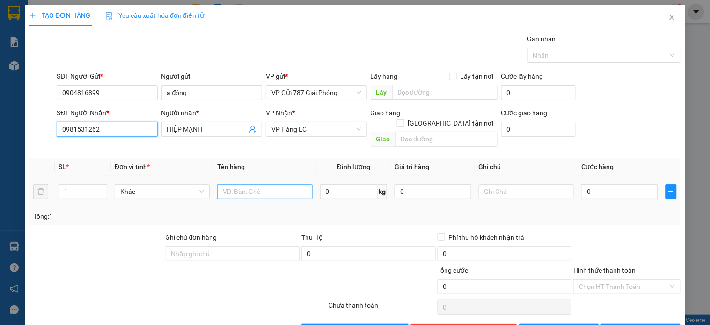
type input "0981531262"
click at [226, 184] on input "text" at bounding box center [264, 191] width 95 height 15
type input "HỘP NHỎ"
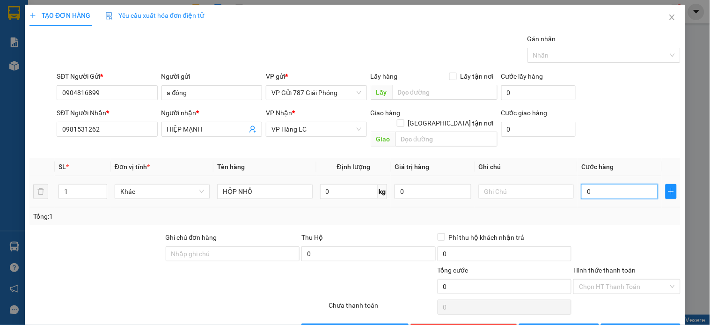
click at [589, 184] on input "0" at bounding box center [620, 191] width 77 height 15
type input "4"
type input "40"
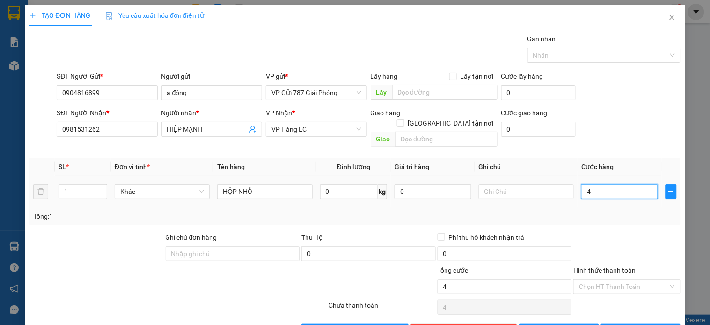
type input "40"
click at [630, 324] on span "Lưu và In" at bounding box center [652, 331] width 66 height 10
type input "40.000"
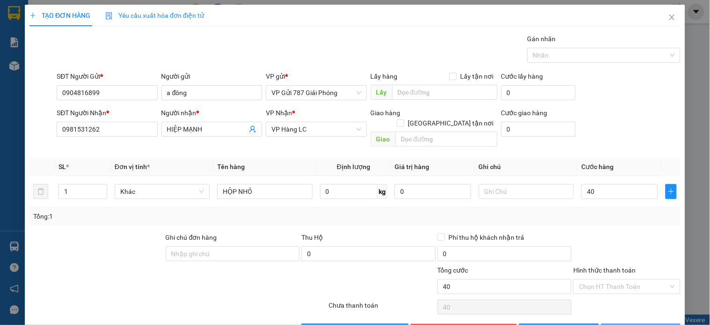
type input "40.000"
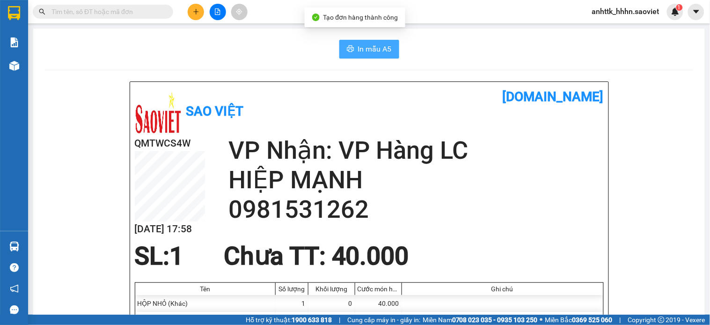
click at [365, 45] on span "In mẫu A5" at bounding box center [375, 49] width 34 height 12
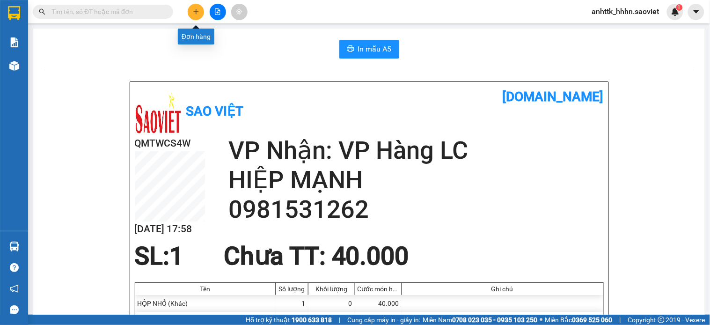
click at [197, 13] on icon "plus" at bounding box center [196, 11] width 7 height 7
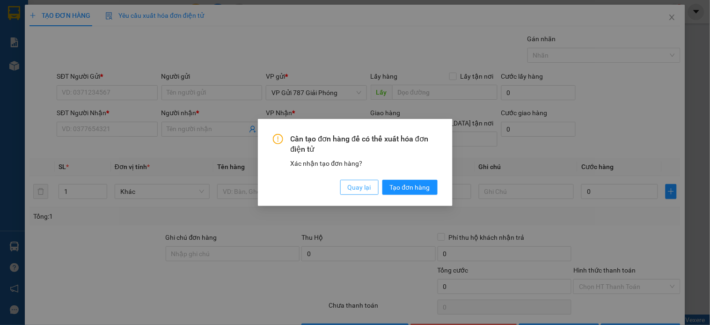
click at [363, 188] on span "Quay lại" at bounding box center [359, 187] width 23 height 10
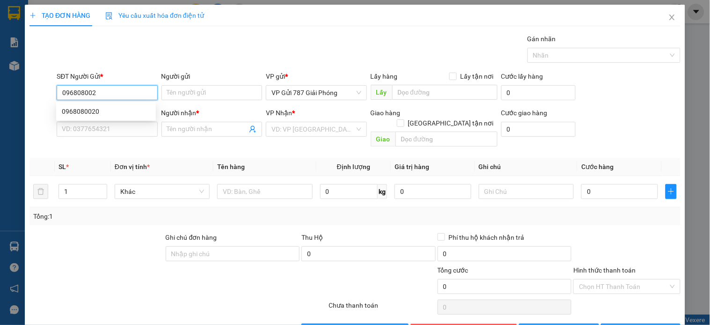
type input "0968080020"
click at [97, 115] on div "0968080020" at bounding box center [106, 111] width 88 height 10
type input "0973469689"
type input "A TUÂN"
type input "0968080020"
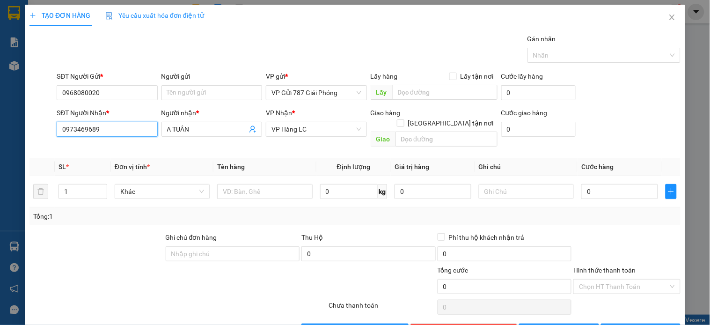
click at [110, 128] on input "0973469689" at bounding box center [107, 129] width 101 height 15
click at [77, 130] on input "09863232890" at bounding box center [107, 129] width 101 height 15
click at [78, 129] on input "09863232890" at bounding box center [107, 129] width 101 height 15
type input "0986232890"
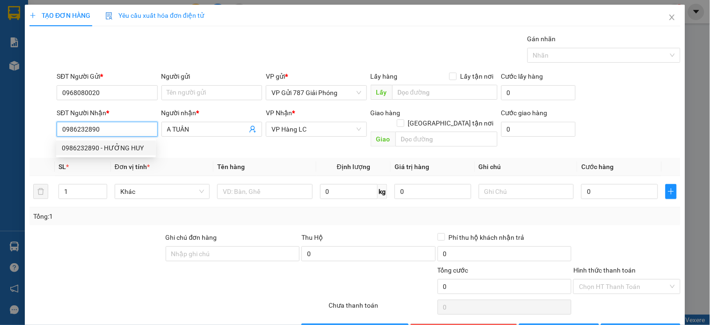
click at [133, 147] on div "0986232890 - HƯỞNG HUY" at bounding box center [106, 148] width 88 height 10
type input "HƯỞNG HUY"
type input "0986232890"
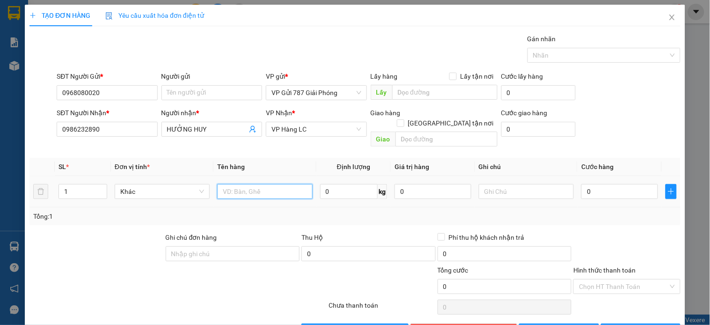
click at [247, 184] on input "text" at bounding box center [264, 191] width 95 height 15
type input "BỌC ĐEN"
click at [610, 187] on input "0" at bounding box center [620, 191] width 77 height 15
type input "4"
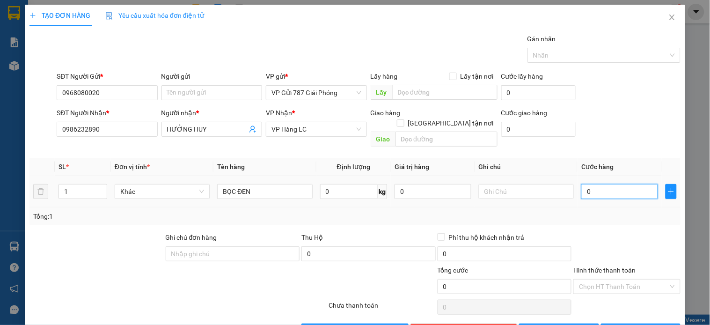
type input "4"
type input "40"
type input "40.000"
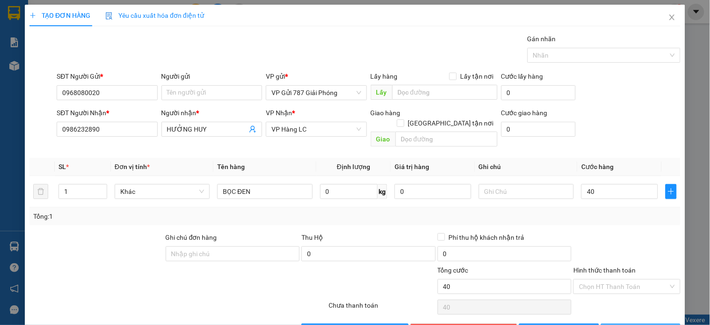
type input "40.000"
click at [628, 324] on span "Lưu và In" at bounding box center [652, 331] width 66 height 10
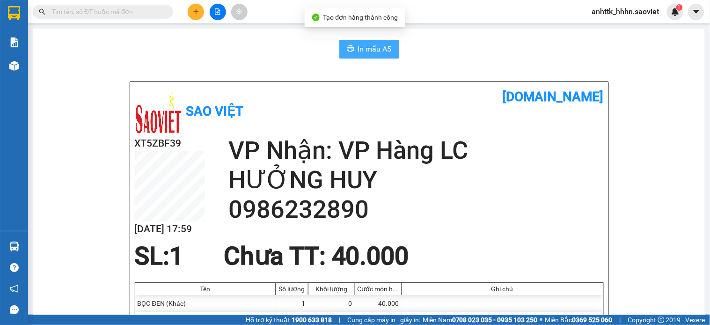
click at [358, 52] on span "In mẫu A5" at bounding box center [375, 49] width 34 height 12
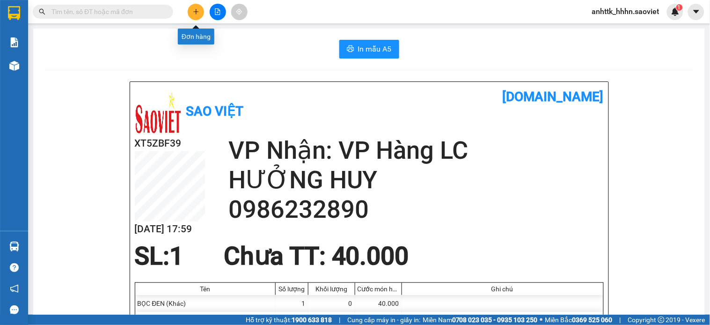
click at [198, 12] on icon "plus" at bounding box center [196, 11] width 7 height 7
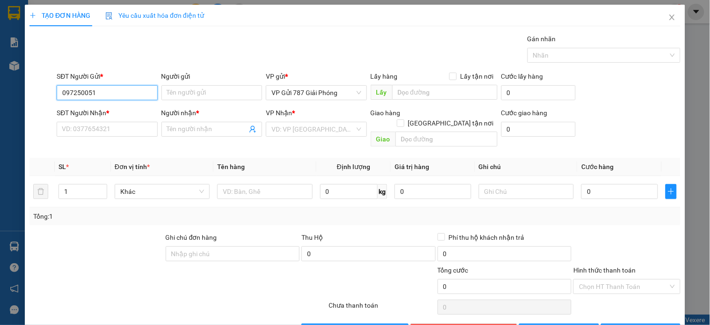
type input "0972500518"
click at [96, 115] on div "0972500518 - MR.DUY" at bounding box center [106, 111] width 88 height 10
type input "MR.DUY"
type input "0356021790"
type input "HẢI ĐĂNG"
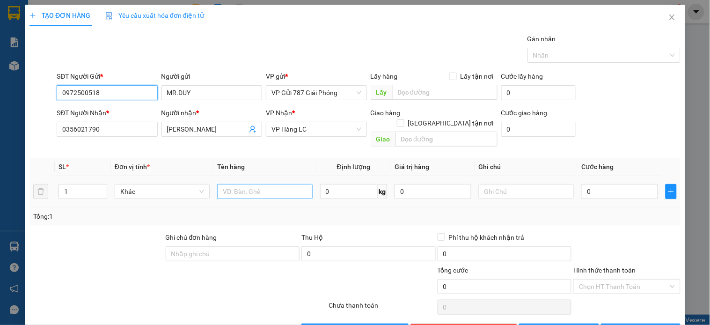
type input "0972500518"
click at [264, 184] on input "text" at bounding box center [264, 191] width 95 height 15
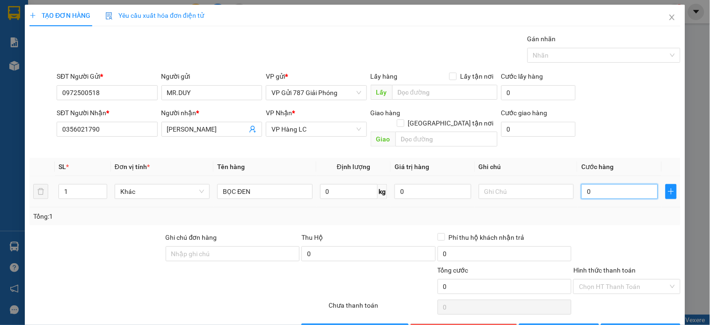
click at [601, 184] on input "0" at bounding box center [620, 191] width 77 height 15
click at [640, 324] on span "Lưu và In" at bounding box center [652, 331] width 66 height 10
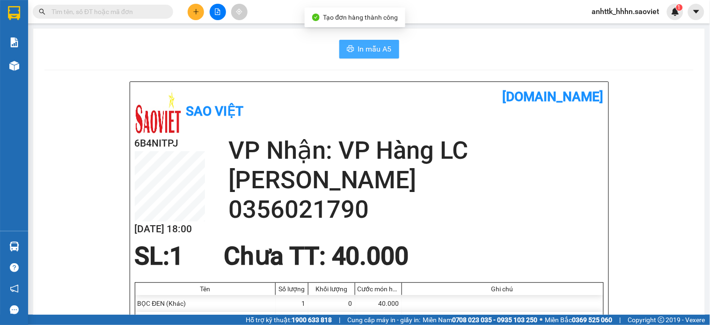
click at [339, 48] on button "In mẫu A5" at bounding box center [369, 49] width 60 height 19
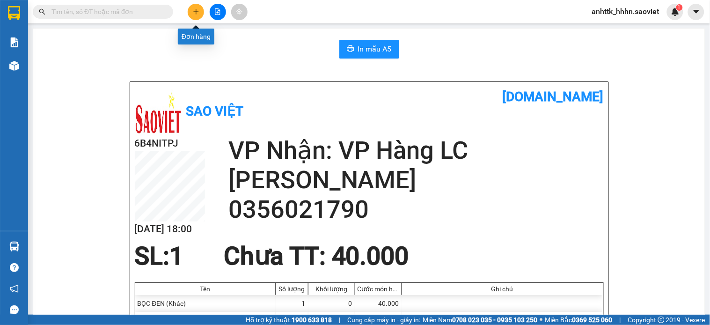
click at [197, 6] on button at bounding box center [196, 12] width 16 height 16
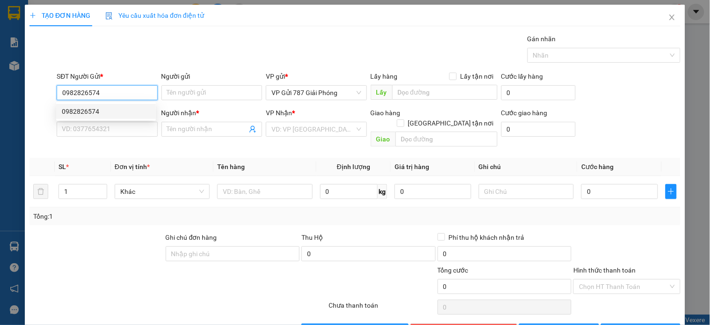
click at [87, 111] on div "0982826574" at bounding box center [106, 111] width 88 height 10
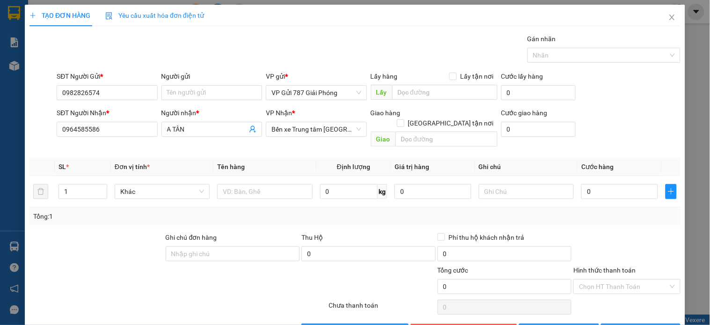
click at [4, 118] on div "TẠO ĐƠN HÀNG Yêu cầu xuất hóa đơn điện tử Transit Pickup Surcharge Ids Transit …" at bounding box center [355, 162] width 710 height 325
click at [100, 125] on input "0964585586" at bounding box center [107, 129] width 101 height 15
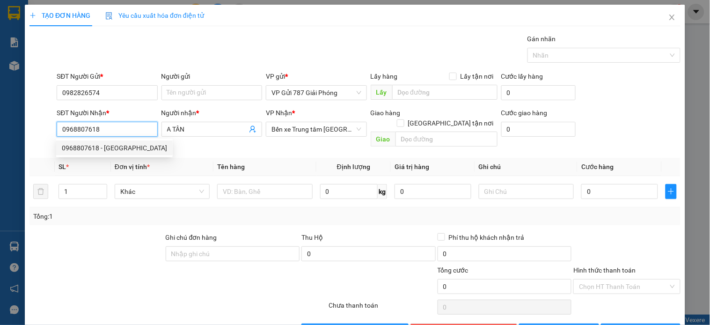
click at [118, 145] on div "0968807618 - ĐẠI HẢI" at bounding box center [114, 148] width 105 height 10
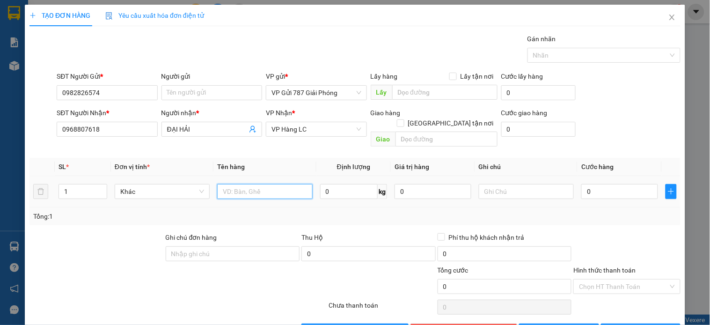
click at [262, 184] on input "text" at bounding box center [264, 191] width 95 height 15
click at [75, 184] on input "1" at bounding box center [83, 191] width 48 height 14
click at [73, 184] on input "1" at bounding box center [83, 191] width 48 height 14
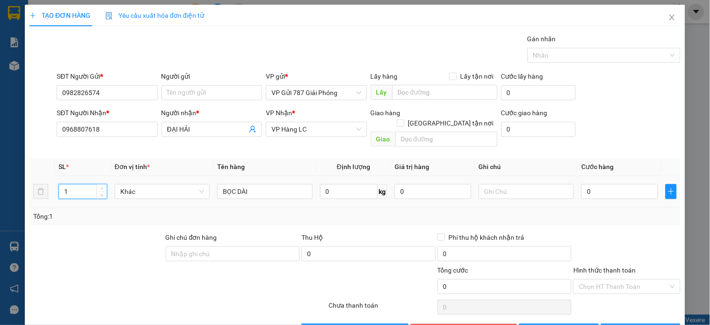
click at [73, 184] on input "1" at bounding box center [83, 191] width 48 height 14
click at [72, 184] on input "1" at bounding box center [83, 191] width 48 height 14
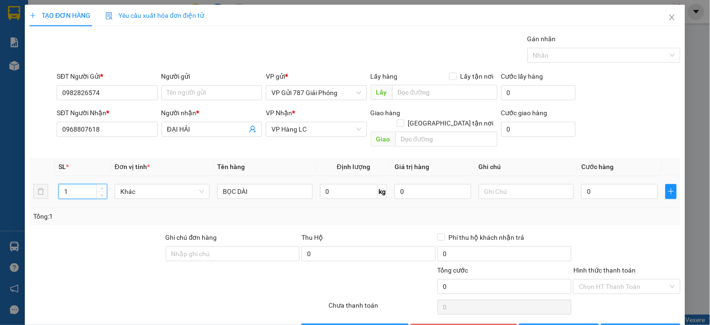
click at [72, 184] on input "1" at bounding box center [83, 191] width 48 height 14
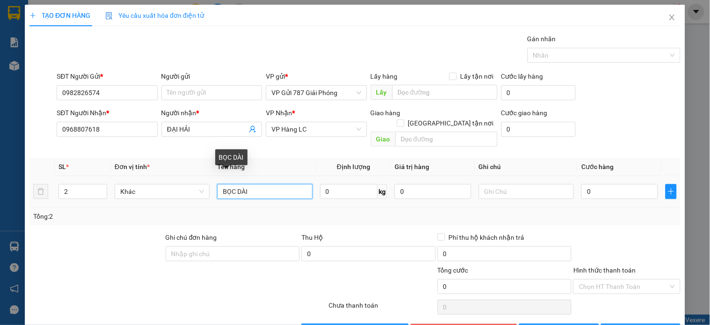
click at [287, 184] on input "BỌC DÀI" at bounding box center [264, 191] width 95 height 15
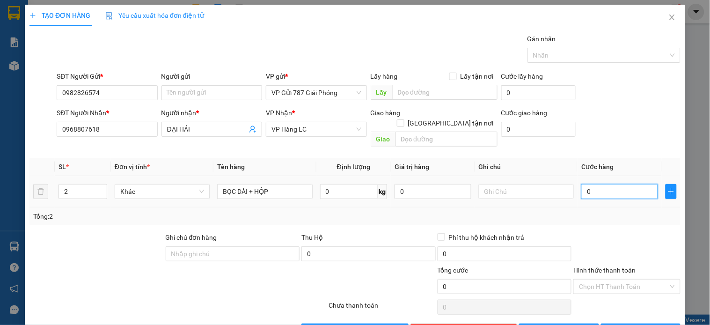
click at [599, 184] on input "0" at bounding box center [620, 191] width 77 height 15
click at [637, 324] on span "Lưu và In" at bounding box center [652, 331] width 66 height 10
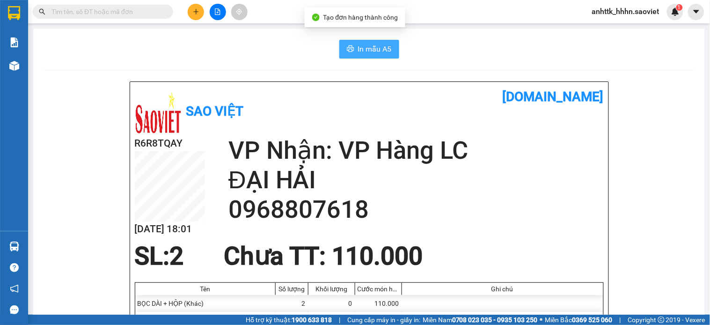
click at [378, 52] on span "In mẫu A5" at bounding box center [375, 49] width 34 height 12
click at [195, 11] on icon "plus" at bounding box center [196, 11] width 7 height 7
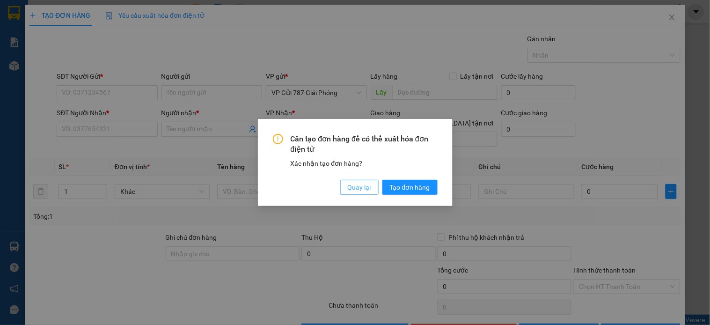
click at [366, 185] on span "Quay lại" at bounding box center [359, 187] width 23 height 10
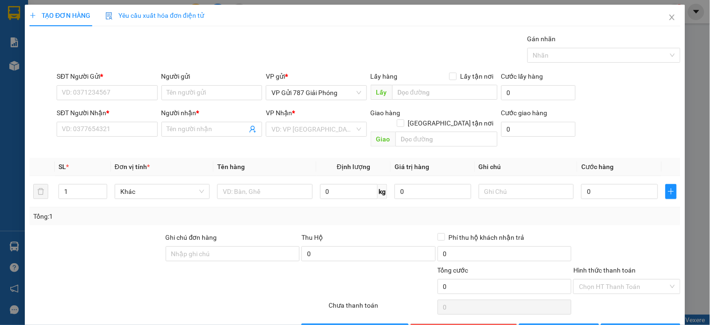
click at [358, 168] on span "Quay lại" at bounding box center [356, 167] width 5 height 2
click at [114, 99] on input "SĐT Người Gửi *" at bounding box center [107, 92] width 101 height 15
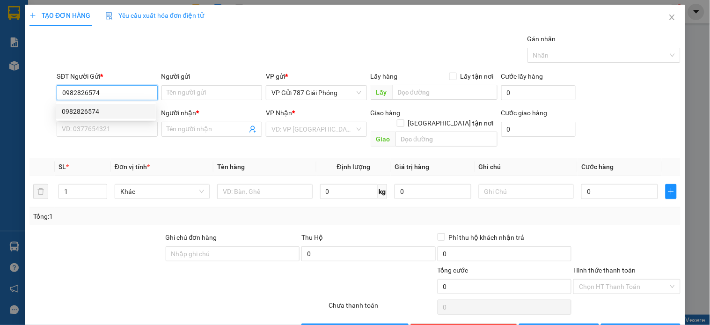
click at [86, 111] on div "0982826574" at bounding box center [106, 111] width 88 height 10
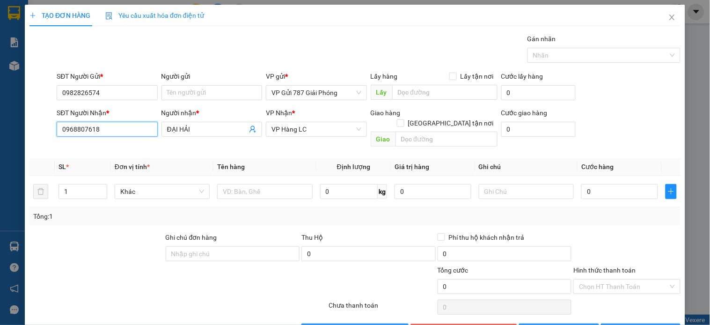
click at [107, 125] on input "0968807618" at bounding box center [107, 129] width 101 height 15
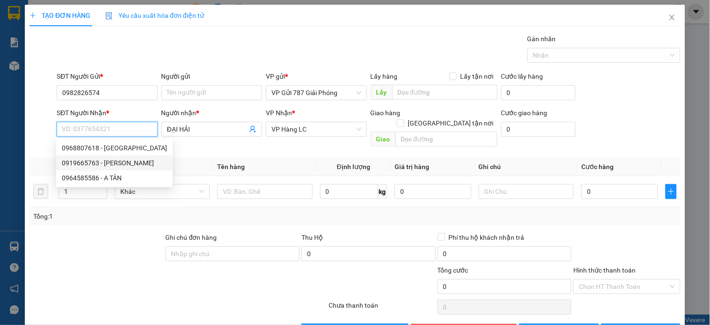
drag, startPoint x: 110, startPoint y: 162, endPoint x: 115, endPoint y: 163, distance: 5.3
click at [110, 162] on div "0919665763 - TUAN" at bounding box center [114, 163] width 105 height 10
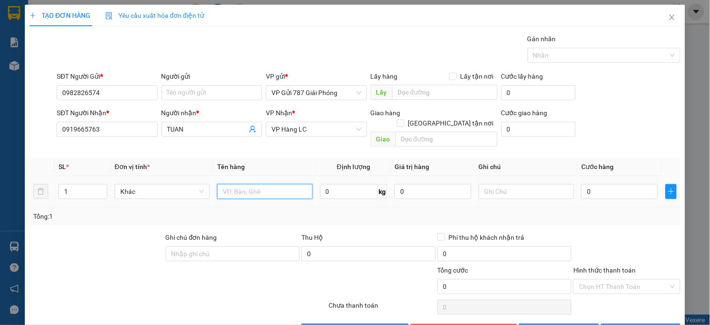
click at [229, 184] on input "text" at bounding box center [264, 191] width 95 height 15
click at [582, 184] on input "0" at bounding box center [620, 191] width 77 height 15
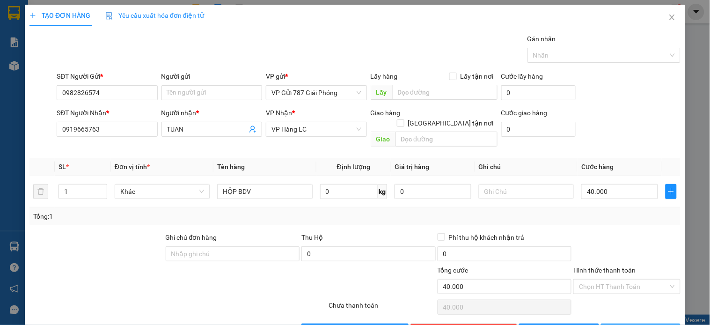
drag, startPoint x: 606, startPoint y: 319, endPoint x: 606, endPoint y: 313, distance: 6.1
click at [607, 324] on button "Lưu và In" at bounding box center [641, 331] width 80 height 15
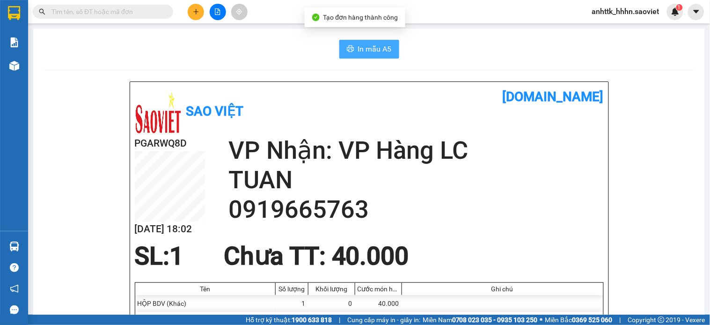
click at [358, 53] on span "In mẫu A5" at bounding box center [375, 49] width 34 height 12
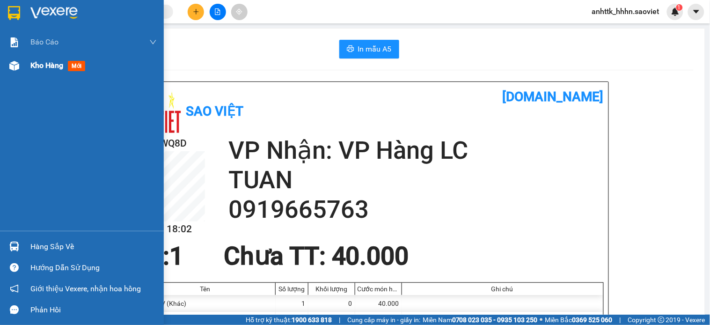
click at [48, 67] on span "Kho hàng" at bounding box center [46, 65] width 33 height 9
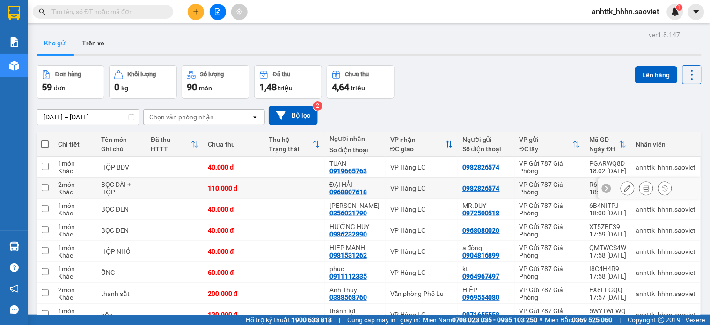
click at [621, 194] on button at bounding box center [627, 188] width 13 height 16
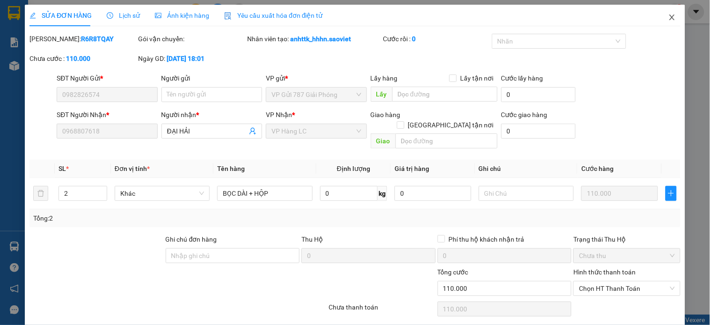
click at [669, 16] on icon "close" at bounding box center [672, 17] width 7 height 7
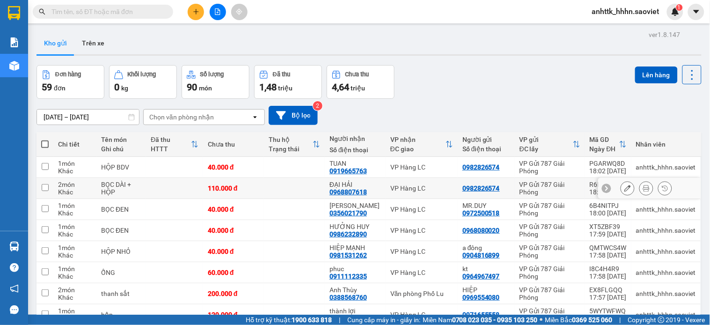
click at [621, 188] on button at bounding box center [627, 188] width 13 height 16
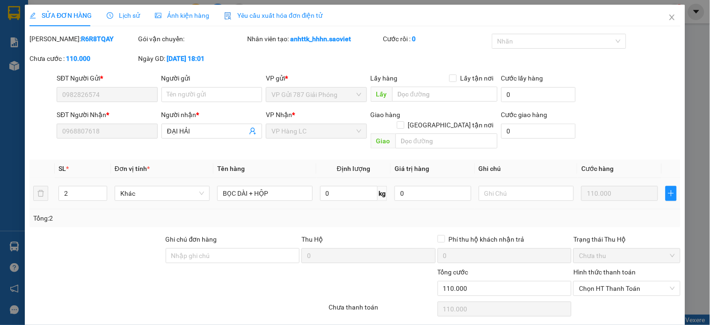
scroll to position [23, 0]
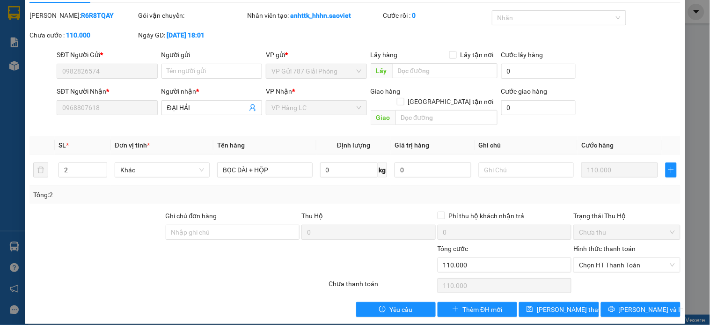
click at [21, 28] on div "SỬA ĐƠN HÀNG Lịch sử Ảnh kiện hàng Yêu cầu xuất hóa đơn điện tử Total Paid Fee …" at bounding box center [355, 162] width 710 height 325
click at [7, 84] on div "SỬA ĐƠN HÀNG Lịch sử Ảnh kiện hàng Yêu cầu xuất hóa đơn điện tử Total Paid Fee …" at bounding box center [355, 162] width 710 height 325
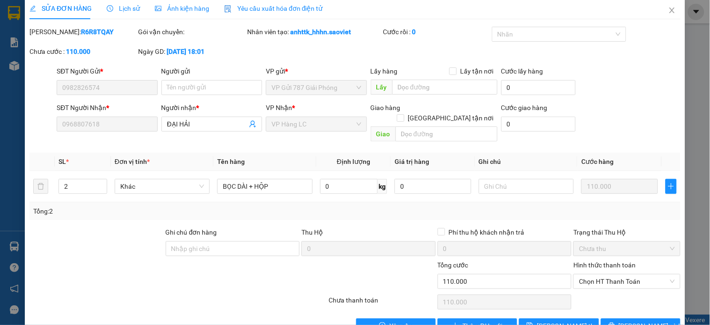
scroll to position [0, 0]
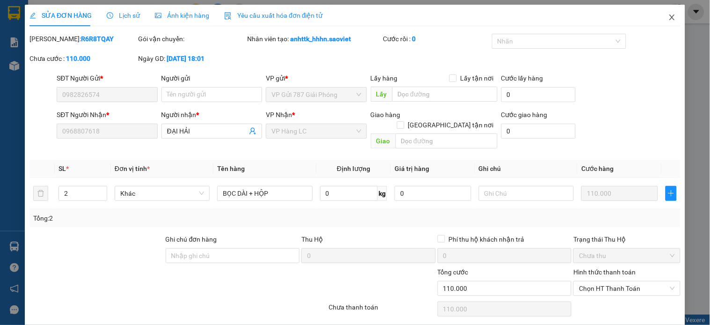
click at [661, 24] on span "Close" at bounding box center [672, 18] width 26 height 26
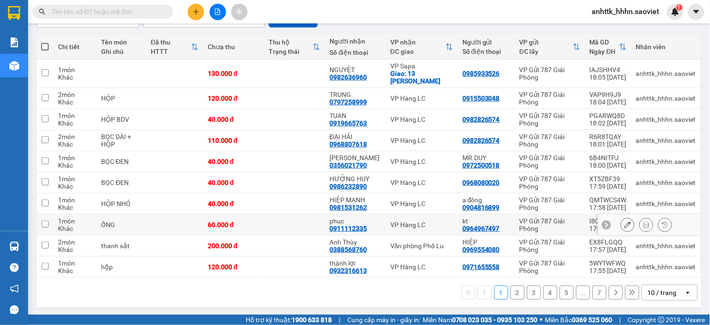
scroll to position [99, 0]
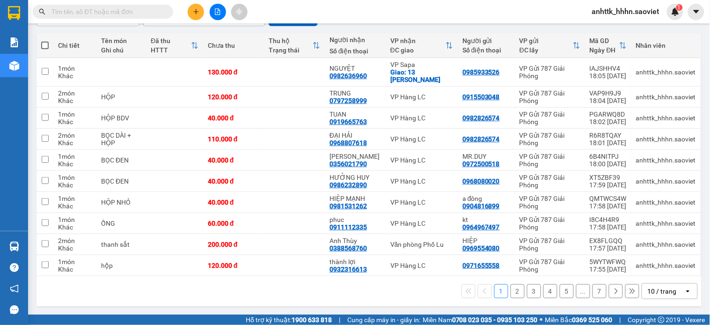
click at [670, 289] on div "10 / trang" at bounding box center [663, 291] width 42 height 15
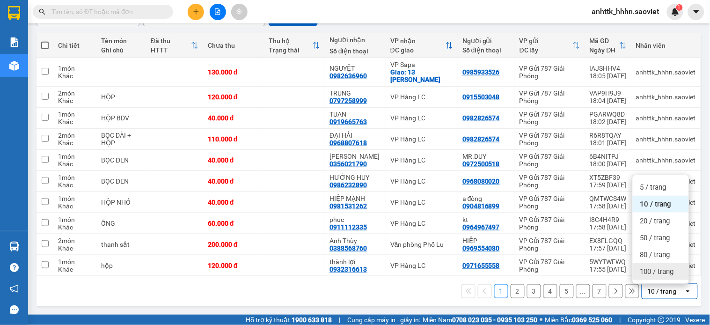
click at [670, 273] on span "100 / trang" at bounding box center [658, 271] width 34 height 9
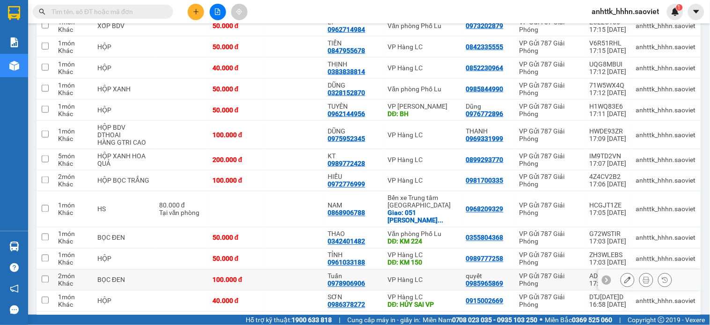
scroll to position [1228, 0]
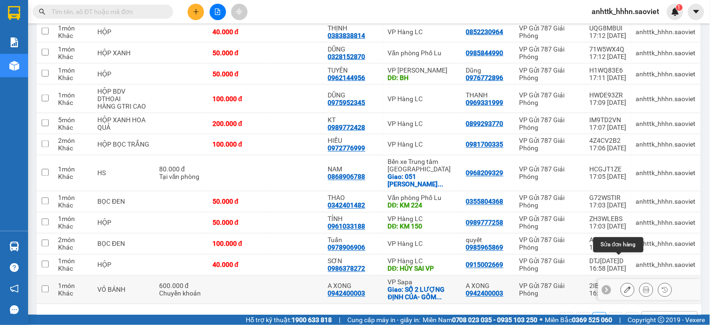
click at [623, 282] on button at bounding box center [627, 290] width 13 height 16
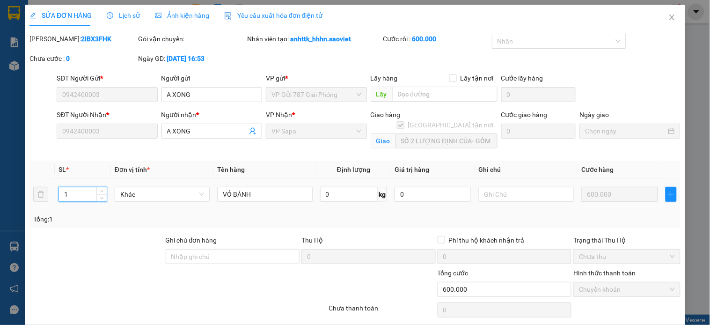
click at [80, 198] on input "1" at bounding box center [83, 194] width 48 height 14
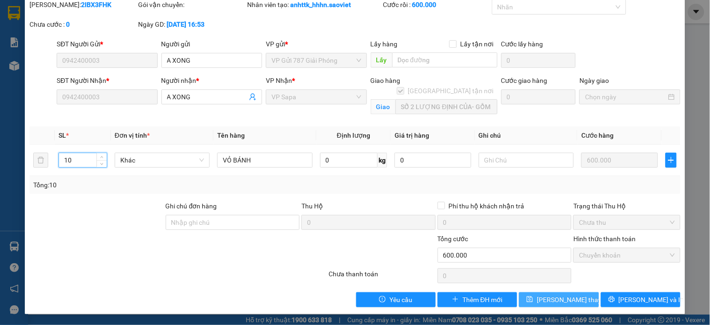
click at [545, 299] on span "Lưu thay đổi" at bounding box center [574, 300] width 75 height 10
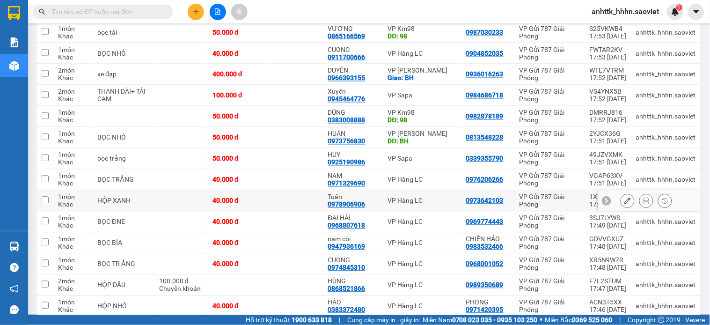
scroll to position [343, 0]
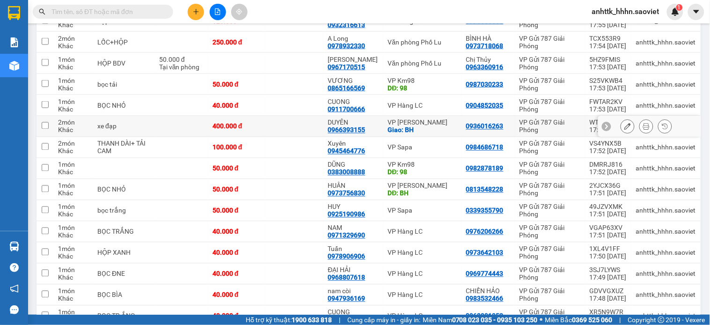
click at [621, 123] on button at bounding box center [627, 126] width 13 height 16
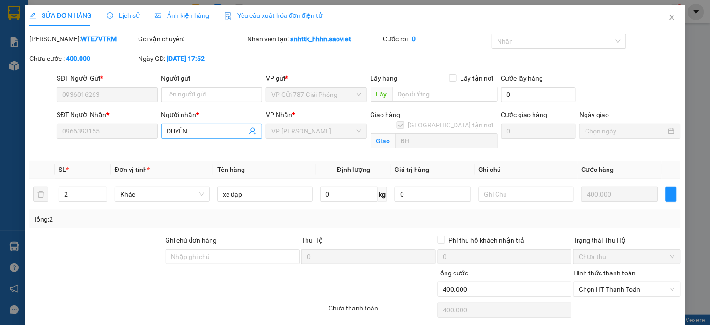
click at [249, 129] on icon "user-add" at bounding box center [252, 130] width 7 height 7
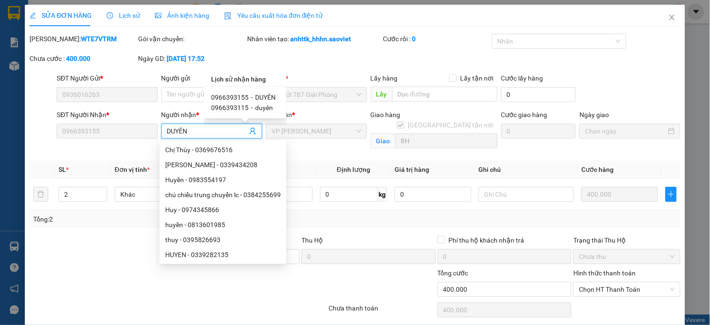
click at [264, 96] on span "DUYÊN" at bounding box center [266, 97] width 21 height 7
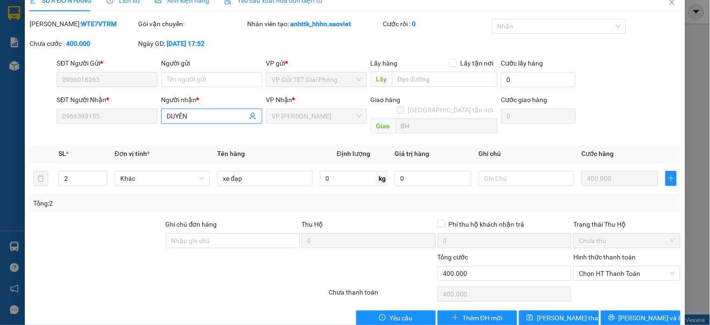
scroll to position [23, 0]
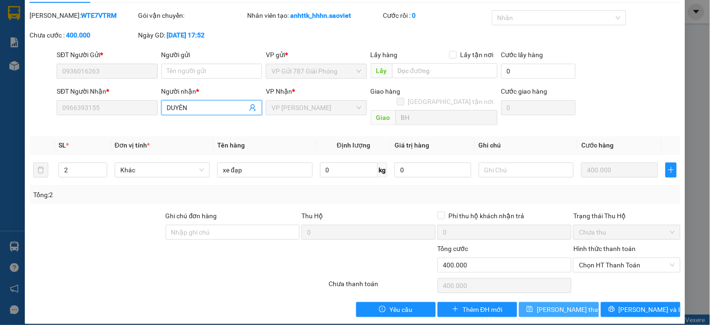
click at [577, 302] on button "Lưu thay đổi" at bounding box center [559, 309] width 80 height 15
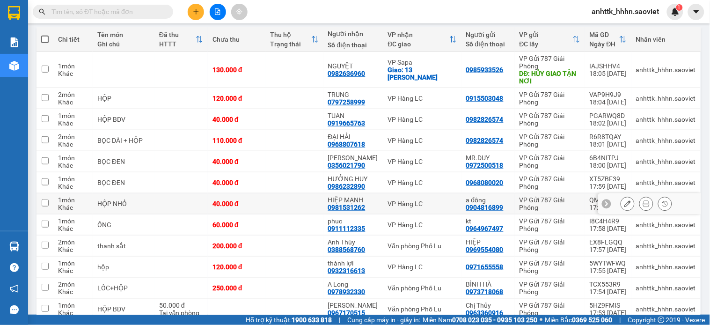
scroll to position [53, 0]
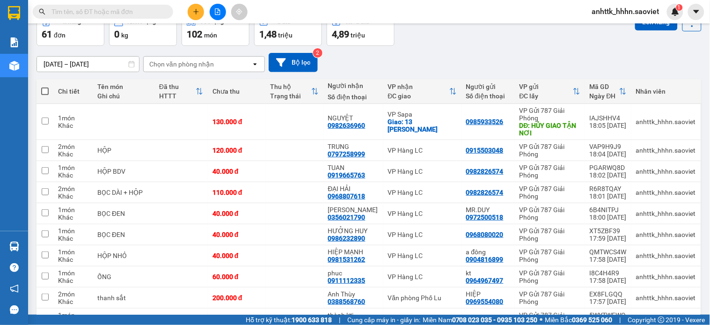
drag, startPoint x: 437, startPoint y: 45, endPoint x: 459, endPoint y: 50, distance: 22.6
click at [437, 45] on div "Đơn hàng 61 đơn Khối lượng 0 kg Số lượng 102 món Đã thu 1,48 triệu Chưa thu 4,8…" at bounding box center [369, 29] width 665 height 34
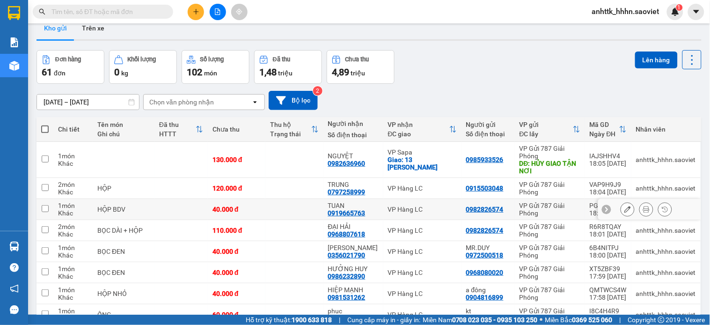
scroll to position [0, 0]
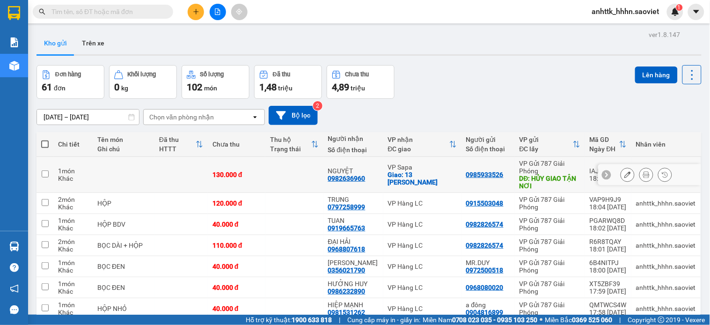
click at [621, 173] on button at bounding box center [627, 175] width 13 height 16
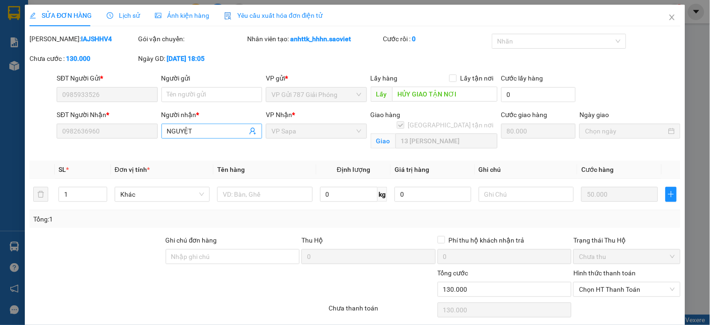
click at [247, 124] on span "NGUYỆT" at bounding box center [212, 131] width 101 height 15
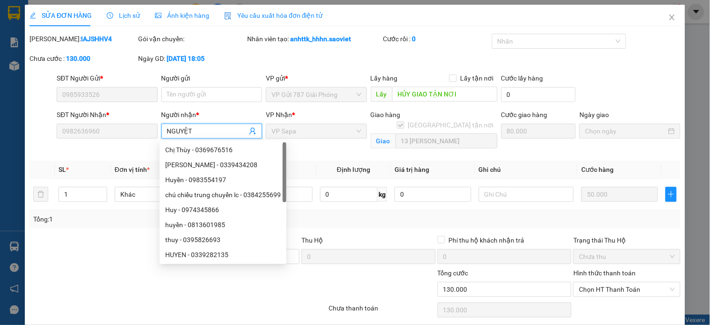
click at [247, 125] on span "NGUYỆT" at bounding box center [212, 131] width 101 height 15
click at [249, 133] on icon "user-add" at bounding box center [252, 130] width 7 height 7
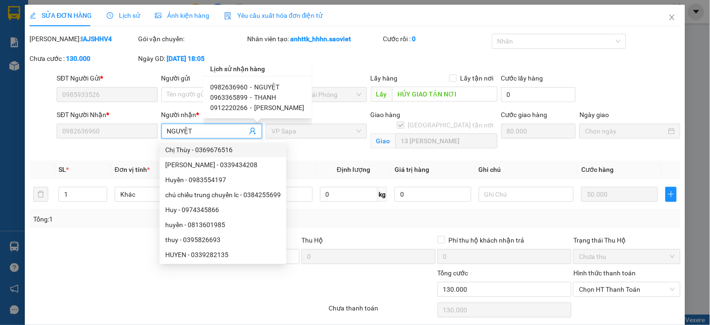
click at [258, 86] on span "NGUYỆT" at bounding box center [267, 86] width 25 height 7
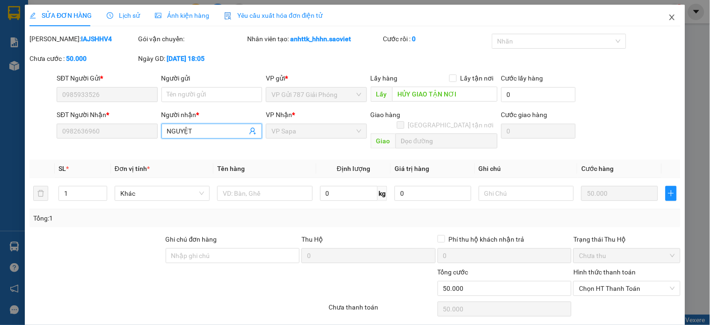
click at [669, 14] on icon "close" at bounding box center [672, 17] width 7 height 7
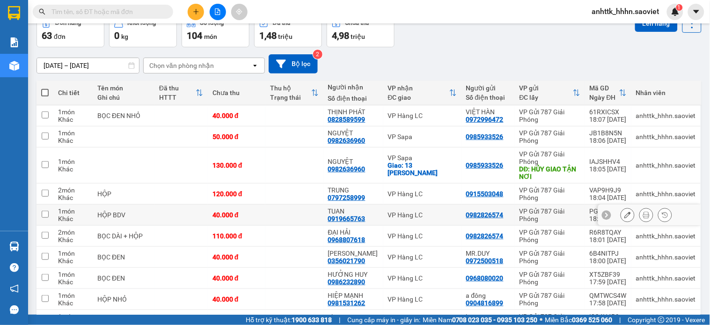
scroll to position [52, 0]
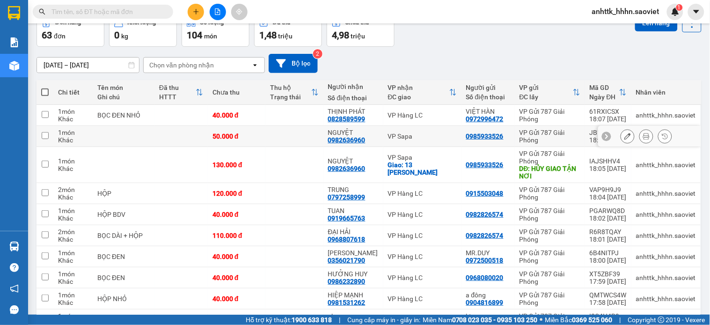
click at [280, 139] on td at bounding box center [294, 136] width 58 height 21
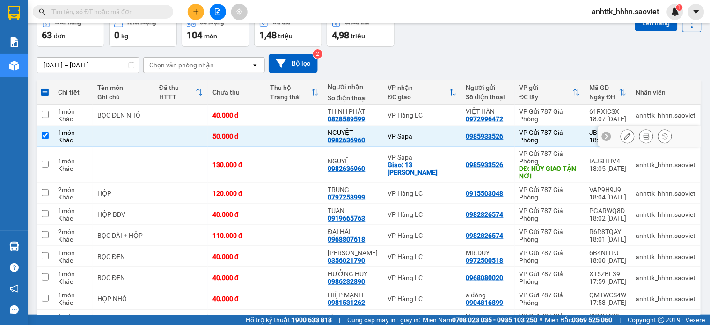
click at [95, 133] on tr "1 món Khác 50.000 đ NGUYỆT 0982636960 VP Sapa 0985933526 VP Gửi 787 Giải Phóng …" at bounding box center [369, 136] width 665 height 21
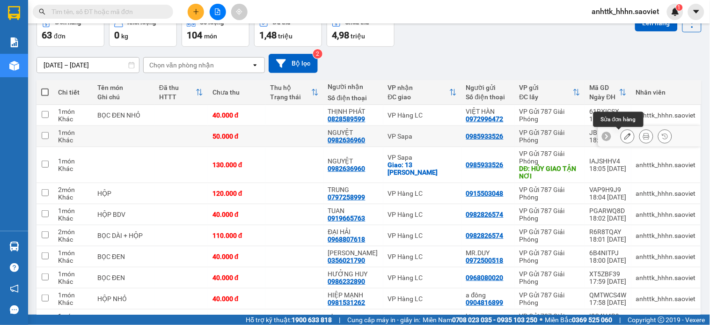
click at [625, 136] on icon at bounding box center [628, 136] width 7 height 7
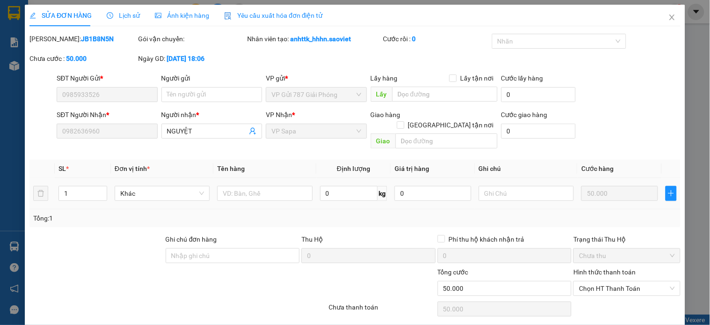
click at [260, 186] on input "text" at bounding box center [264, 193] width 95 height 15
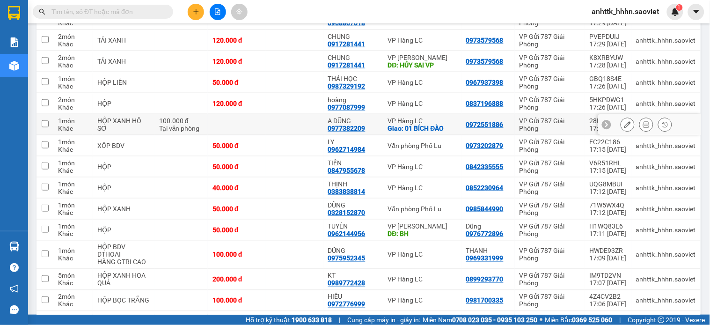
scroll to position [1069, 0]
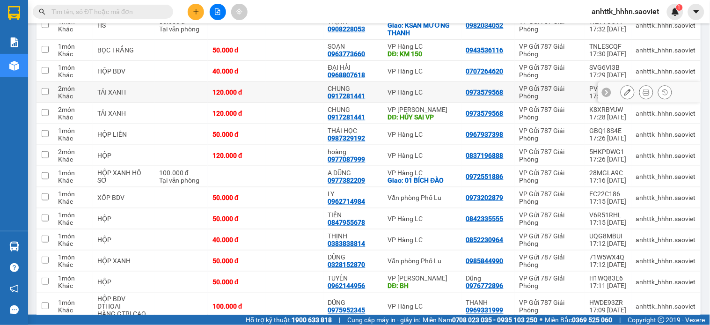
click at [415, 88] on div "VP Hàng LC" at bounding box center [422, 91] width 69 height 7
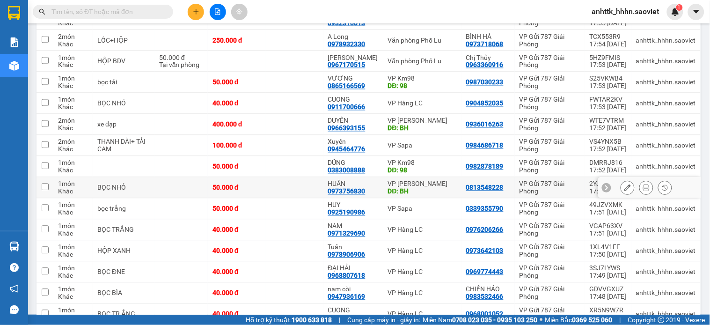
scroll to position [393, 0]
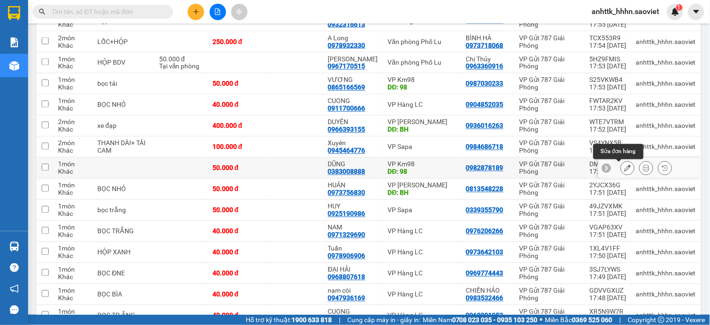
click at [621, 171] on button at bounding box center [627, 168] width 13 height 16
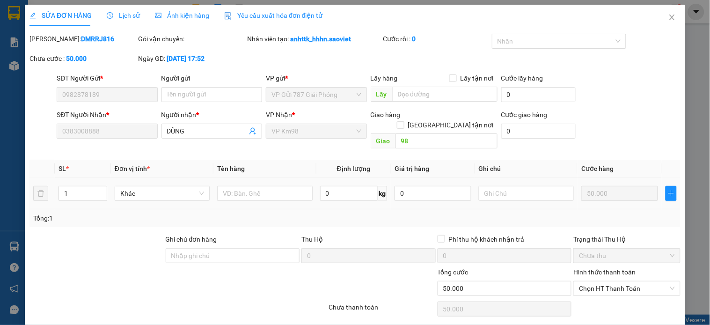
click at [265, 188] on input "text" at bounding box center [264, 193] width 95 height 15
click at [264, 186] on input "text" at bounding box center [264, 193] width 95 height 15
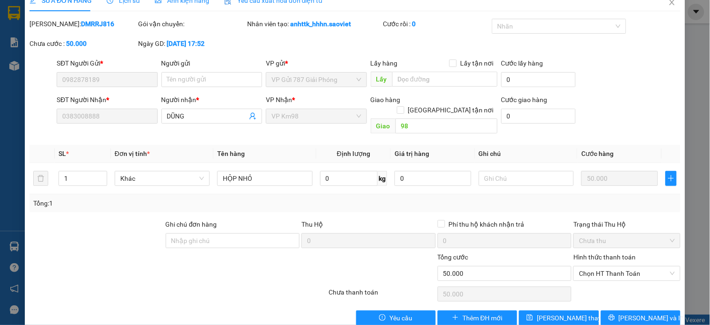
scroll to position [23, 0]
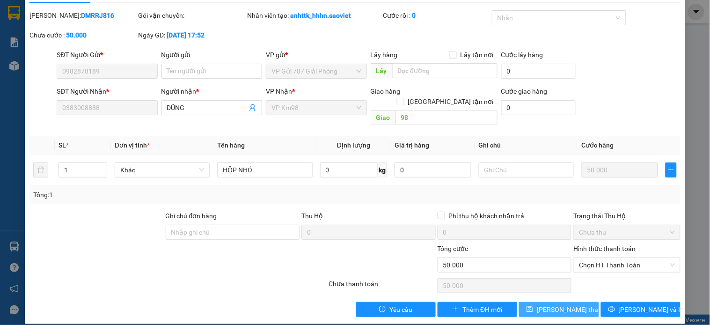
click at [558, 304] on span "Lưu thay đổi" at bounding box center [574, 309] width 75 height 10
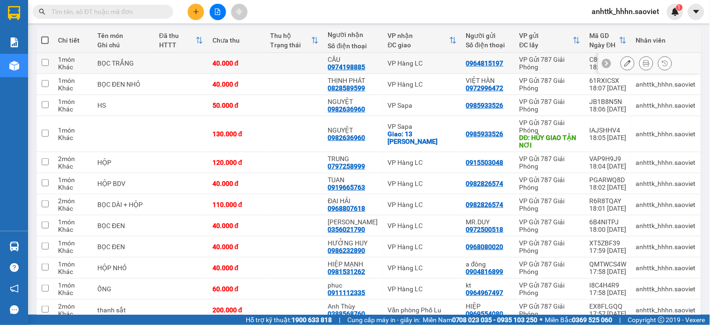
scroll to position [52, 0]
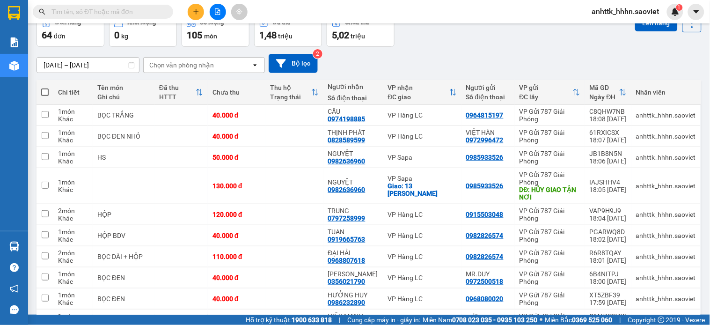
click at [44, 95] on span at bounding box center [44, 91] width 7 height 7
click at [45, 88] on input "checkbox" at bounding box center [45, 88] width 0 height 0
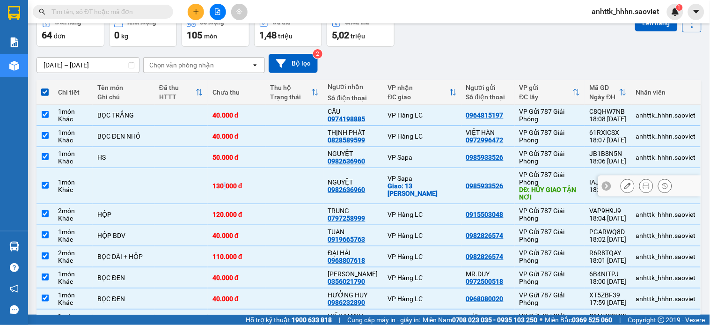
drag, startPoint x: 226, startPoint y: 192, endPoint x: 216, endPoint y: 191, distance: 10.3
click at [227, 193] on td "130.000 đ" at bounding box center [237, 186] width 58 height 36
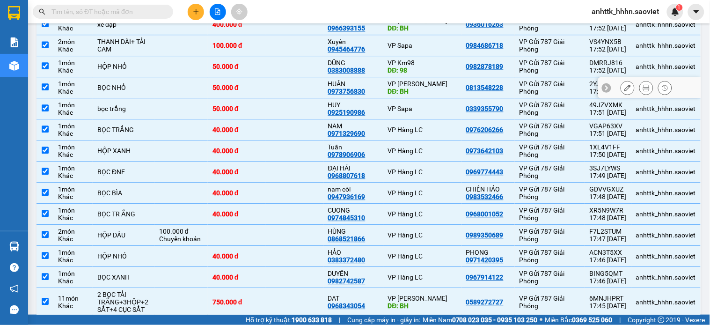
scroll to position [520, 0]
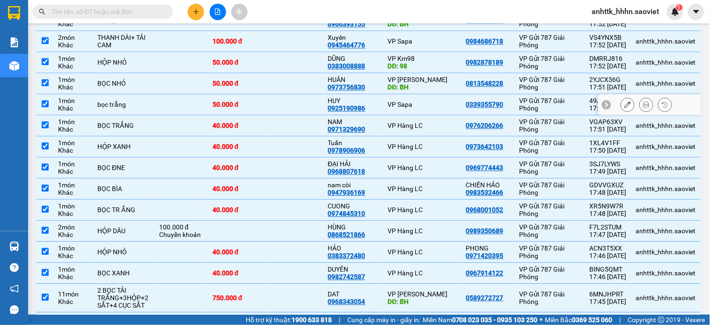
click at [422, 105] on div "VP Sapa" at bounding box center [422, 104] width 69 height 7
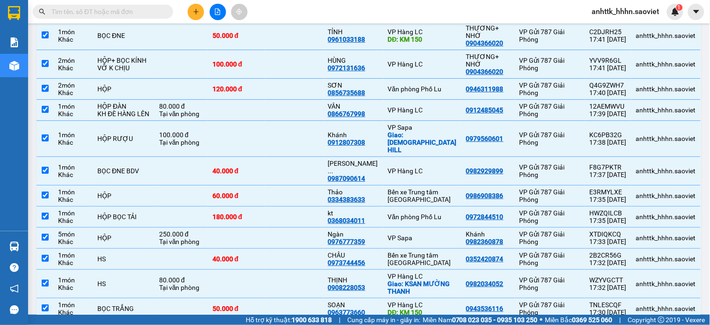
scroll to position [884, 0]
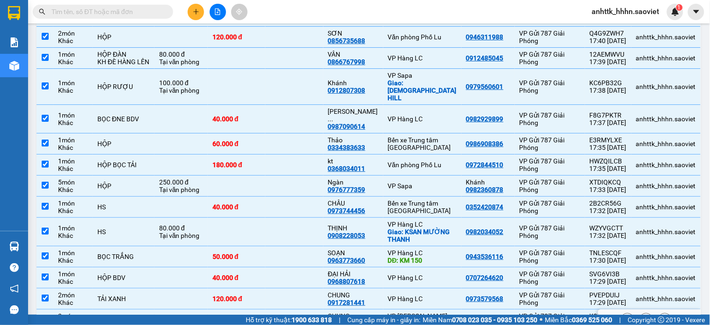
click at [447, 312] on div "VP [PERSON_NAME]" at bounding box center [422, 315] width 69 height 7
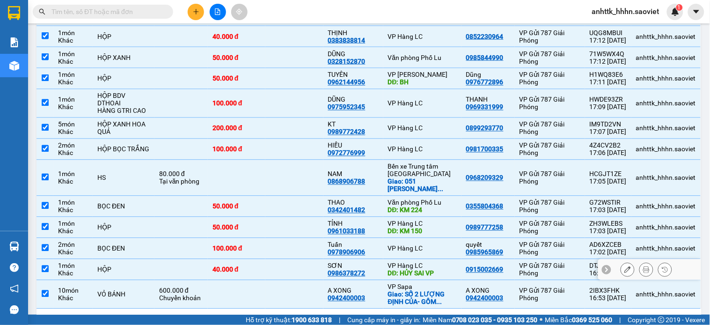
scroll to position [1298, 0]
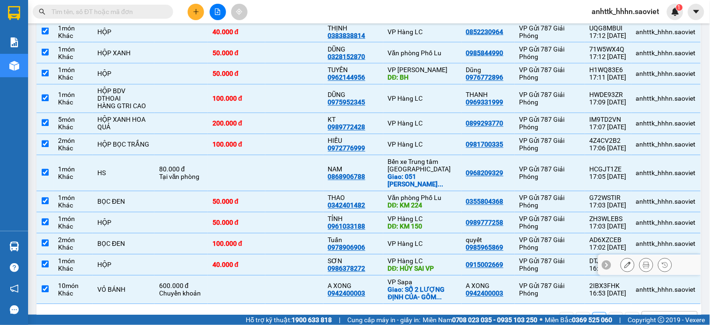
click at [425, 255] on td "VP Hàng LC DĐ: HỦY SAI VP" at bounding box center [422, 265] width 78 height 21
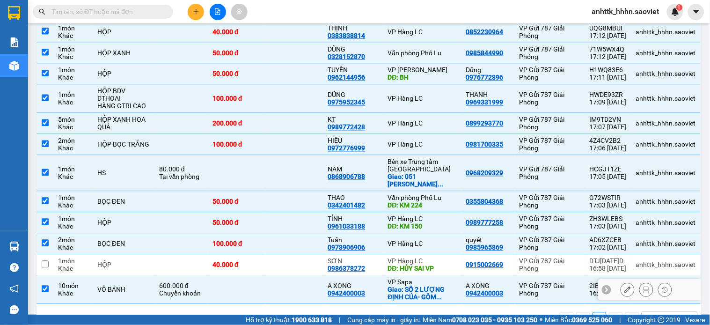
click at [427, 286] on div "Giao: SỐ 2 LƯỢNG ĐỊNH CỦA- GỒM ..." at bounding box center [422, 293] width 69 height 15
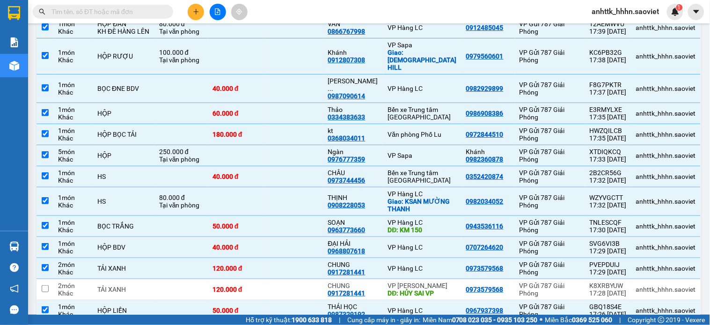
scroll to position [900, 0]
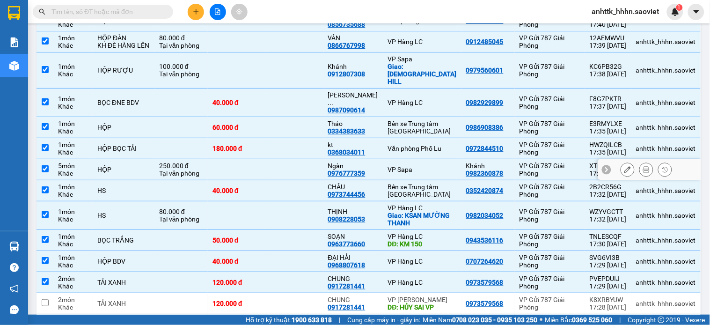
click at [376, 162] on div "Ngàn" at bounding box center [353, 165] width 51 height 7
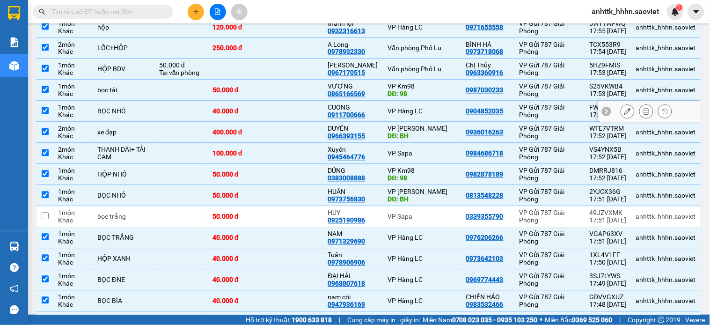
scroll to position [328, 0]
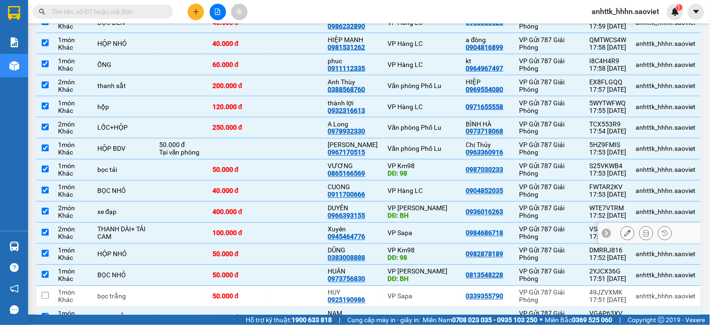
click at [429, 240] on td "VP Sapa" at bounding box center [422, 233] width 78 height 21
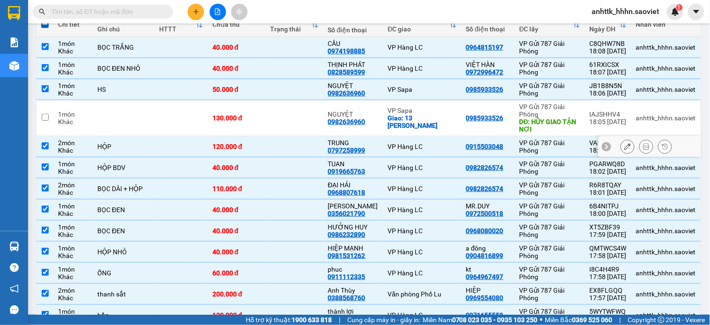
scroll to position [16, 0]
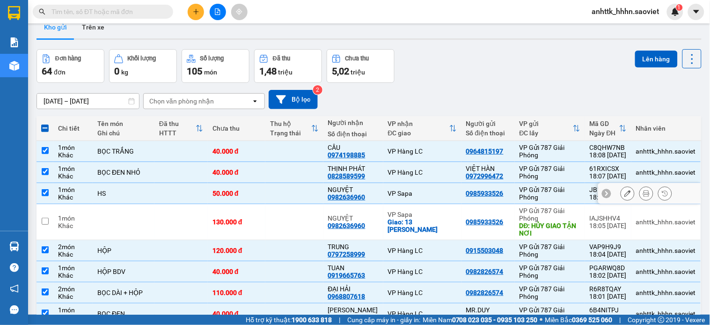
click at [433, 199] on td "VP Sapa" at bounding box center [422, 193] width 78 height 21
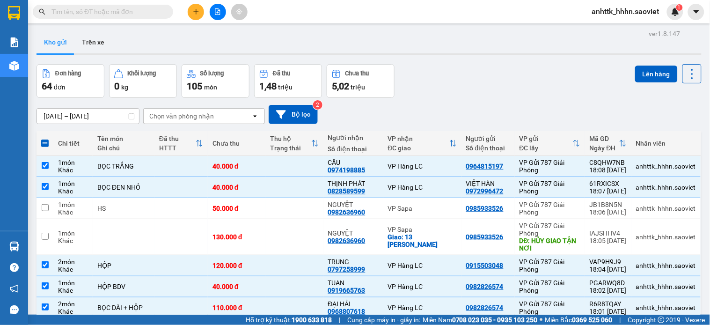
scroll to position [0, 0]
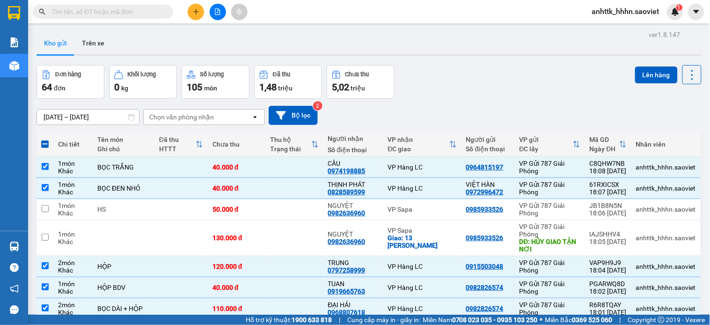
drag, startPoint x: 612, startPoint y: 61, endPoint x: 615, endPoint y: 94, distance: 32.9
click at [639, 81] on button "Lên hàng" at bounding box center [656, 74] width 43 height 17
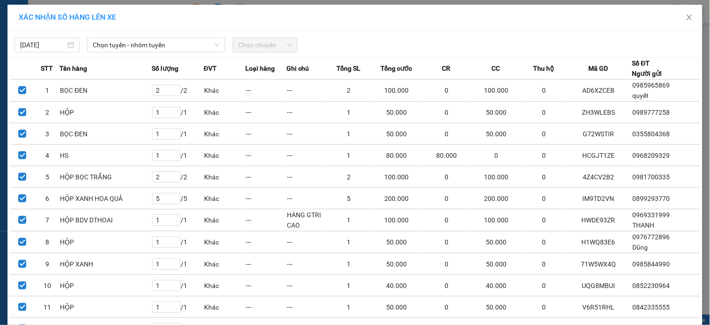
click at [143, 29] on div "XÁC NHẬN SỐ HÀNG LÊN XE" at bounding box center [354, 18] width 695 height 26
click at [144, 41] on span "Chọn tuyến - nhóm tuyến" at bounding box center [156, 45] width 127 height 14
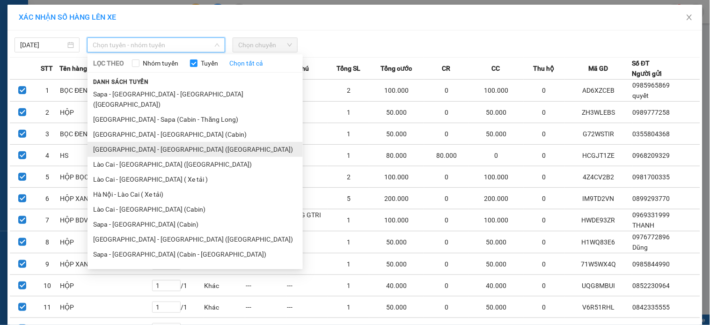
click at [177, 142] on li "Hà Nội - Lào Cai (Giường)" at bounding box center [195, 149] width 215 height 15
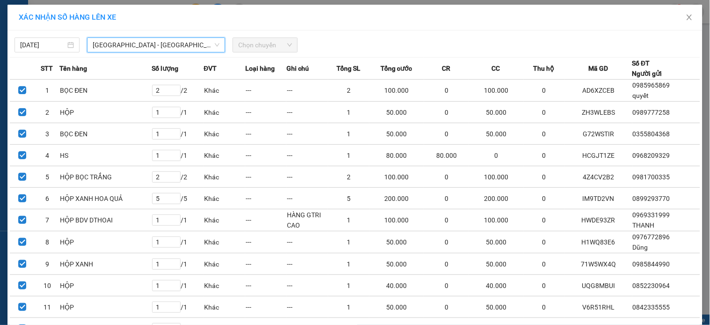
click at [315, 13] on div "XÁC NHẬN SỐ HÀNG LÊN XE" at bounding box center [355, 17] width 673 height 10
click at [278, 38] on span "Chọn chuyến" at bounding box center [265, 45] width 54 height 14
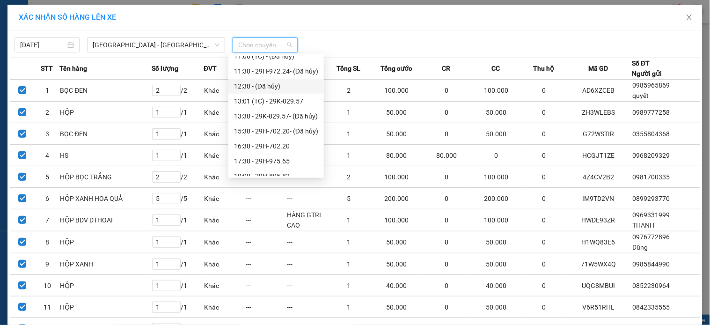
scroll to position [105, 0]
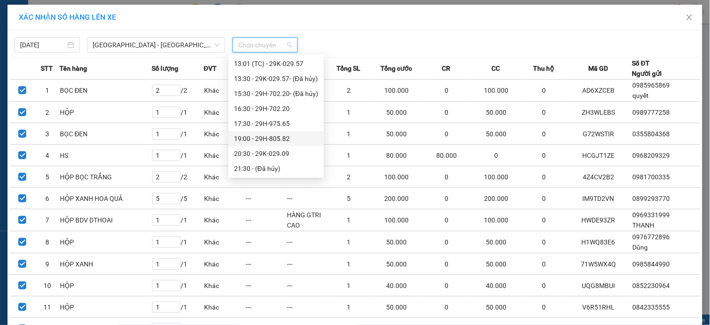
click at [301, 139] on div "19:00 - 29H-805.82" at bounding box center [276, 138] width 84 height 10
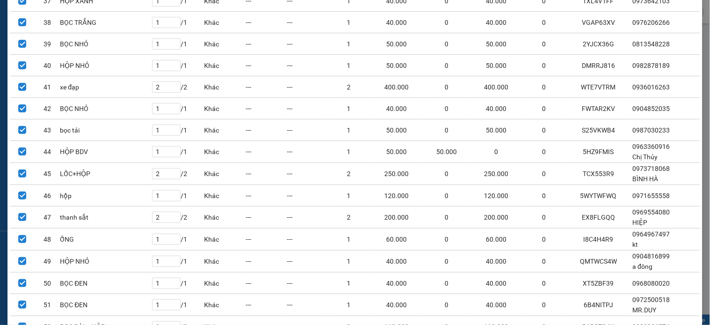
scroll to position [1040, 0]
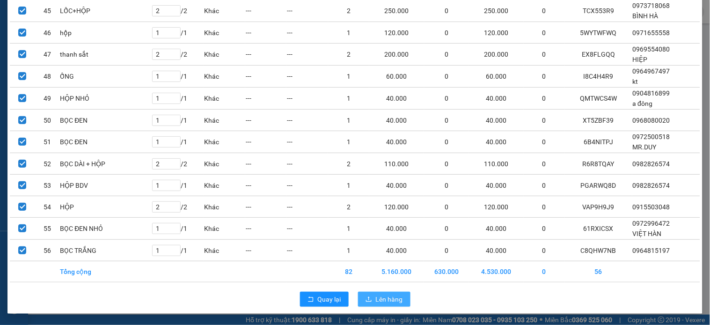
click at [395, 300] on span "Lên hàng" at bounding box center [389, 299] width 27 height 10
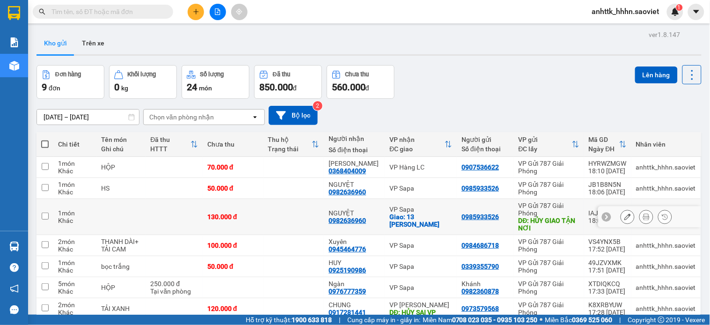
scroll to position [93, 0]
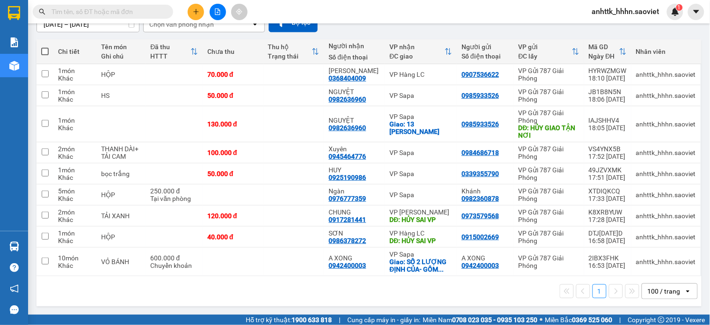
click at [218, 10] on icon "file-add" at bounding box center [217, 11] width 5 height 7
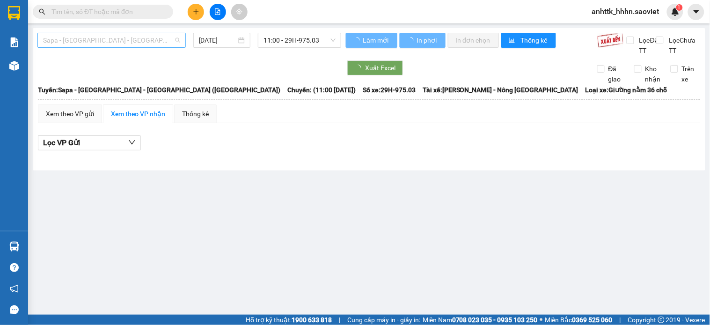
click at [156, 43] on span "Sapa - Lào Cai - Hà Nội (Giường)" at bounding box center [111, 40] width 137 height 14
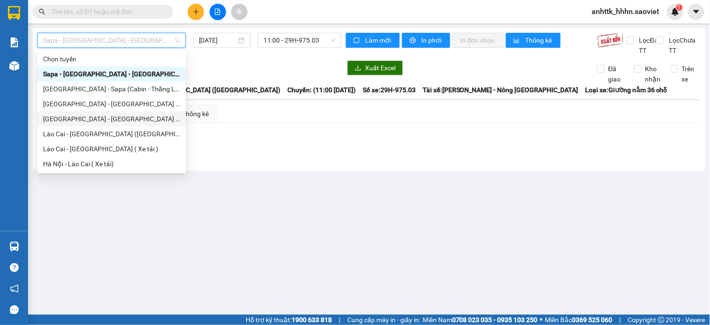
click at [123, 114] on div "Hà Nội - Lào Cai (Giường)" at bounding box center [111, 119] width 137 height 10
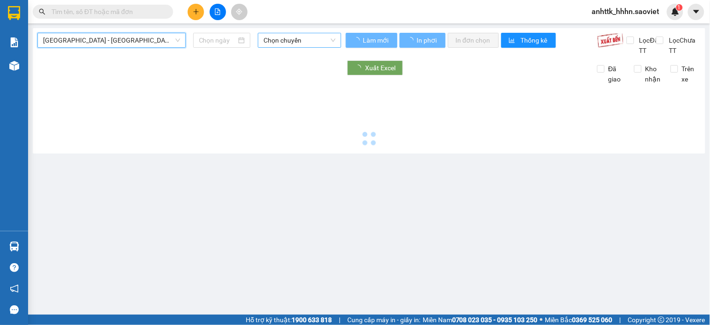
click at [287, 38] on span "Chọn chuyến" at bounding box center [300, 40] width 72 height 14
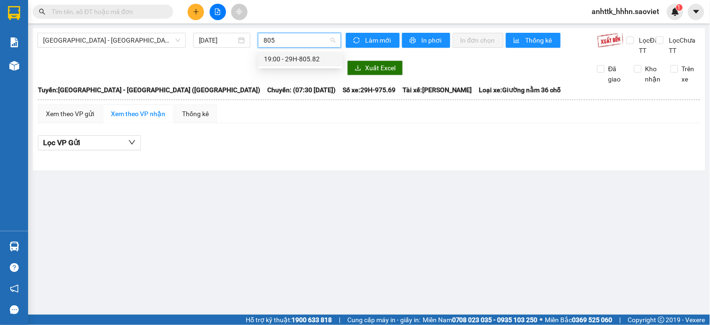
click at [294, 58] on div "19:00 - 29H-805.82" at bounding box center [300, 59] width 73 height 10
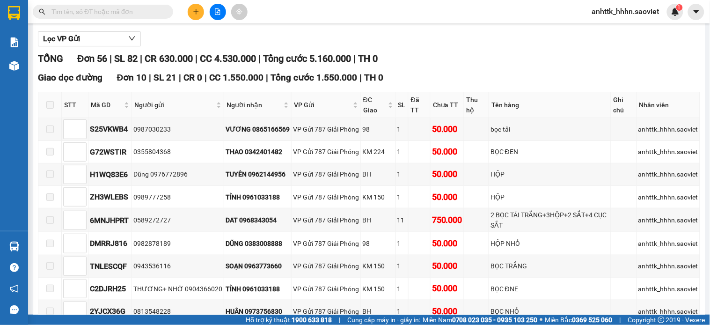
scroll to position [208, 0]
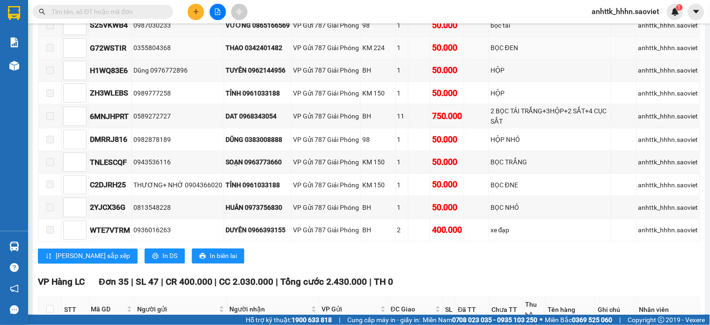
click at [253, 59] on td "THAO 0342401482" at bounding box center [257, 48] width 67 height 22
click at [253, 53] on div "THAO 0342401482" at bounding box center [258, 48] width 64 height 10
copy div "0342401482"
click at [68, 22] on div "Kết quả tìm kiếm ( 0 ) Bộ lọc No Data anhttk_hhhn.saoviet 1" at bounding box center [355, 11] width 710 height 23
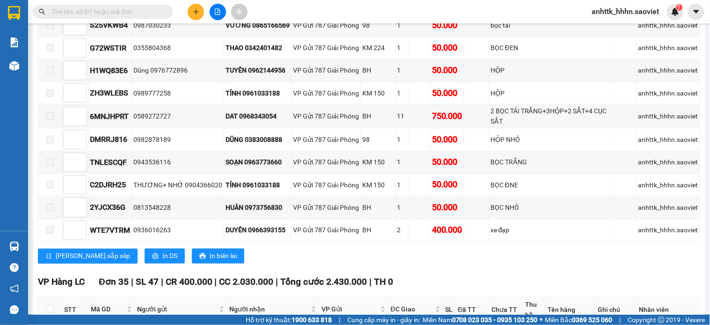
click at [75, 15] on input "text" at bounding box center [107, 12] width 111 height 10
paste input "0342401482"
click at [75, 15] on input "0342401482" at bounding box center [107, 12] width 111 height 10
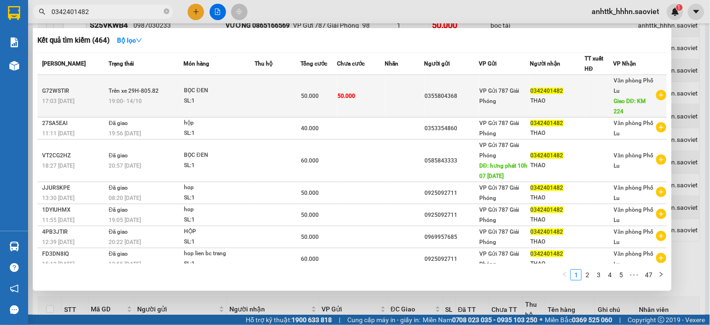
click at [275, 100] on td at bounding box center [278, 96] width 46 height 43
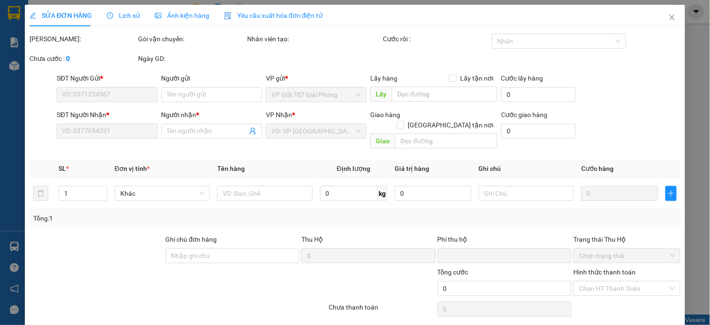
click at [413, 120] on div "Giao hàng Giao tận nơi" at bounding box center [434, 115] width 127 height 10
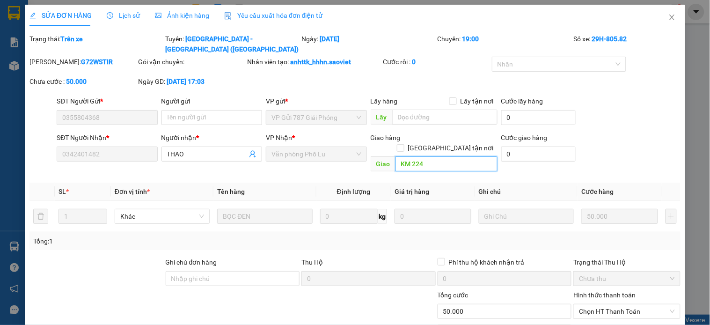
click at [414, 156] on input "KM 224" at bounding box center [447, 163] width 102 height 15
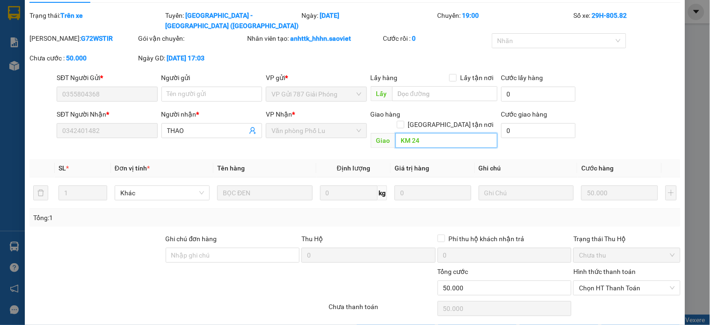
scroll to position [36, 0]
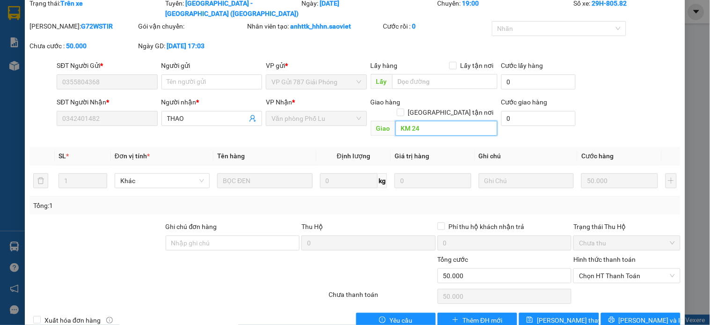
click at [404, 121] on input "KM 24" at bounding box center [447, 128] width 102 height 15
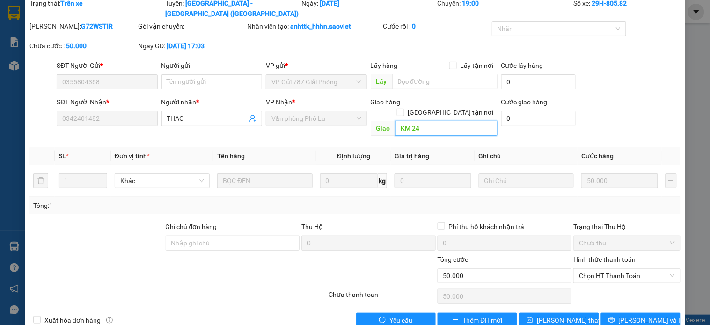
click at [404, 121] on input "KM 24" at bounding box center [447, 128] width 102 height 15
drag, startPoint x: 556, startPoint y: 291, endPoint x: 556, endPoint y: 296, distance: 5.6
click at [556, 292] on div "Total Paid Fee 0 Total UnPaid Fee 50.000 Cash Collection Total Fee Trạng thái: …" at bounding box center [354, 163] width 651 height 330
click at [556, 315] on span "Lưu thay đổi" at bounding box center [574, 320] width 75 height 10
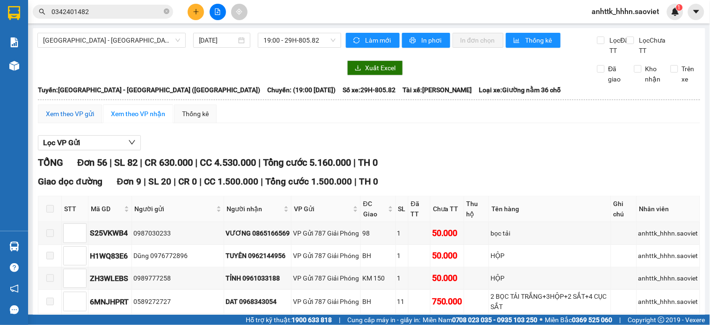
click at [76, 119] on div "Xem theo VP gửi" at bounding box center [70, 114] width 48 height 10
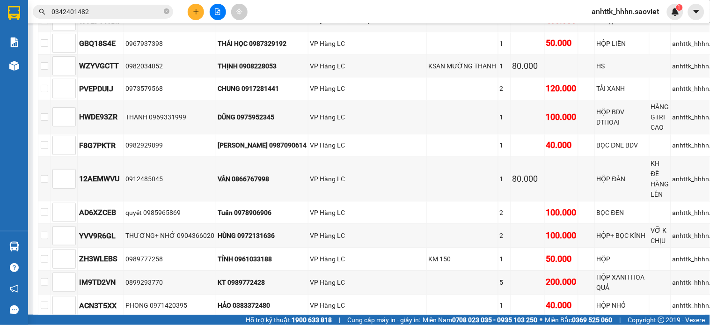
scroll to position [1310, 0]
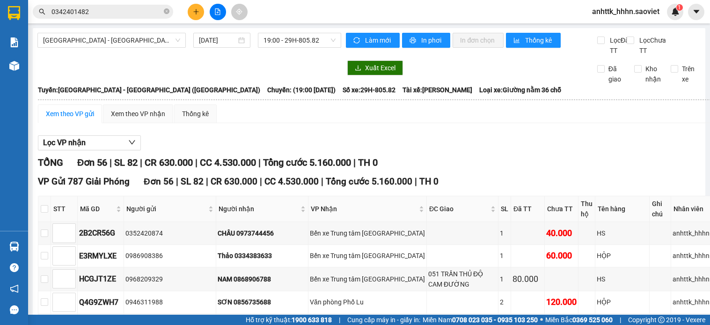
checkbox input "true"
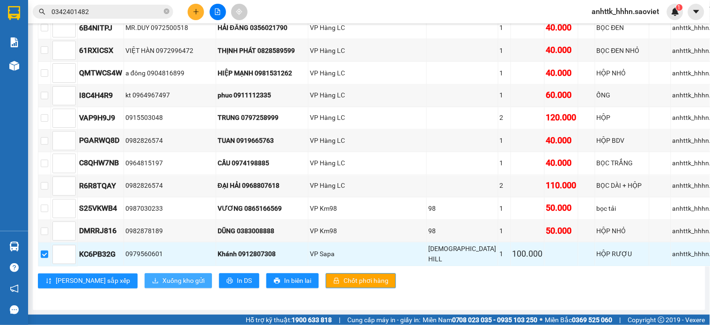
click at [162, 284] on span "Xuống kho gửi" at bounding box center [183, 281] width 42 height 10
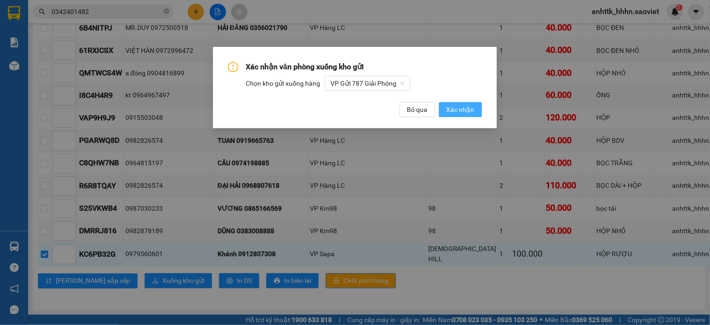
click at [463, 116] on button "Xác nhận" at bounding box center [460, 109] width 43 height 15
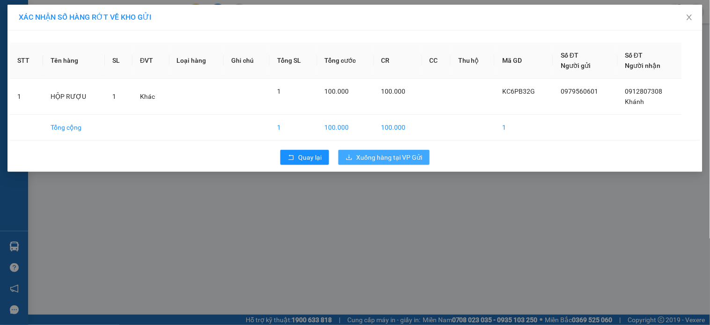
click at [382, 158] on span "Xuống hàng tại VP Gửi" at bounding box center [389, 157] width 66 height 10
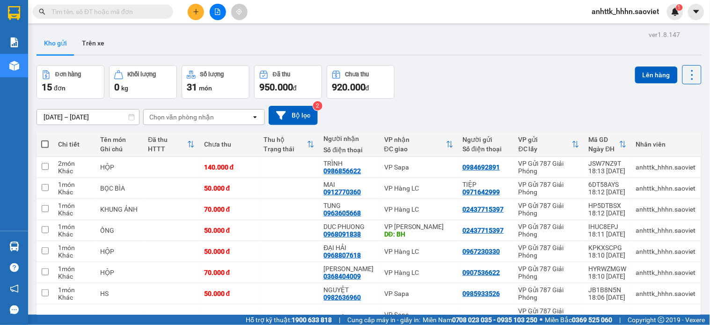
click at [296, 37] on div "Kho gửi Trên xe" at bounding box center [369, 44] width 665 height 25
click at [197, 7] on button at bounding box center [196, 12] width 16 height 16
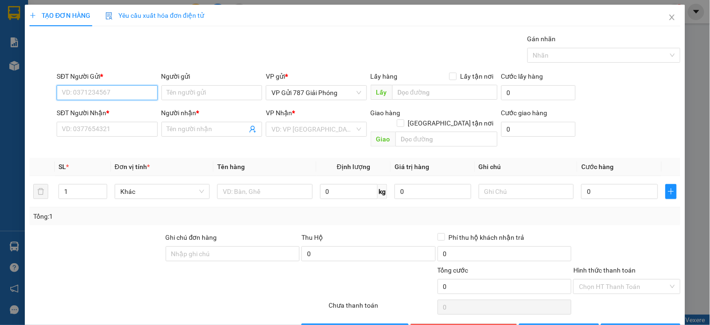
click at [105, 94] on input "SĐT Người Gửi *" at bounding box center [107, 92] width 101 height 15
click at [102, 92] on input "SĐT Người Gửi *" at bounding box center [107, 92] width 101 height 15
type input "0961435866"
click at [121, 110] on div "0961435866" at bounding box center [106, 111] width 88 height 10
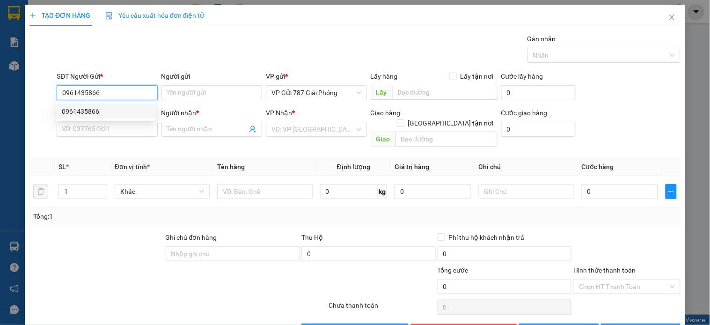
type input "CHÍNH"
type input "0988720714"
type input "LÂP"
type input "KM 122 GỌI TRC 30P"
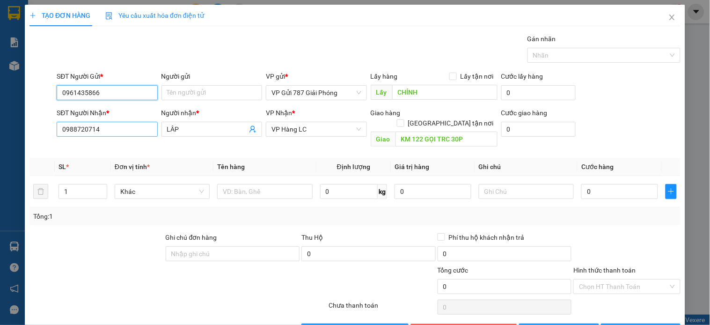
type input "0961435866"
drag, startPoint x: 118, startPoint y: 128, endPoint x: 0, endPoint y: 144, distance: 119.1
click at [0, 144] on div "TẠO ĐƠN HÀNG Yêu cầu xuất hóa đơn điện tử Transit Pickup Surcharge Ids Transit …" at bounding box center [355, 162] width 710 height 325
type input "0382225866"
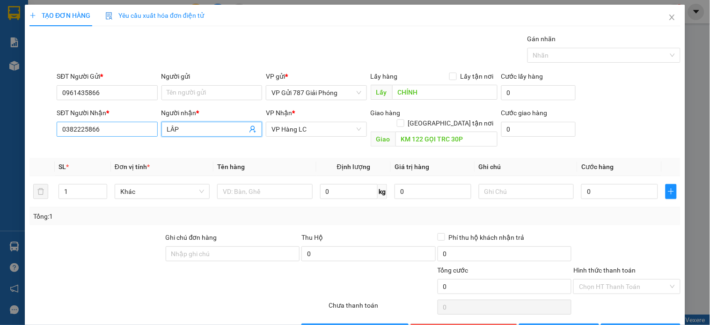
drag, startPoint x: 201, startPoint y: 128, endPoint x: 153, endPoint y: 136, distance: 48.8
click at [153, 136] on div "SĐT Người Nhận * 0382225866 Người nhận * LÂP LÂP VP Nhận * VP Hàng LC Giao hàng…" at bounding box center [369, 129] width 628 height 43
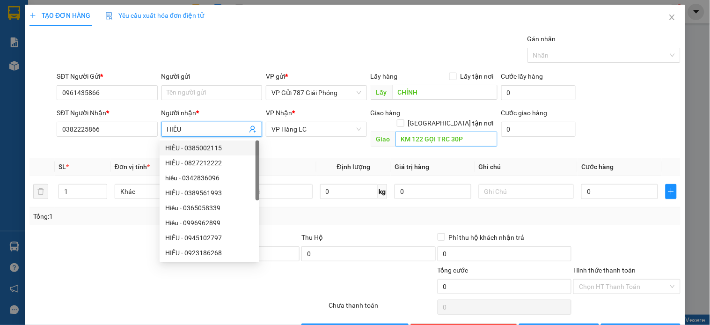
type input "HIẾU"
click at [481, 132] on input "KM 122 GỌI TRC 30P" at bounding box center [447, 139] width 102 height 15
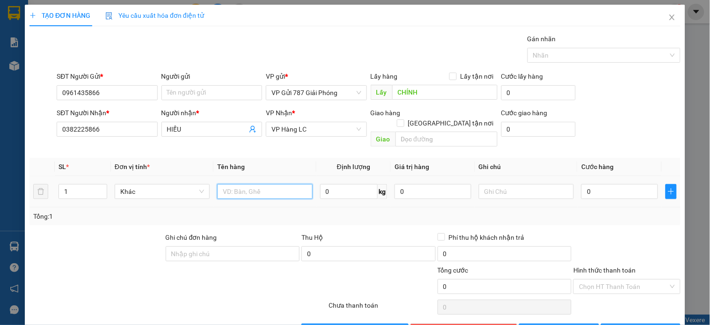
drag, startPoint x: 254, startPoint y: 186, endPoint x: 305, endPoint y: 179, distance: 51.5
click at [267, 185] on input "text" at bounding box center [264, 191] width 95 height 15
type input "HỘP"
click at [602, 184] on input "0" at bounding box center [620, 191] width 77 height 15
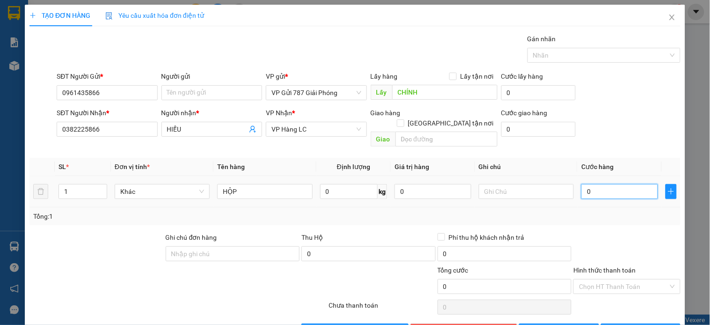
type input "4"
type input "40"
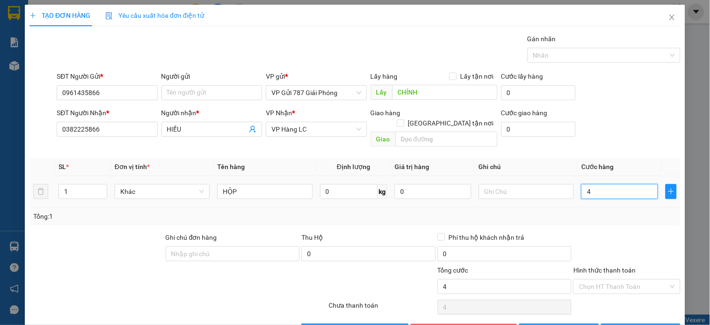
type input "40"
click at [640, 324] on button "Lưu và In" at bounding box center [641, 331] width 80 height 15
type input "40.000"
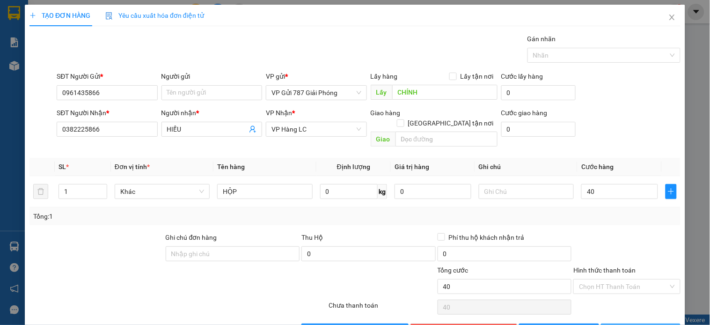
type input "40.000"
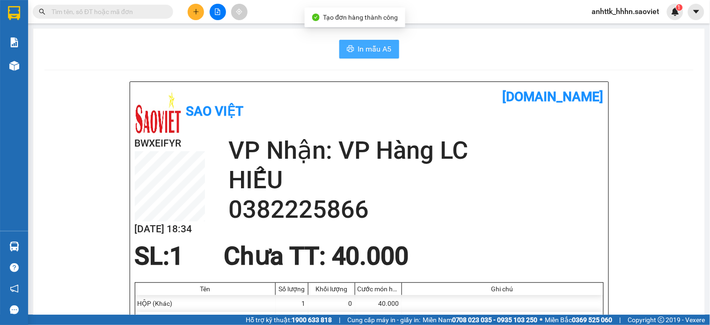
click at [348, 45] on icon "printer" at bounding box center [350, 48] width 7 height 7
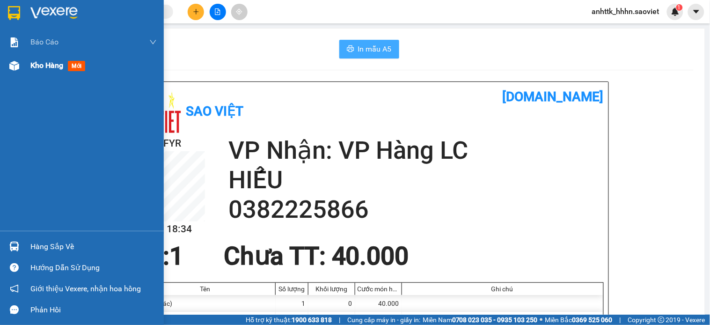
click at [29, 75] on div "Kho hàng mới" at bounding box center [82, 65] width 164 height 23
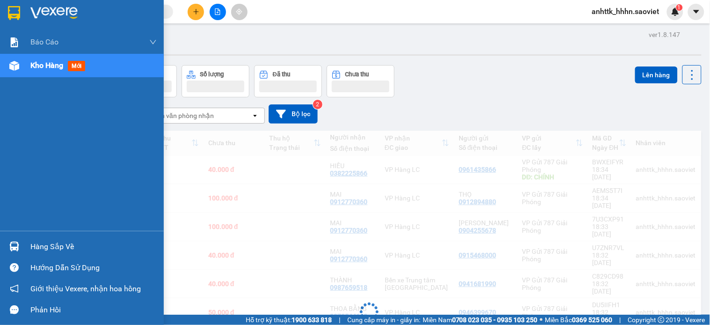
click at [30, 63] on span "Kho hàng" at bounding box center [46, 65] width 33 height 9
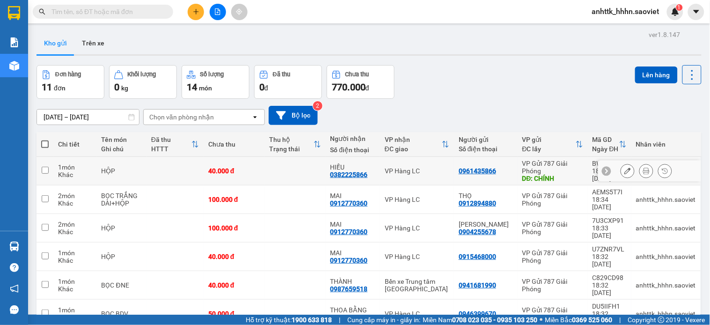
click at [625, 171] on icon at bounding box center [628, 171] width 7 height 7
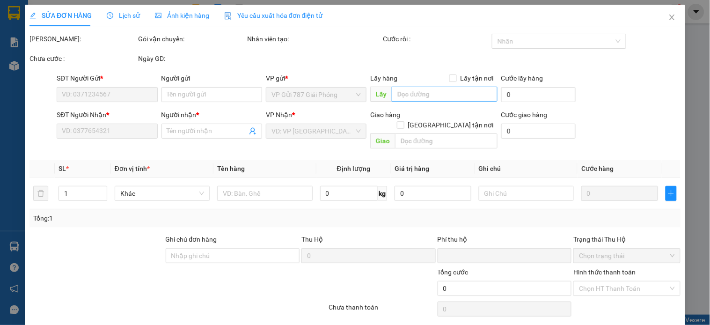
type input "0961435866"
type input "CHÍNH"
type input "0382225866"
type input "HIẾU"
type input "0"
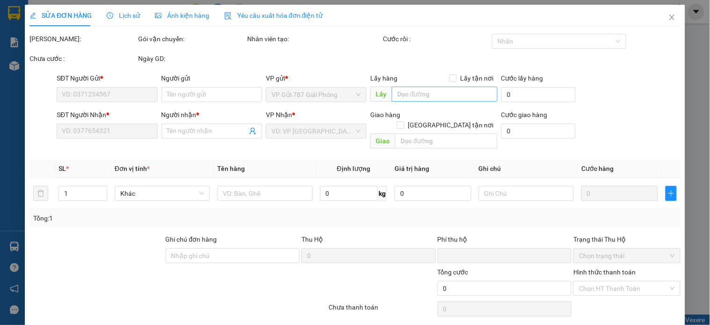
type input "40.000"
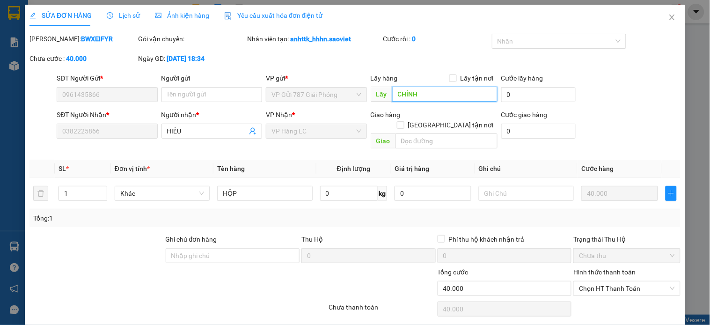
click at [446, 92] on input "CHÍNH" at bounding box center [444, 94] width 105 height 15
click at [599, 281] on span "Chọn HT Thanh Toán" at bounding box center [627, 288] width 96 height 14
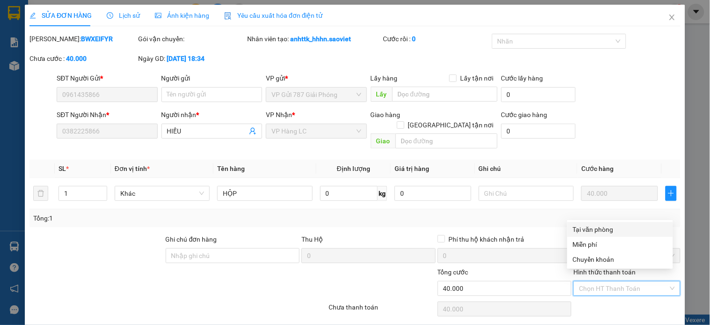
click at [607, 231] on div "Tại văn phòng" at bounding box center [620, 229] width 95 height 10
type input "0"
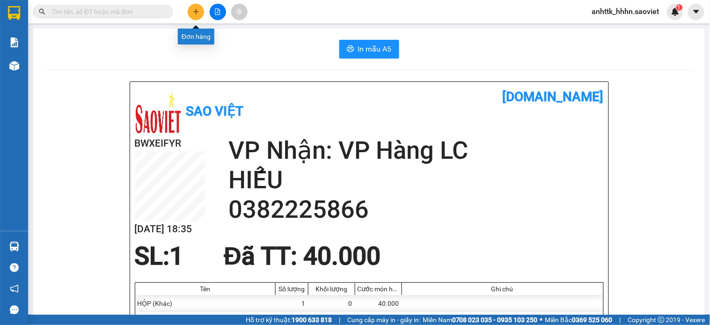
click at [198, 10] on button at bounding box center [196, 12] width 16 height 16
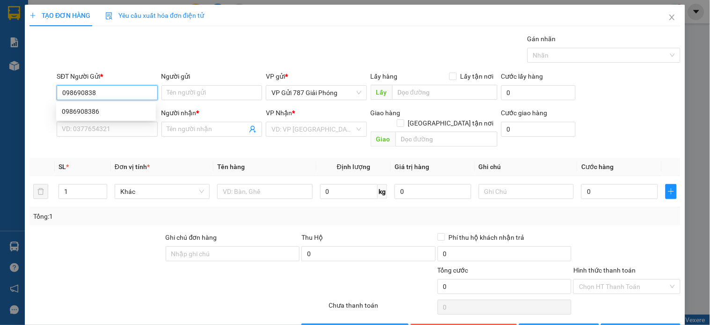
type input "0986908386"
click at [94, 110] on div "0986908386" at bounding box center [106, 111] width 88 height 10
type input "0334383633"
type input "Thảo"
type input "0986908386"
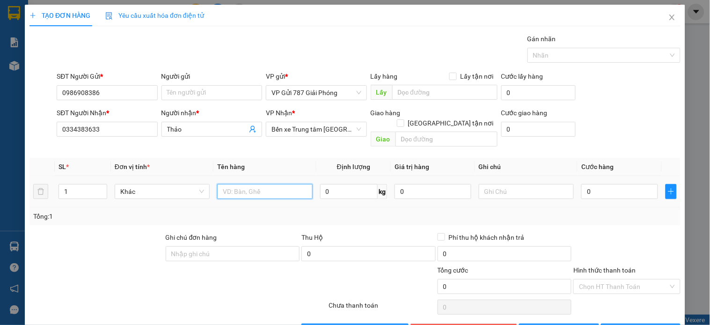
click at [259, 188] on input "text" at bounding box center [264, 191] width 95 height 15
type input "HỘP"
click at [605, 184] on input "0" at bounding box center [620, 191] width 77 height 15
type input "4"
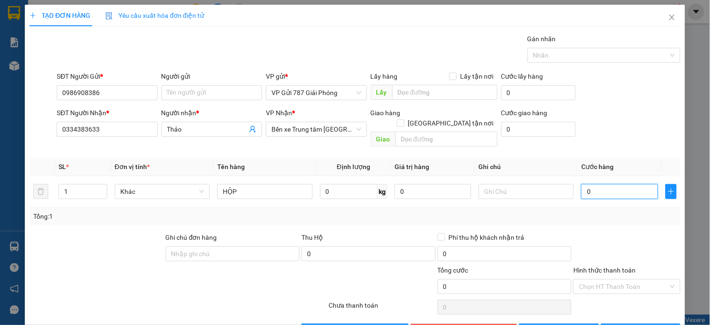
type input "4"
type input "40"
type input "40.000"
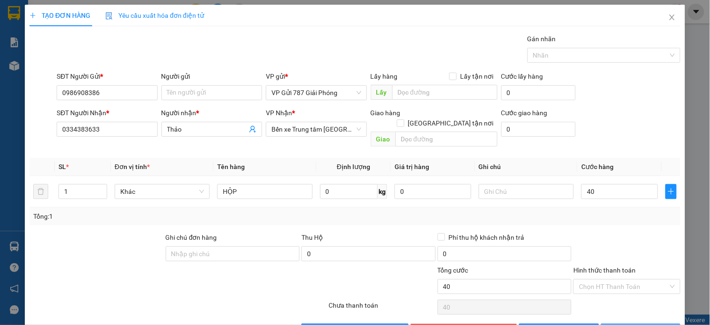
type input "40.000"
click at [629, 324] on span "Lưu và In" at bounding box center [652, 331] width 66 height 10
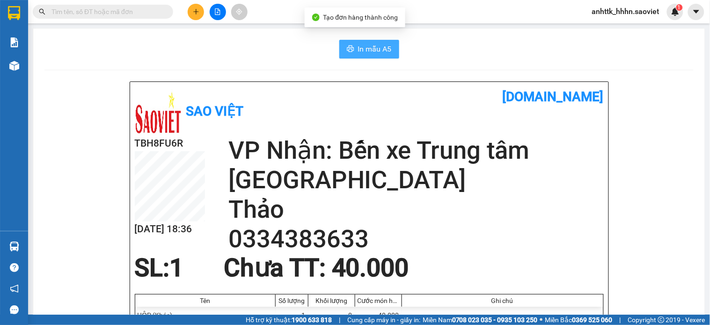
drag, startPoint x: 375, startPoint y: 48, endPoint x: 370, endPoint y: 57, distance: 10.5
click at [375, 47] on span "In mẫu A5" at bounding box center [375, 49] width 34 height 12
click at [368, 58] on button "In mẫu A5" at bounding box center [369, 49] width 60 height 19
click at [100, 12] on input "text" at bounding box center [107, 12] width 111 height 10
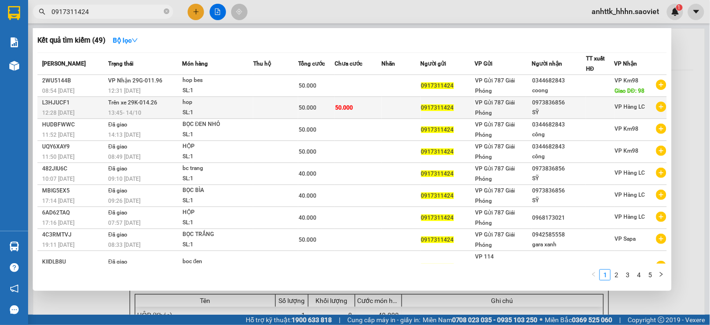
type input "0917311424"
click at [542, 106] on div "0973836856" at bounding box center [558, 103] width 53 height 10
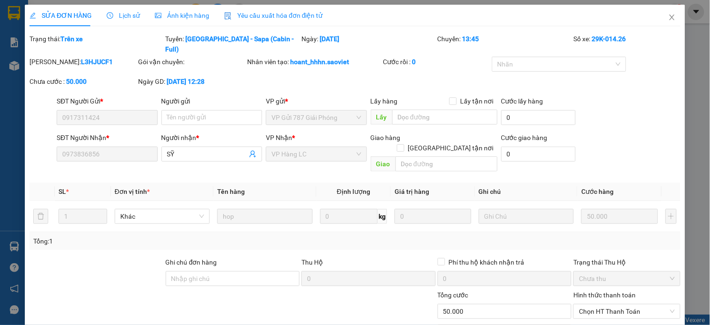
type input "0917311424"
type input "0973836856"
type input "SỸ"
type input "0"
type input "50.000"
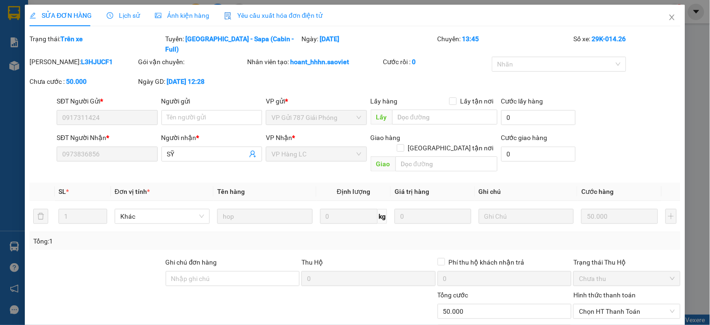
type input "50.000"
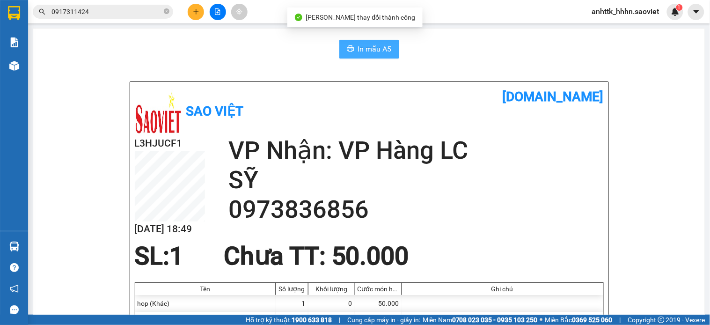
click at [370, 40] on button "In mẫu A5" at bounding box center [369, 49] width 60 height 19
